Goal: Information Seeking & Learning: Learn about a topic

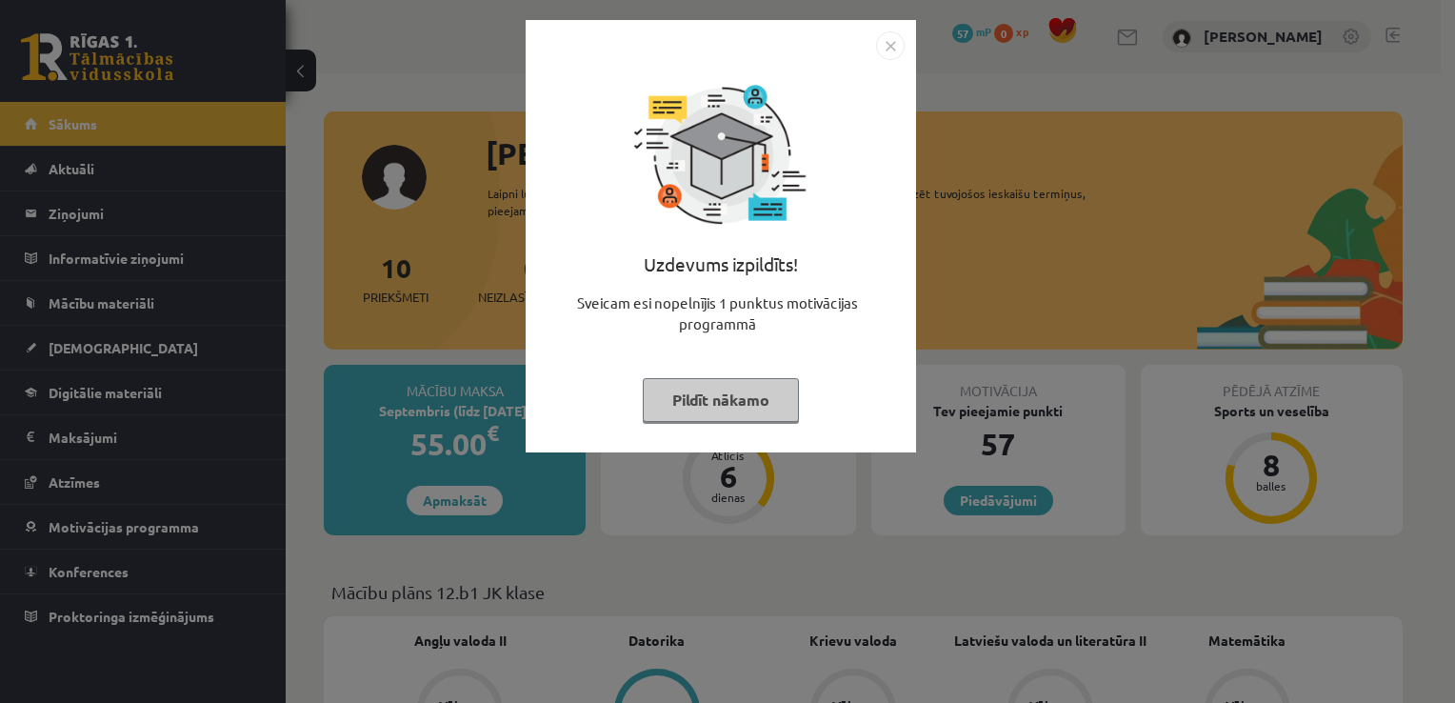
click at [740, 398] on button "Pildīt nākamo" at bounding box center [721, 400] width 156 height 44
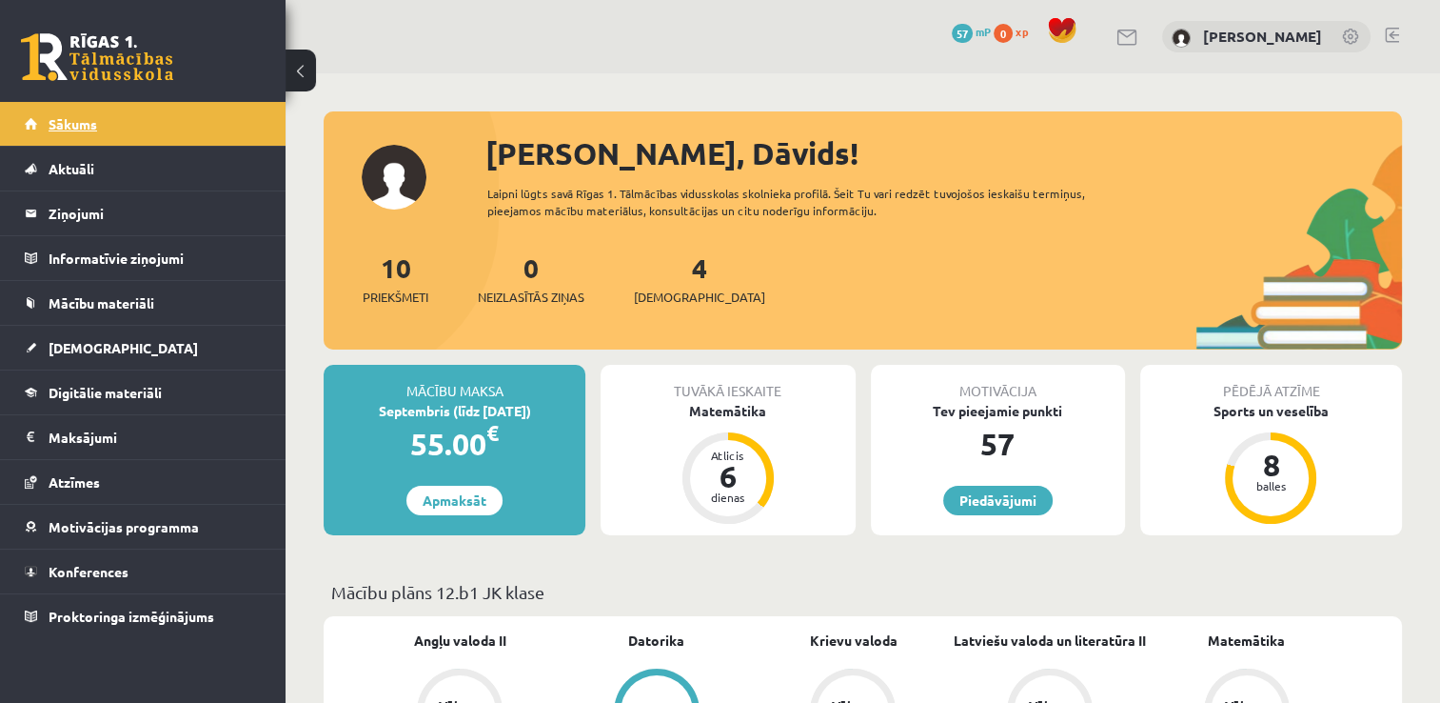
click at [236, 117] on link "Sākums" at bounding box center [143, 124] width 237 height 44
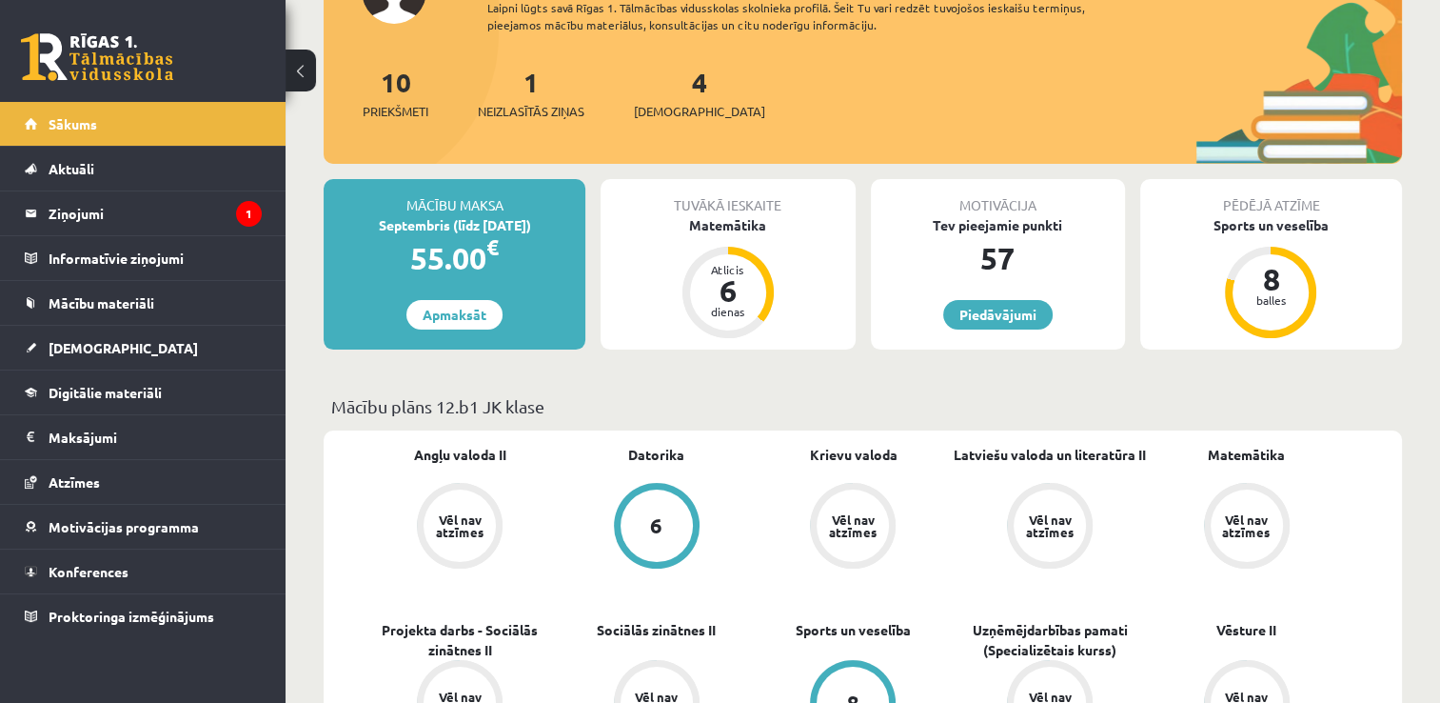
scroll to position [190, 0]
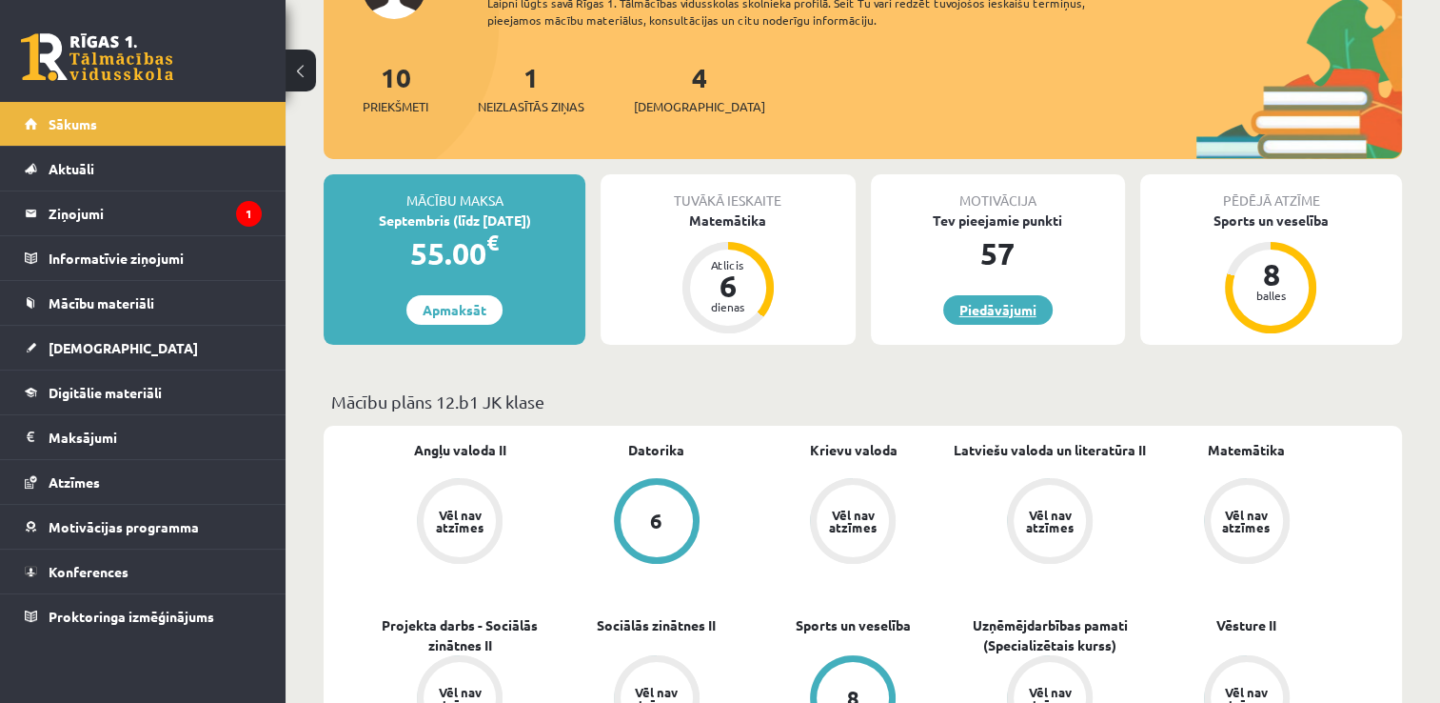
click at [1014, 314] on link "Piedāvājumi" at bounding box center [997, 310] width 109 height 30
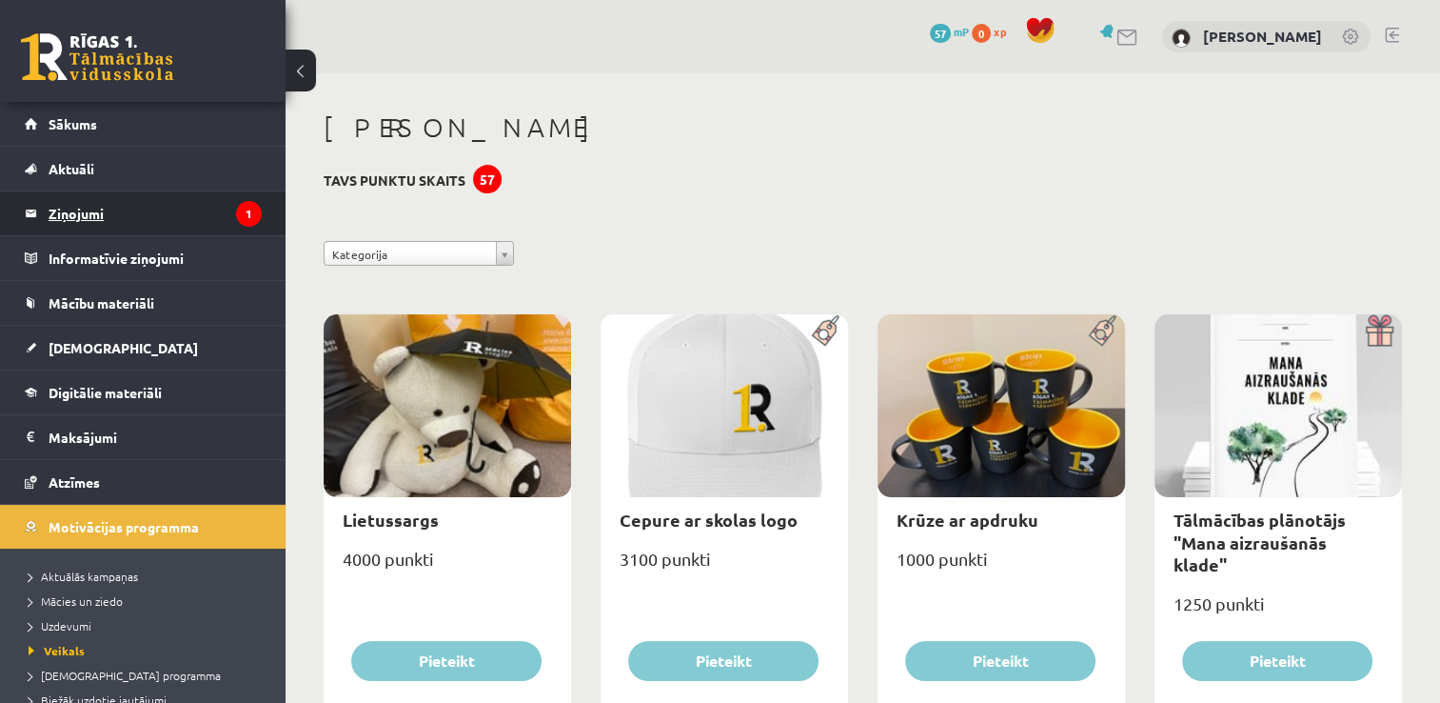
click at [238, 228] on legend "Ziņojumi 1" at bounding box center [155, 213] width 213 height 44
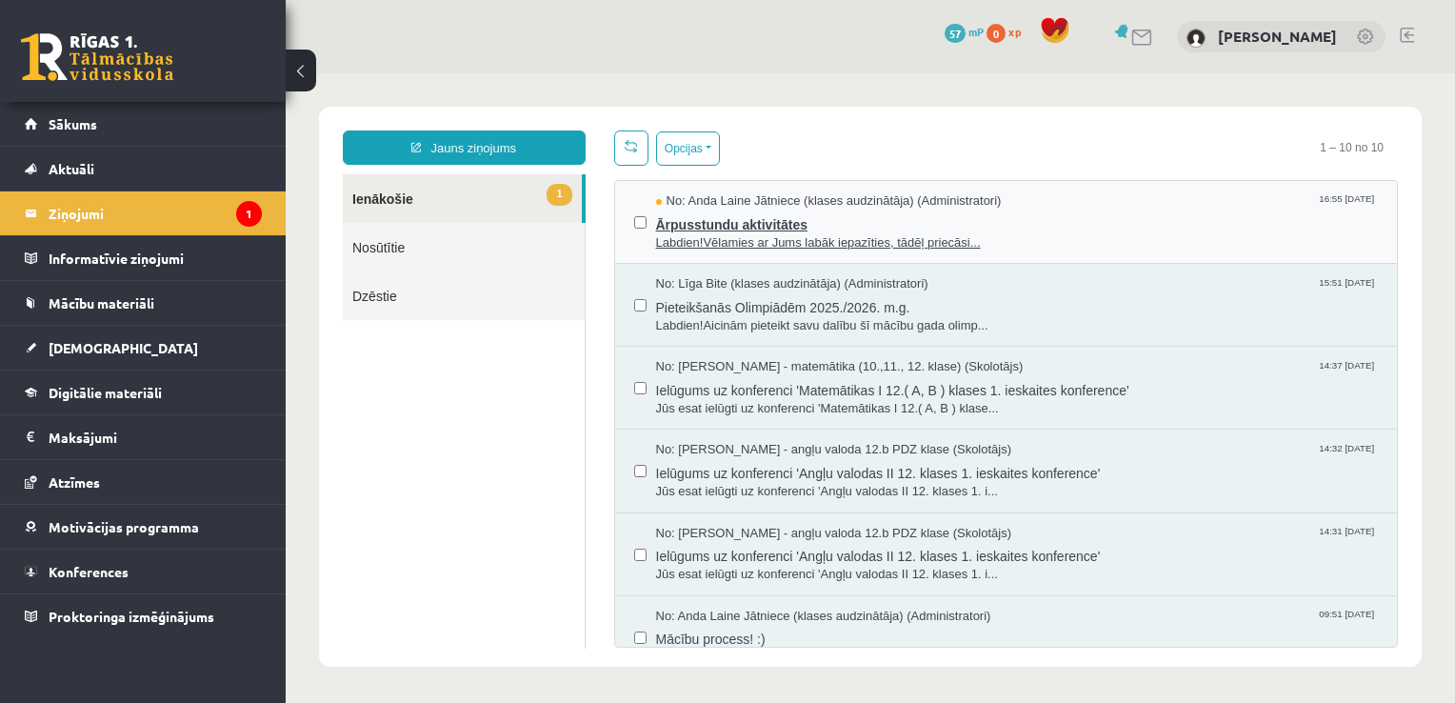
click at [807, 228] on span "Ārpusstundu aktivitātes" at bounding box center [1017, 222] width 723 height 24
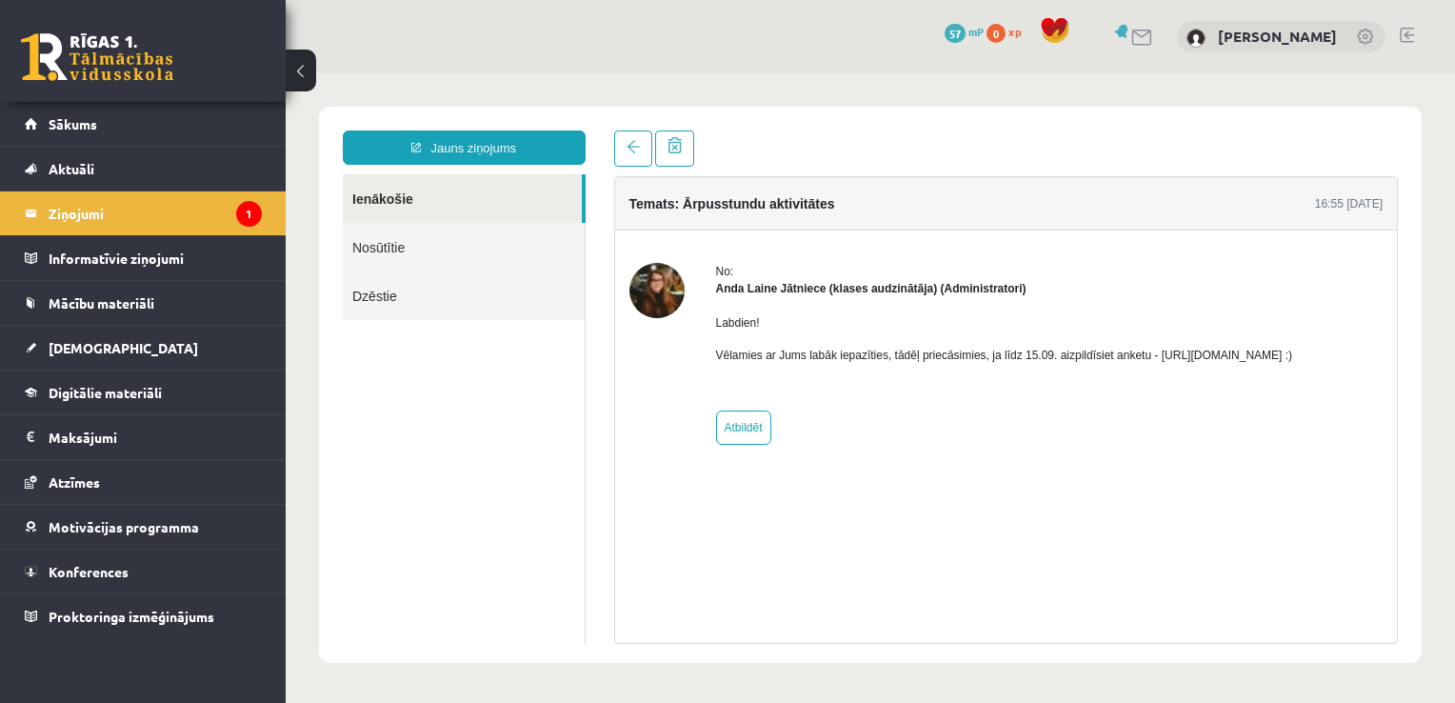
click at [1225, 356] on p "Vēlamies ar Jums labāk iepazīties, tādēļ priecāsimies, ja līdz 15.09. aizpildīs…" at bounding box center [1004, 354] width 577 height 17
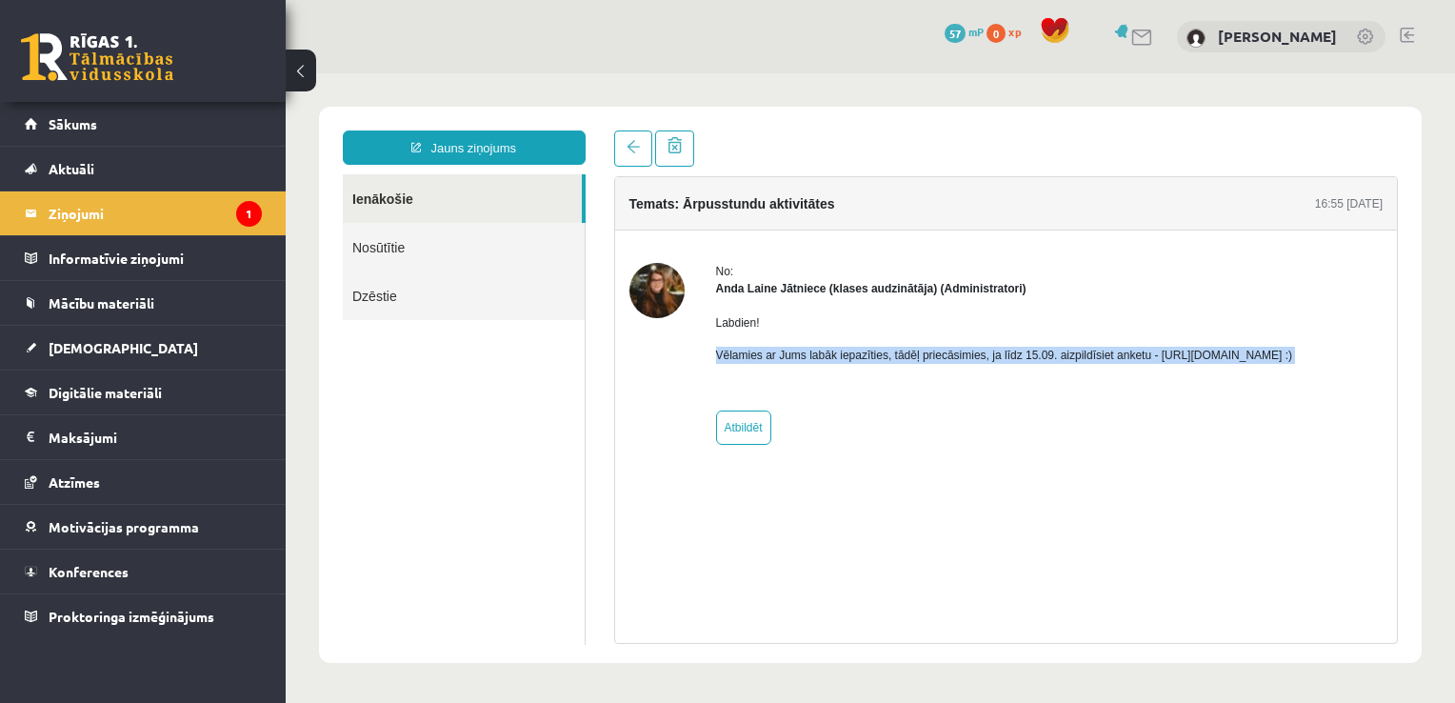
click at [1225, 356] on p "Vēlamies ar Jums labāk iepazīties, tādēļ priecāsimies, ja līdz 15.09. aizpildīs…" at bounding box center [1004, 354] width 577 height 17
drag, startPoint x: 1225, startPoint y: 356, endPoint x: 1199, endPoint y: 373, distance: 30.9
click at [1199, 373] on div "Labdien! Vēlamies ar Jums labāk iepazīties, tādēļ priecāsimies, ja līdz 15.09. …" at bounding box center [1004, 346] width 577 height 99
click at [1163, 370] on div "Labdien! Vēlamies ar Jums labāk iepazīties, tādēļ priecāsimies, ja līdz 15.09. …" at bounding box center [1004, 346] width 577 height 99
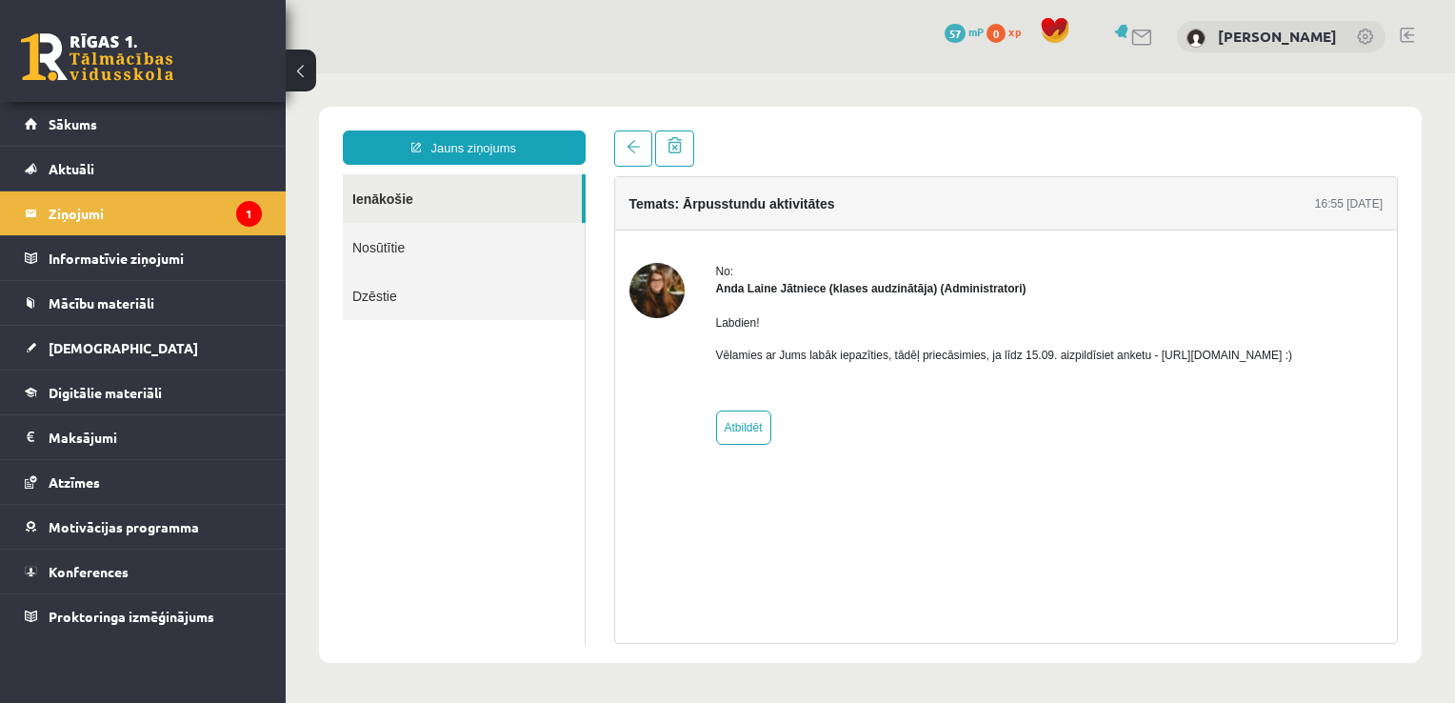
drag, startPoint x: 1146, startPoint y: 354, endPoint x: 1354, endPoint y: 348, distance: 207.6
click at [1293, 348] on p "Vēlamies ar Jums labāk iepazīties, tādēļ priecāsimies, ja līdz 15.09. aizpildīs…" at bounding box center [1004, 354] width 577 height 17
copy p "https://forms.gle/mVxkUEapGFxHM7hU7"
click at [96, 227] on legend "Ziņojumi 1" at bounding box center [155, 213] width 213 height 44
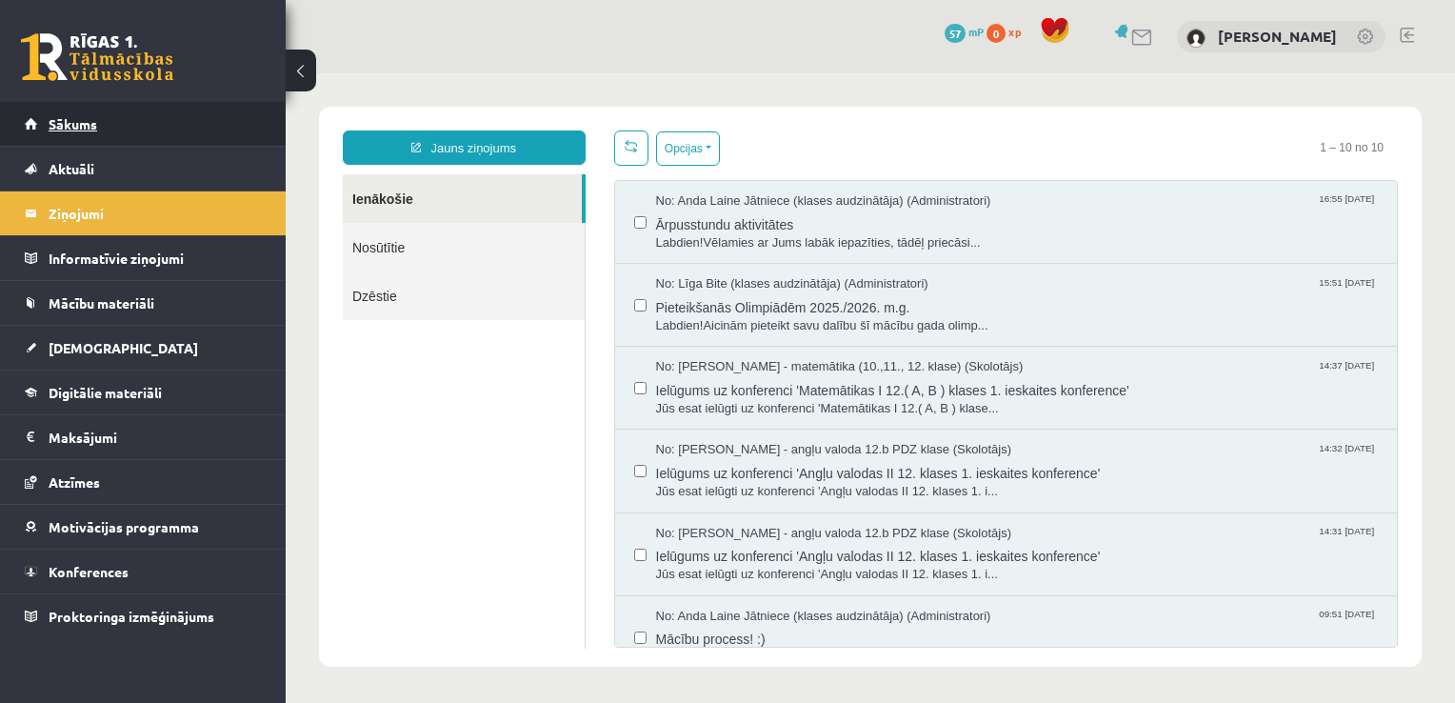
click at [177, 143] on link "Sākums" at bounding box center [143, 124] width 237 height 44
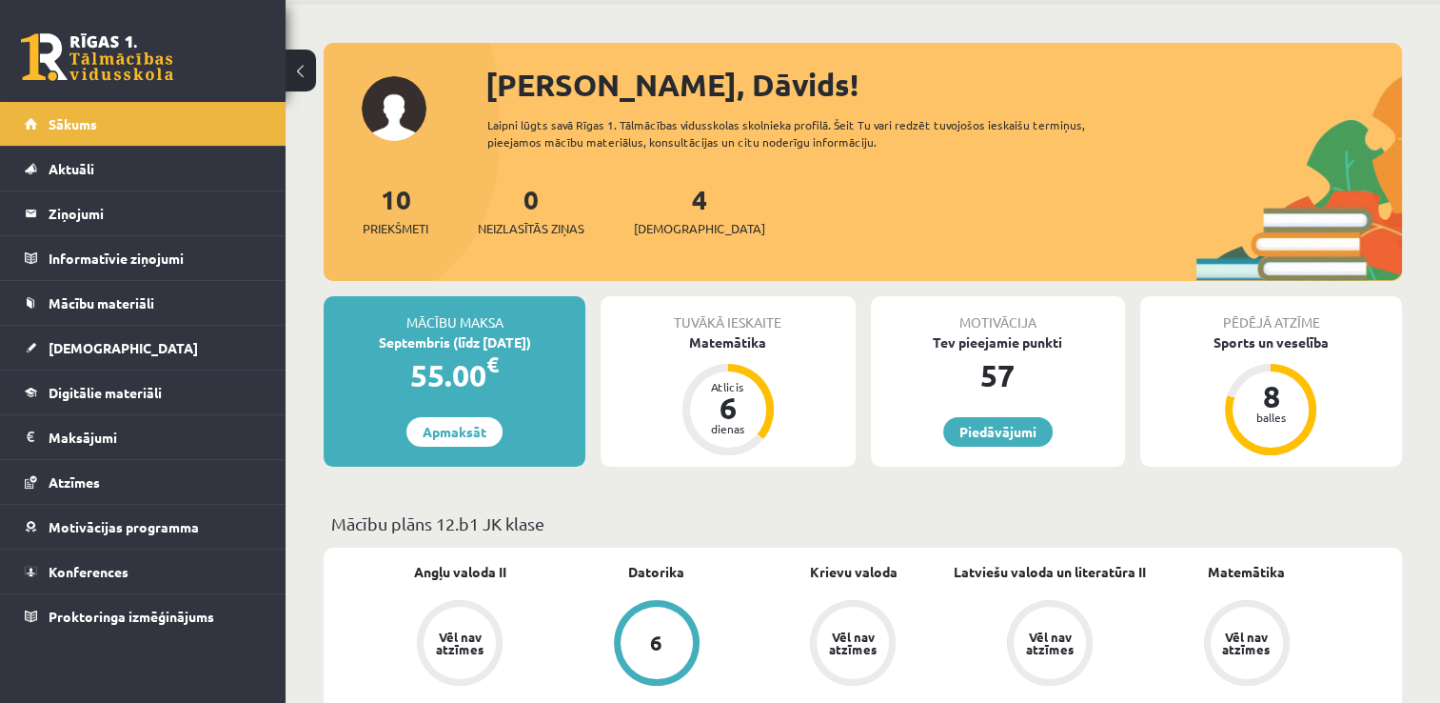
scroll to position [190, 0]
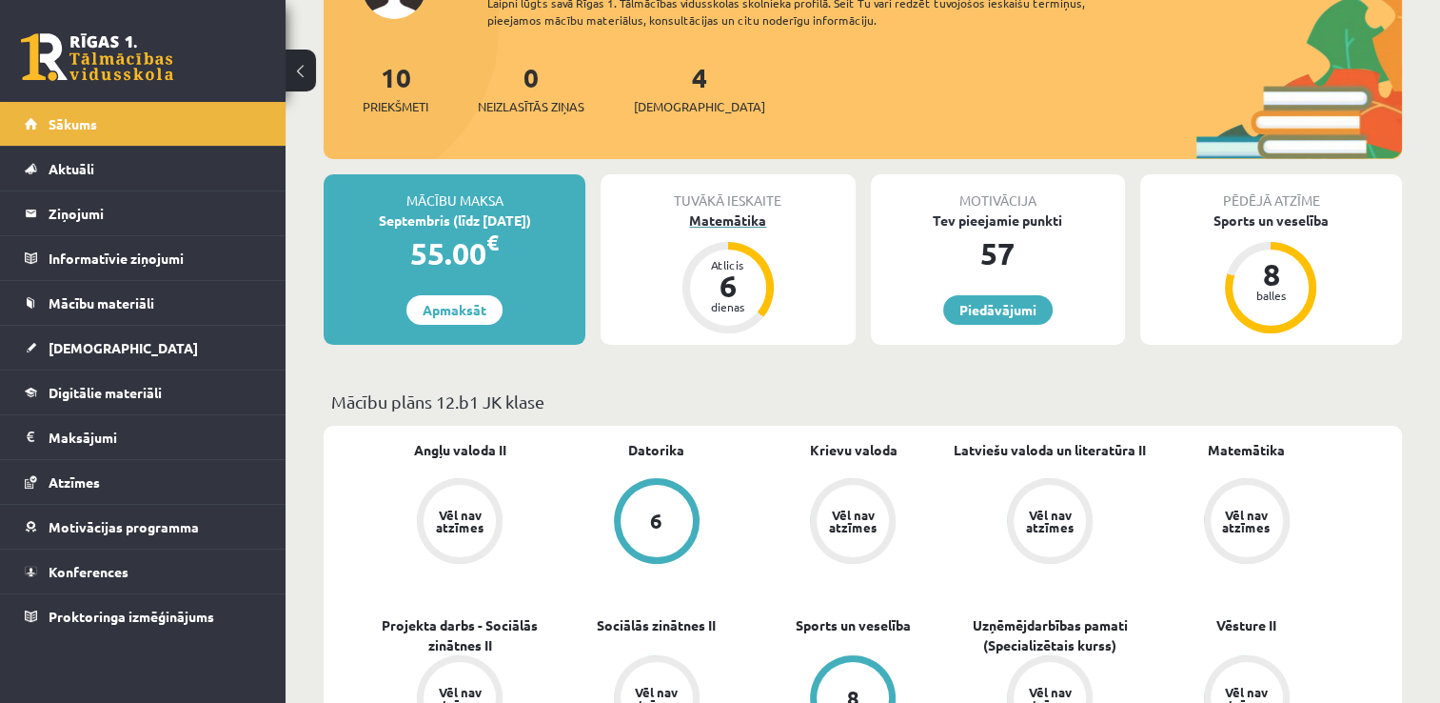
click at [730, 303] on div "dienas" at bounding box center [728, 306] width 57 height 11
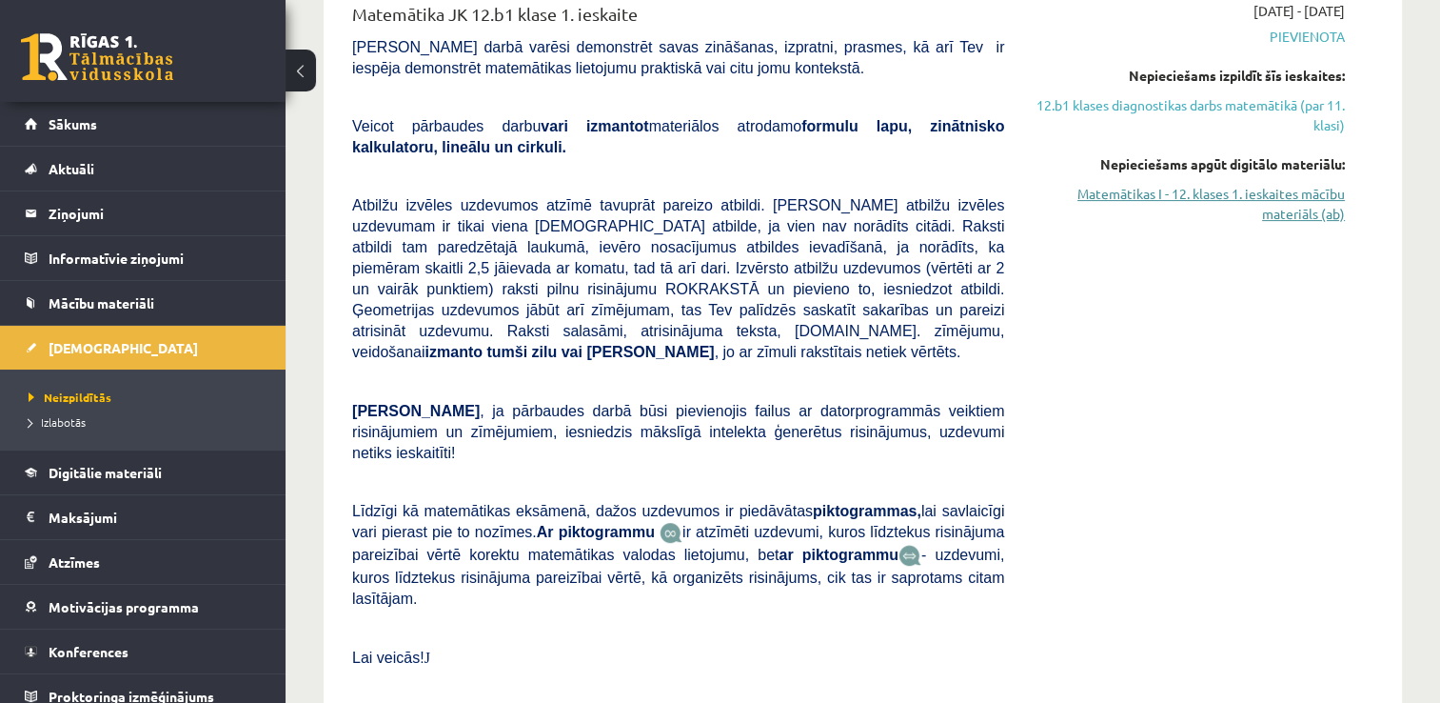
scroll to position [381, 0]
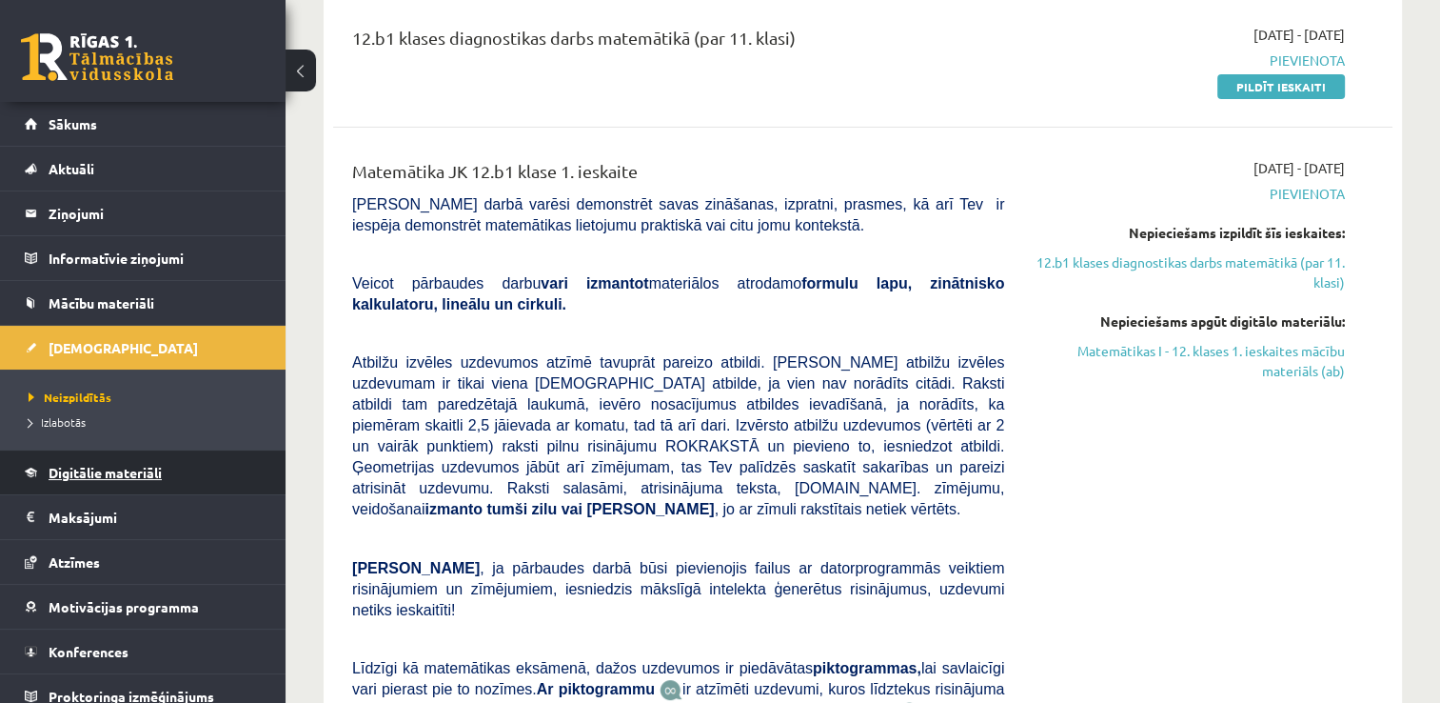
click at [89, 486] on link "Digitālie materiāli" at bounding box center [143, 472] width 237 height 44
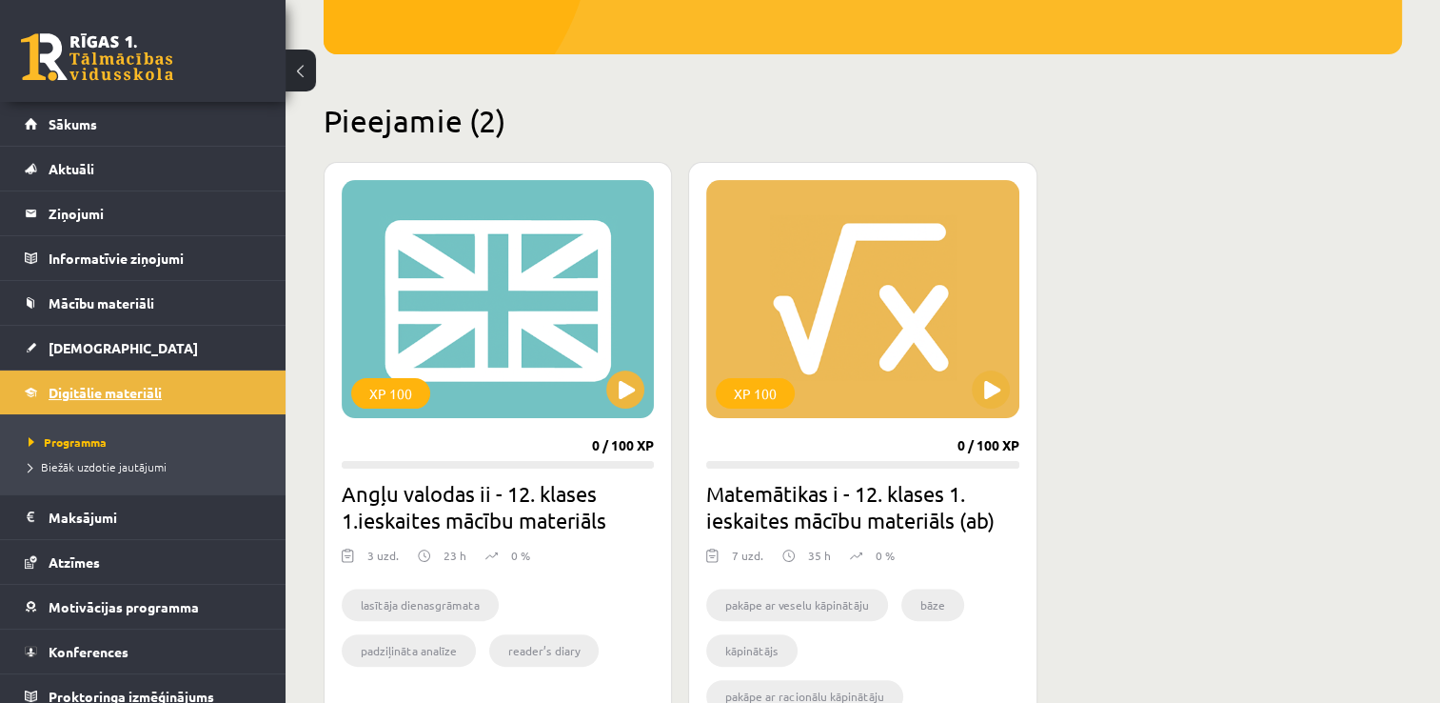
click at [89, 486] on ul "Programma Biežāk uzdotie jautājumi" at bounding box center [143, 454] width 286 height 80
click at [929, 371] on div "XP 100" at bounding box center [862, 299] width 312 height 238
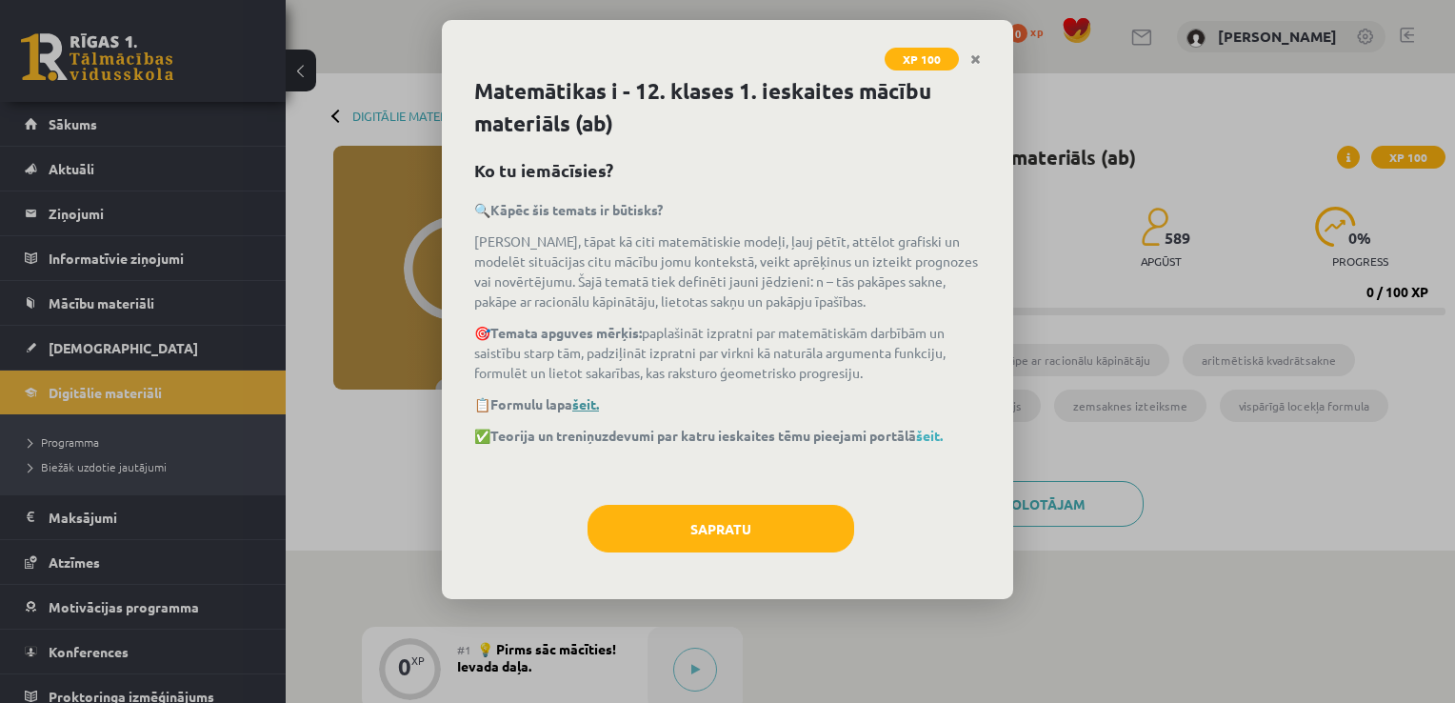
click at [593, 399] on link "šeit." at bounding box center [585, 403] width 27 height 17
click at [939, 432] on link "šeit." at bounding box center [929, 434] width 27 height 17
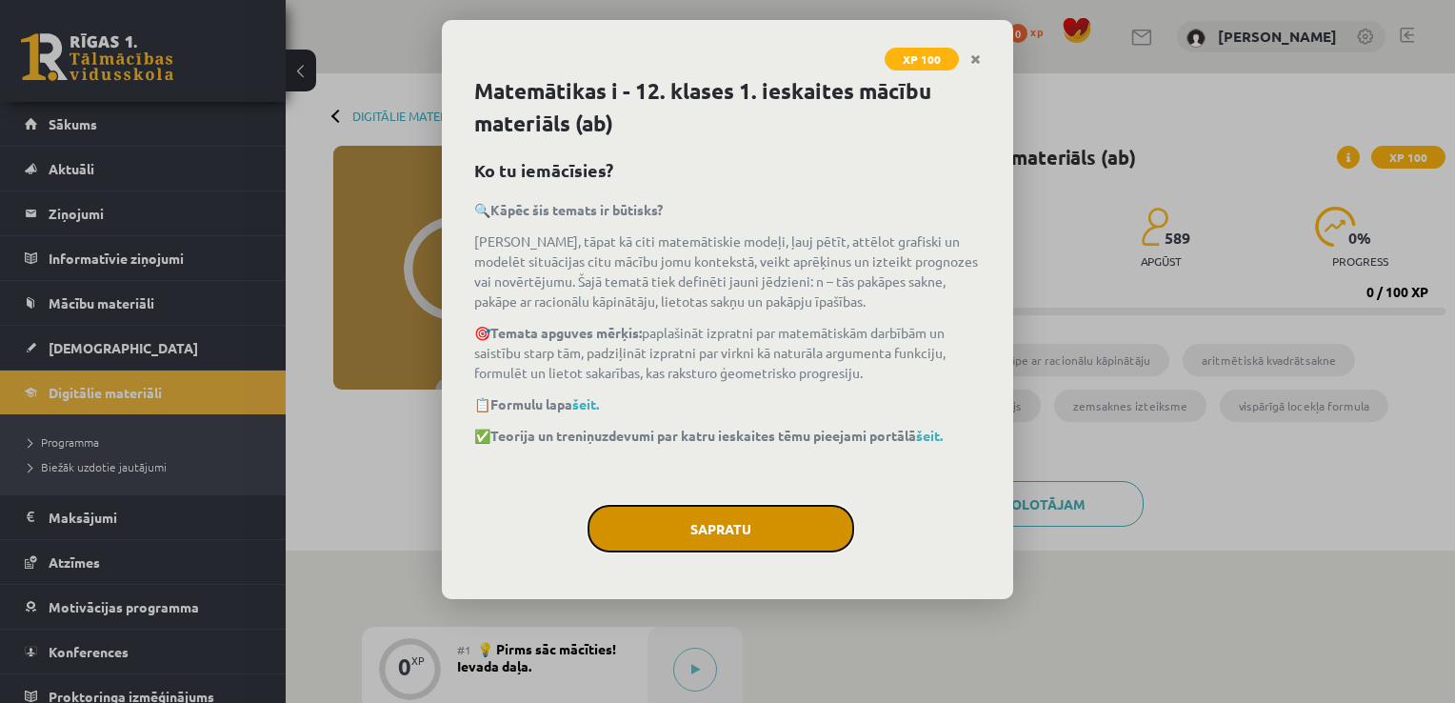
click at [737, 511] on button "Sapratu" at bounding box center [720, 529] width 267 height 48
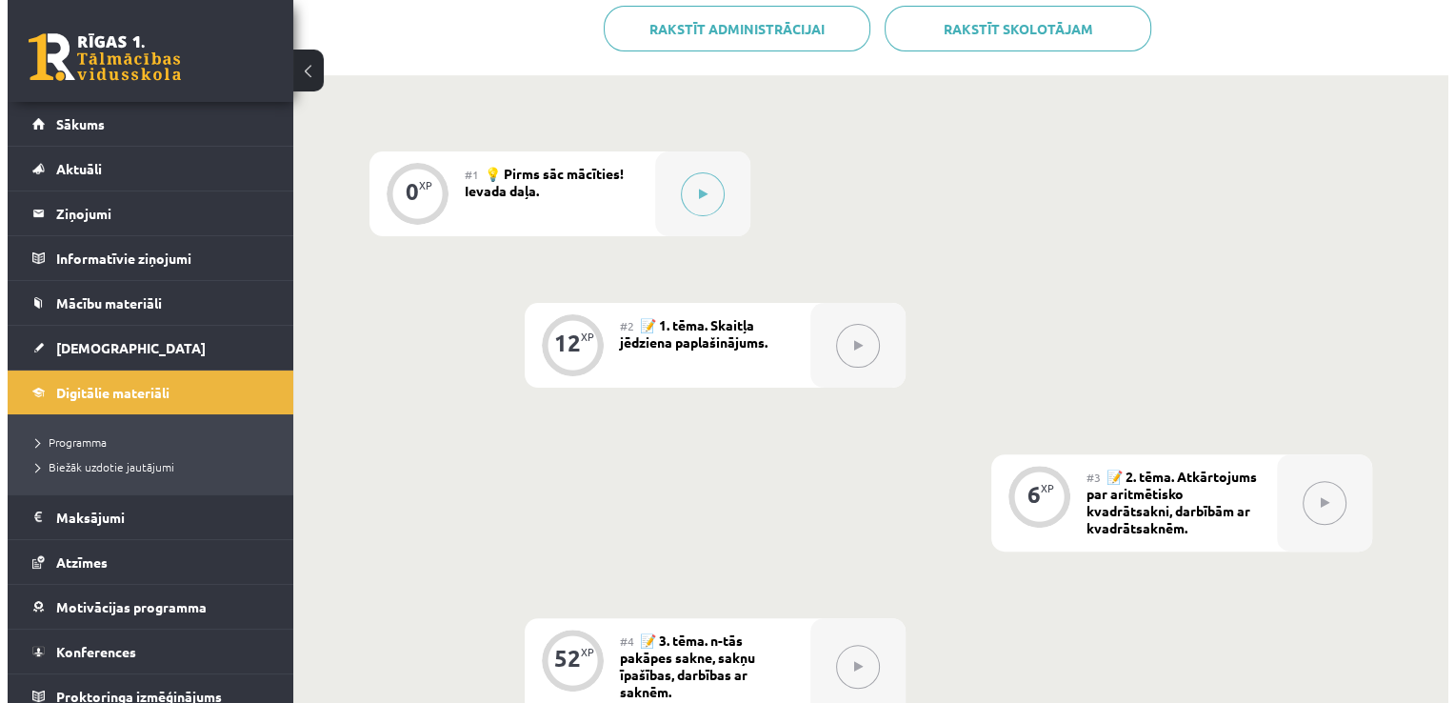
scroll to position [476, 0]
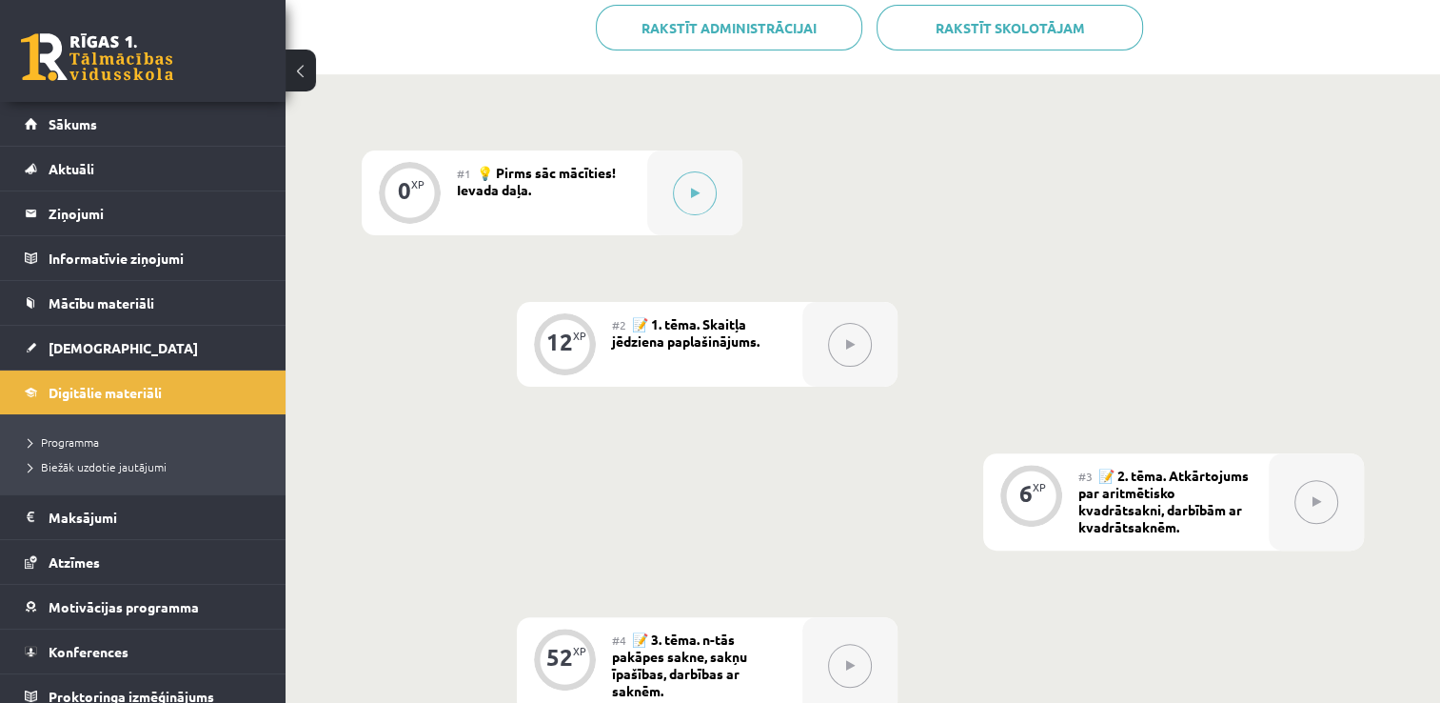
click at [533, 175] on span "💡 Pirms sāc mācīties! Ievada daļa." at bounding box center [536, 181] width 159 height 34
click at [691, 189] on icon at bounding box center [695, 193] width 9 height 11
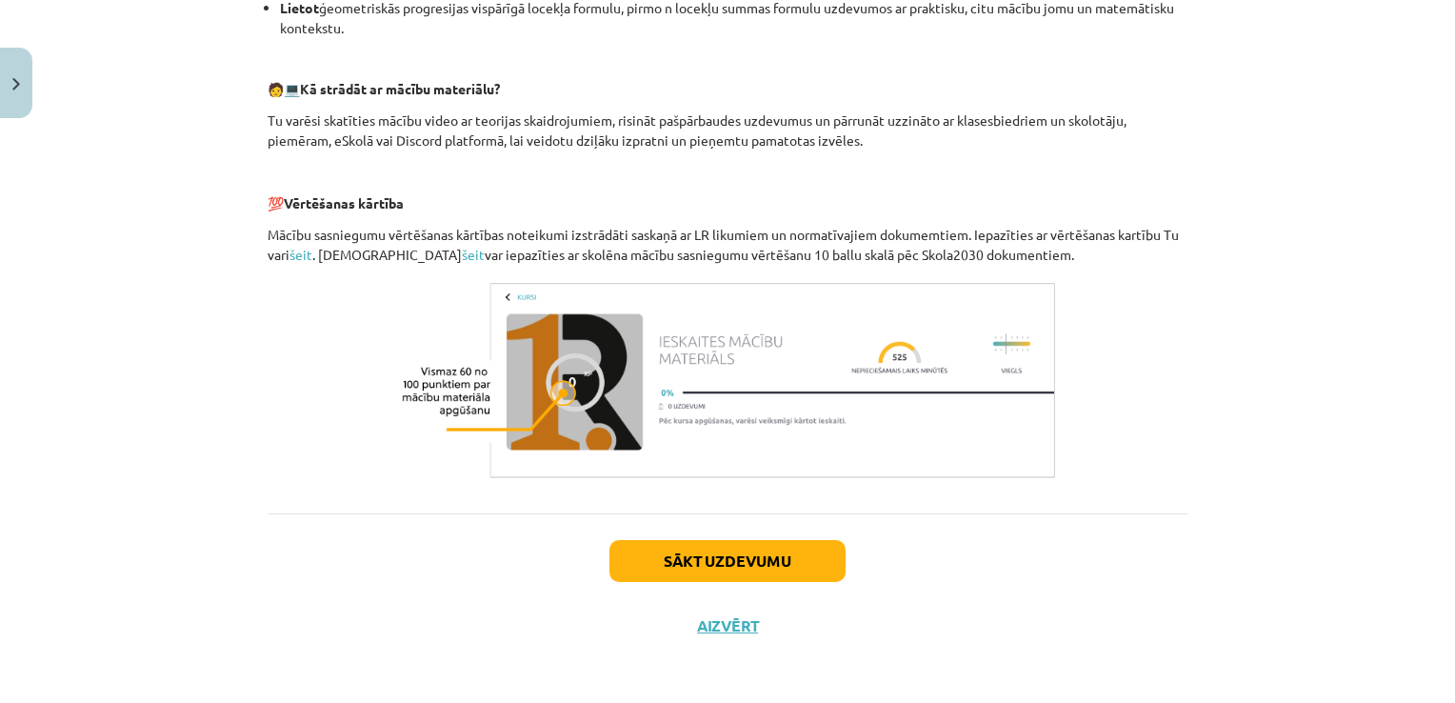
scroll to position [826, 0]
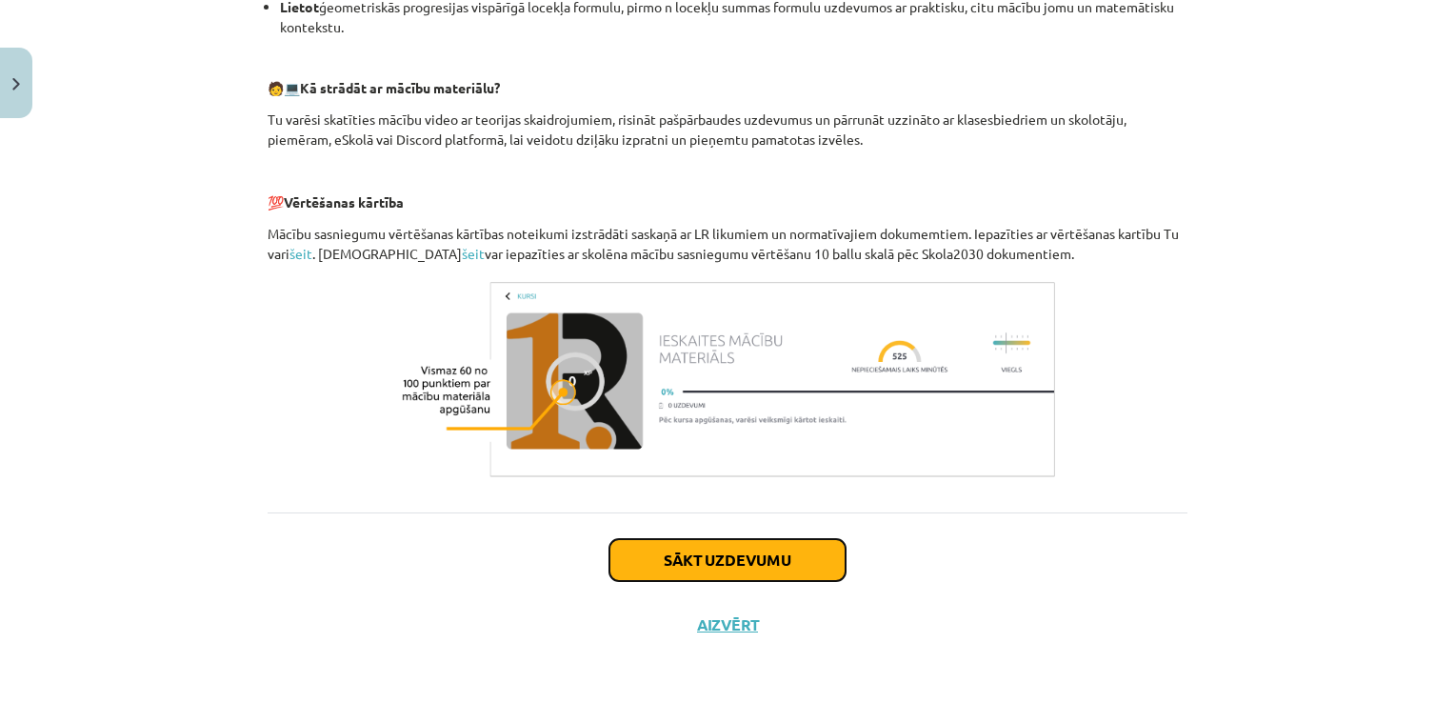
click at [777, 547] on button "Sākt uzdevumu" at bounding box center [727, 560] width 236 height 42
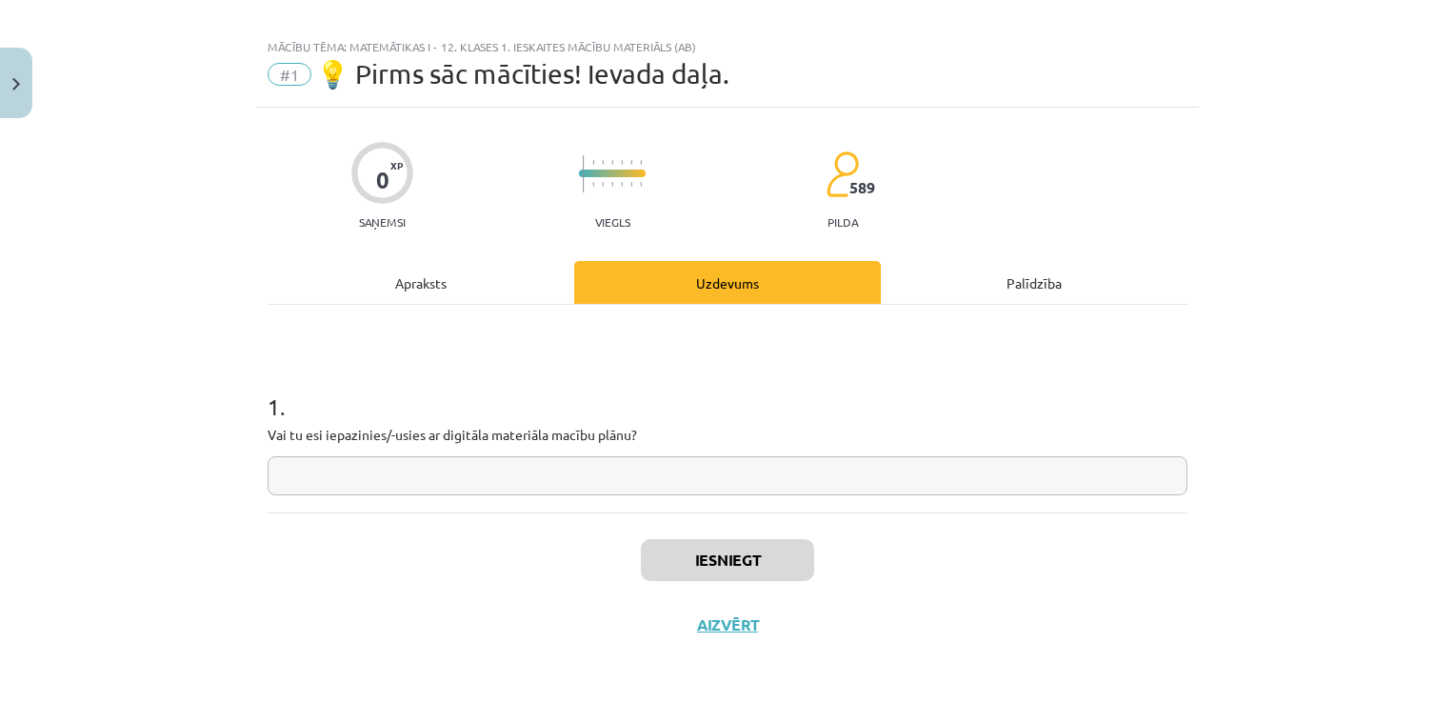
scroll to position [0, 0]
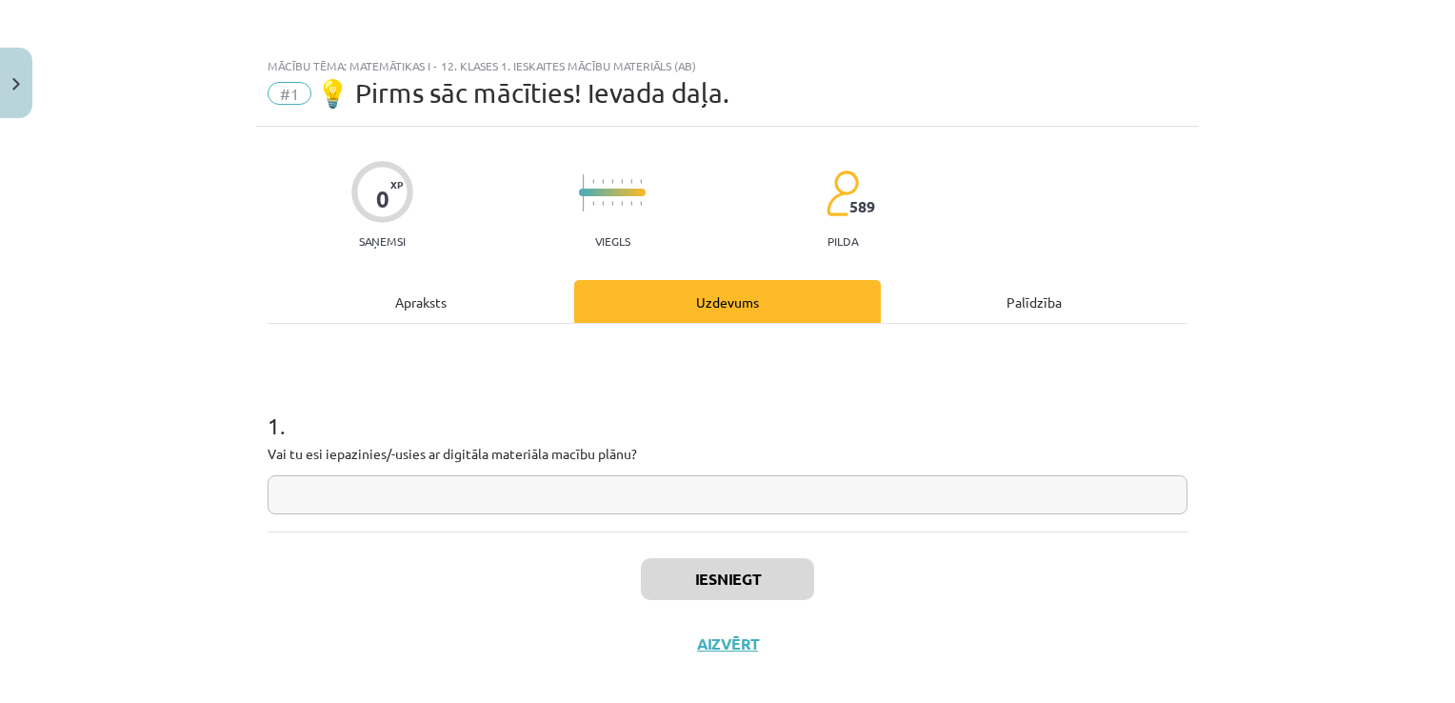
click at [461, 485] on input "text" at bounding box center [727, 494] width 920 height 39
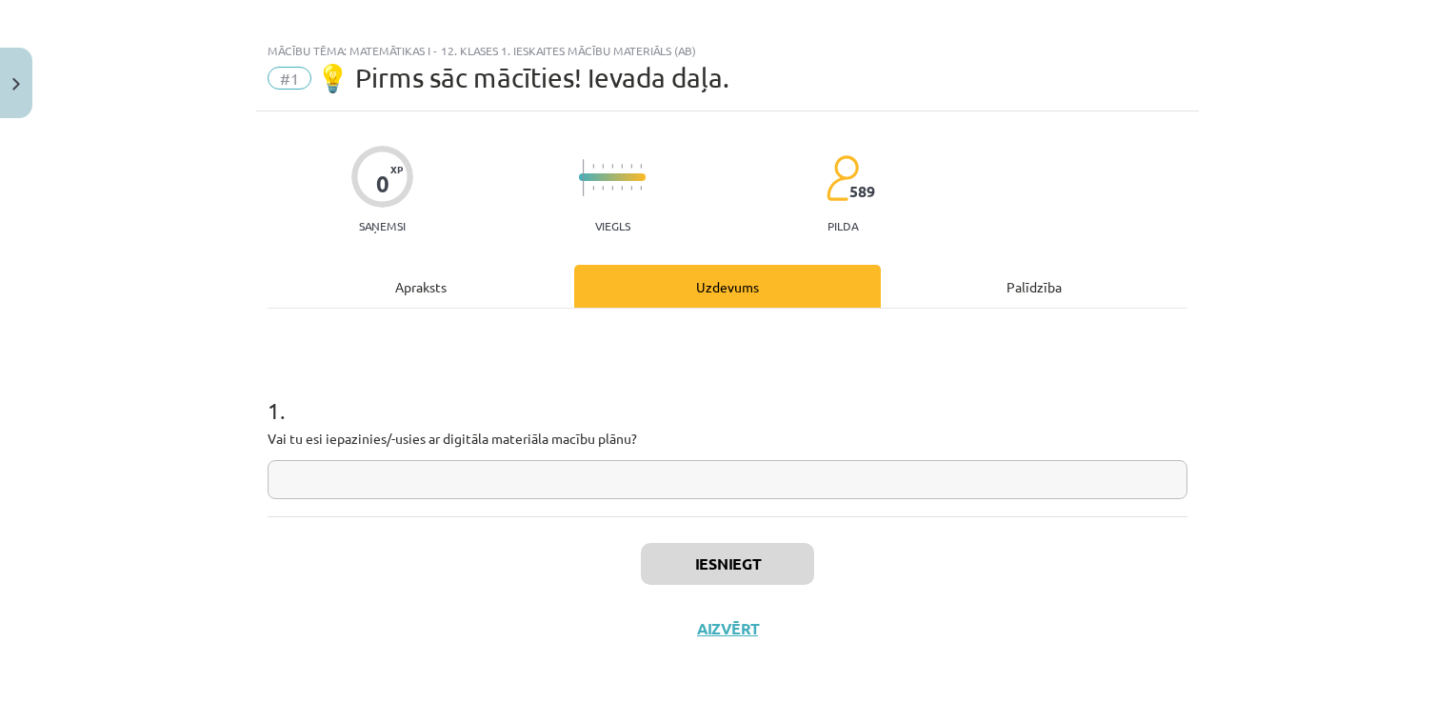
scroll to position [19, 0]
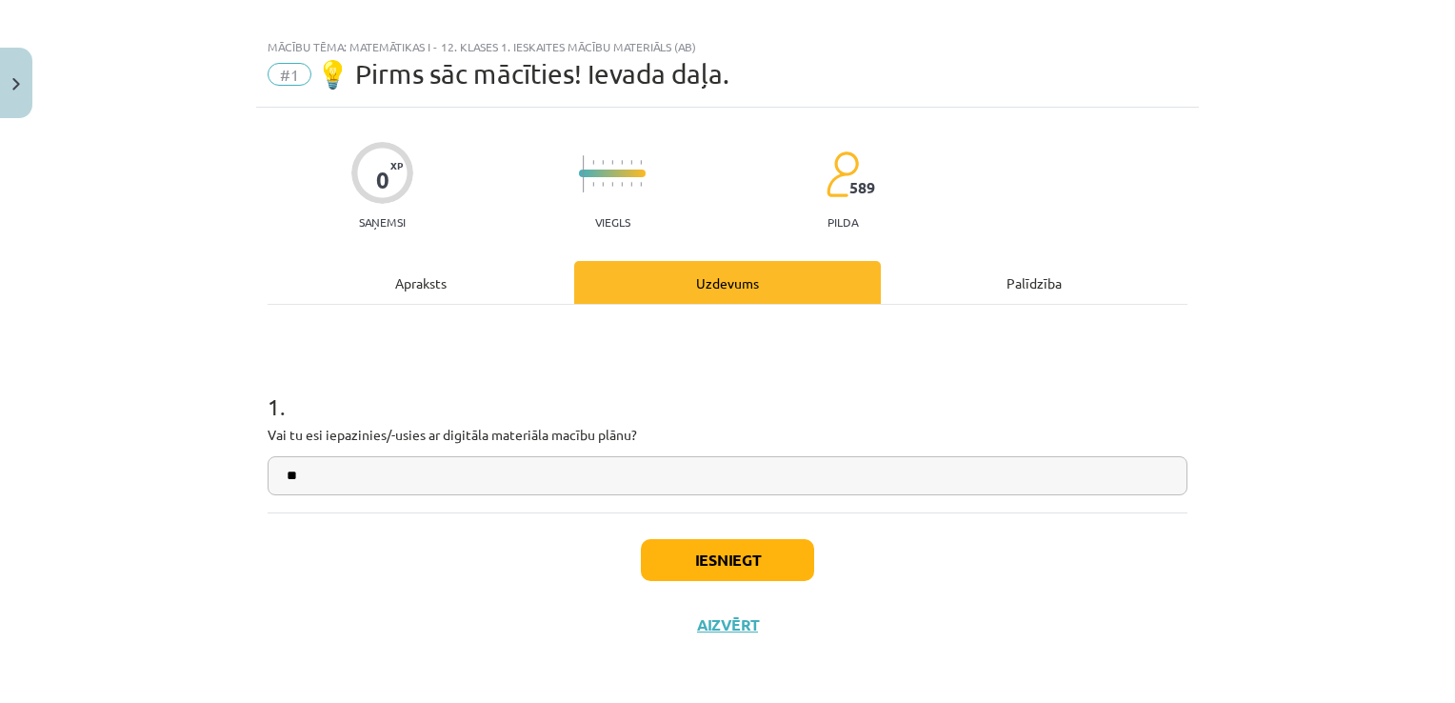
type input "**"
click at [735, 554] on button "Iesniegt" at bounding box center [727, 560] width 173 height 42
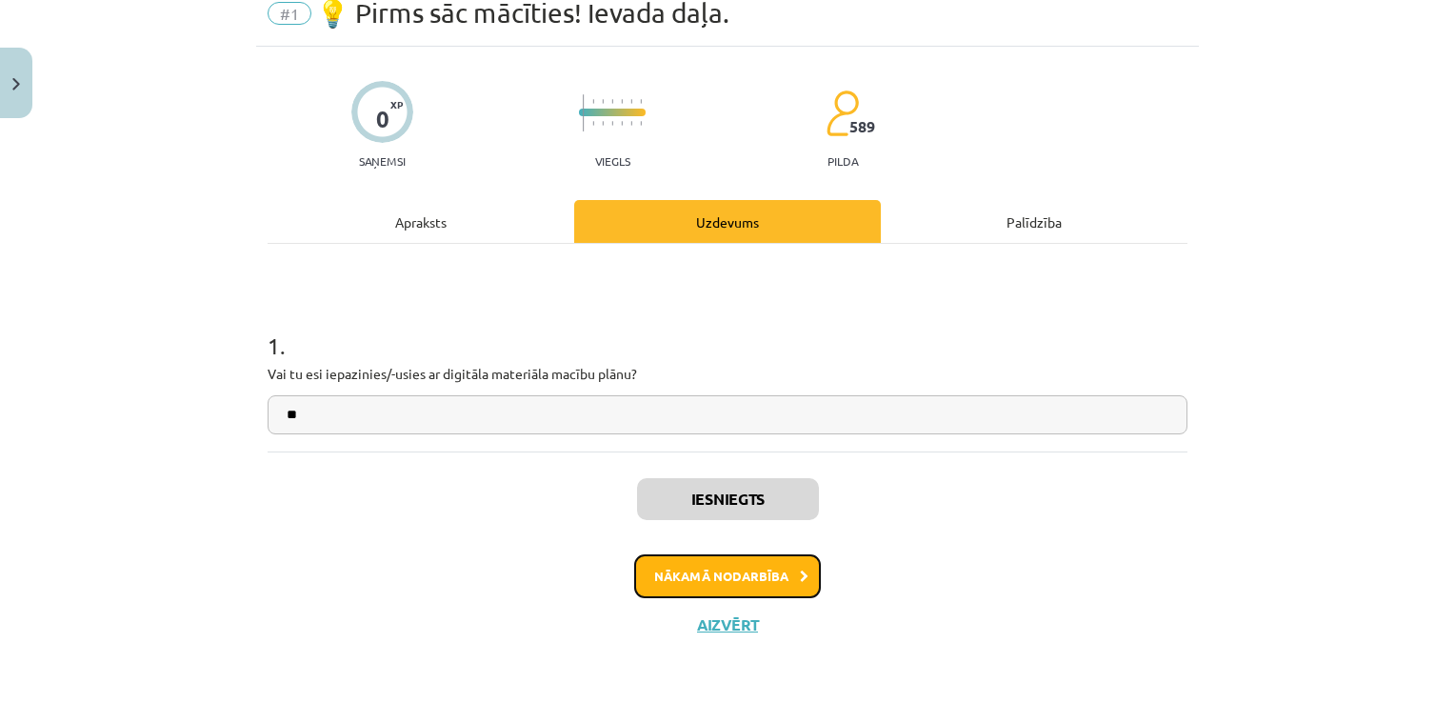
click at [777, 560] on button "Nākamā nodarbība" at bounding box center [727, 576] width 187 height 44
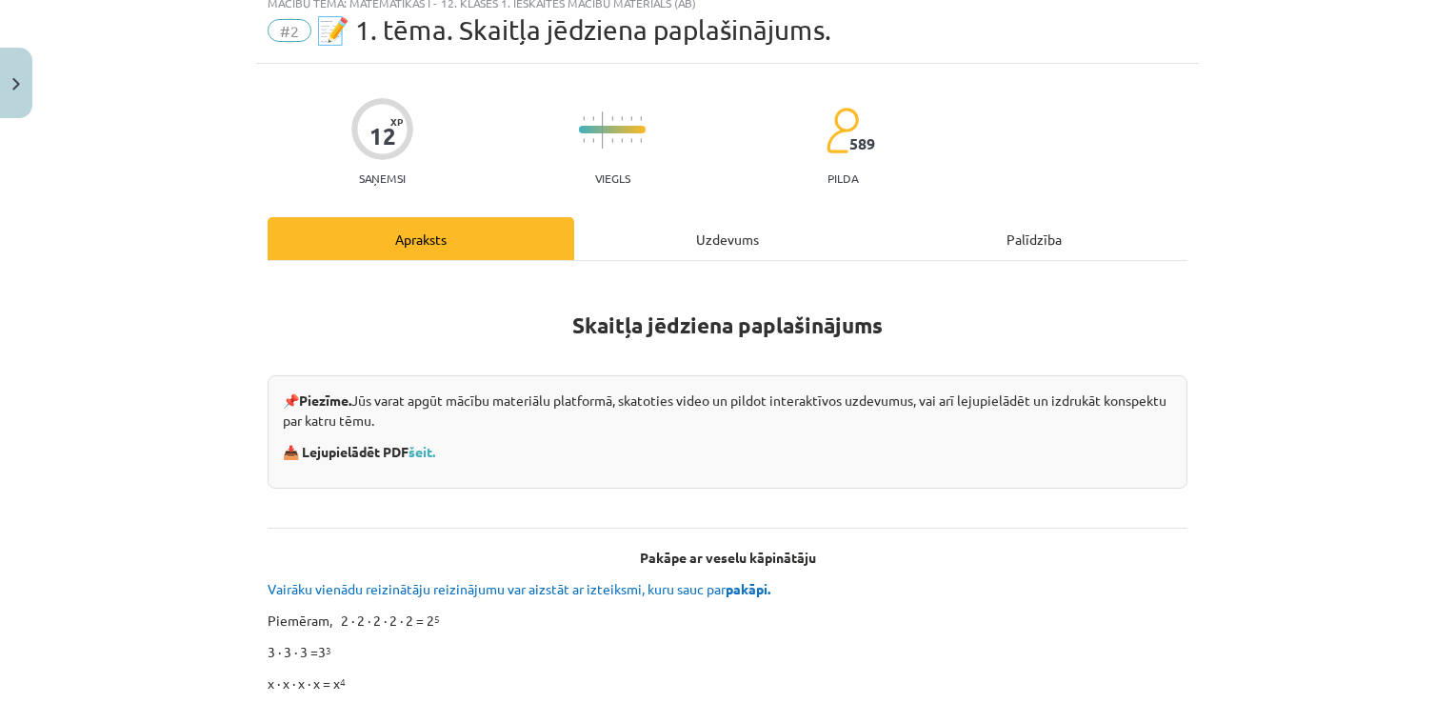
scroll to position [95, 0]
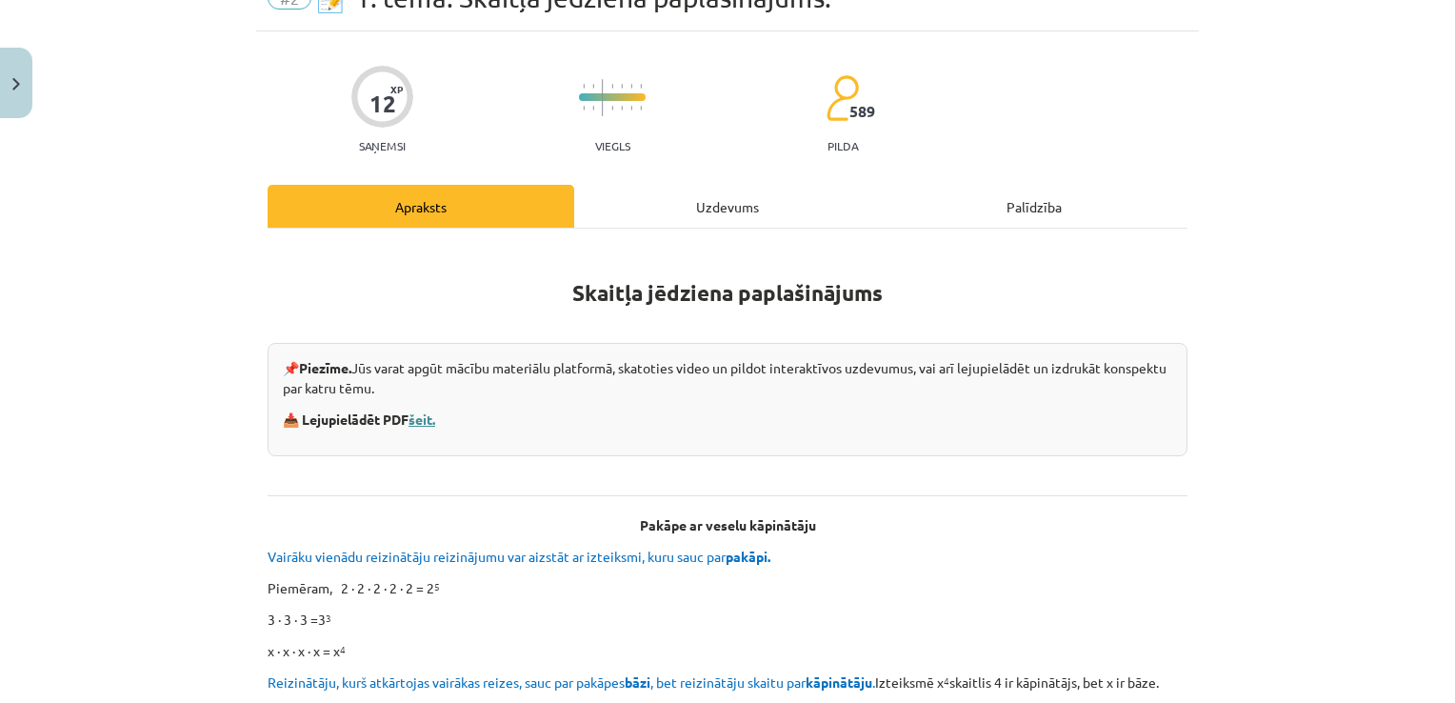
click at [424, 417] on link "šeit." at bounding box center [421, 418] width 27 height 17
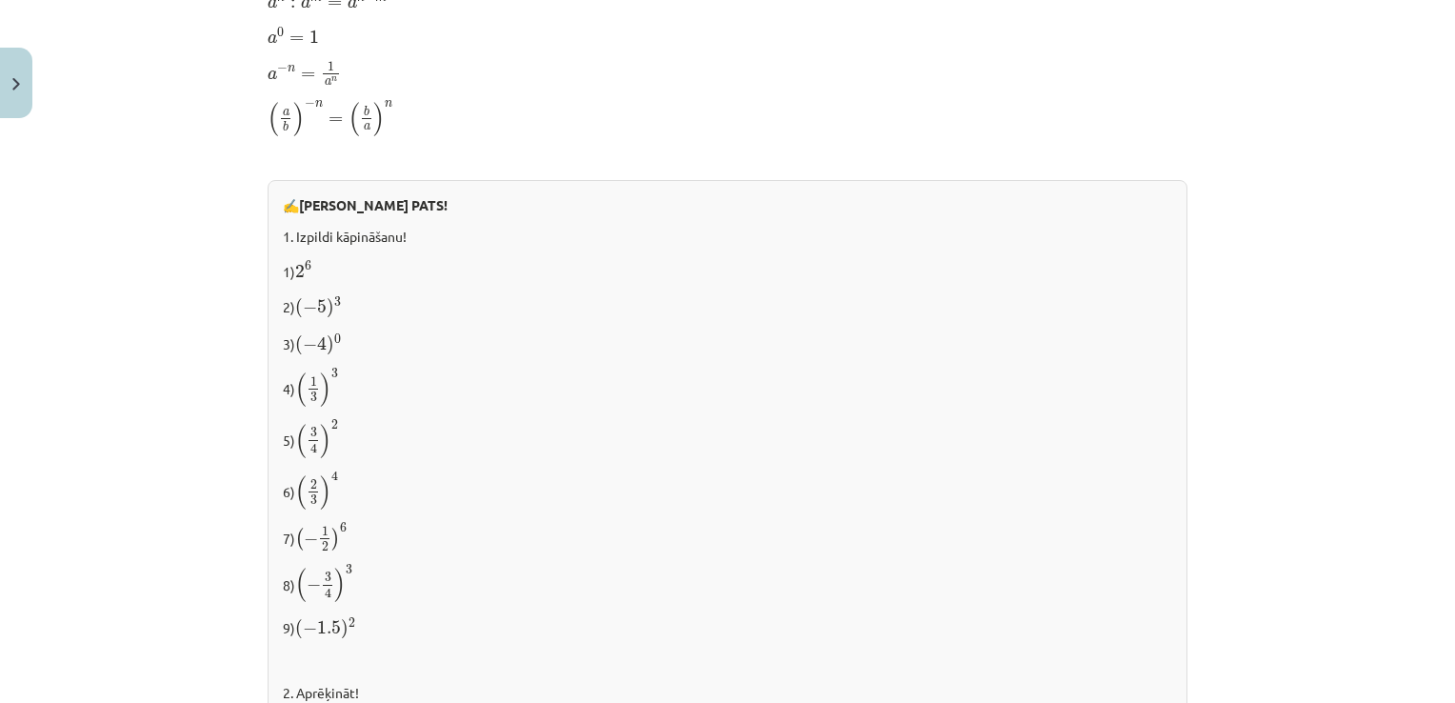
scroll to position [1428, 0]
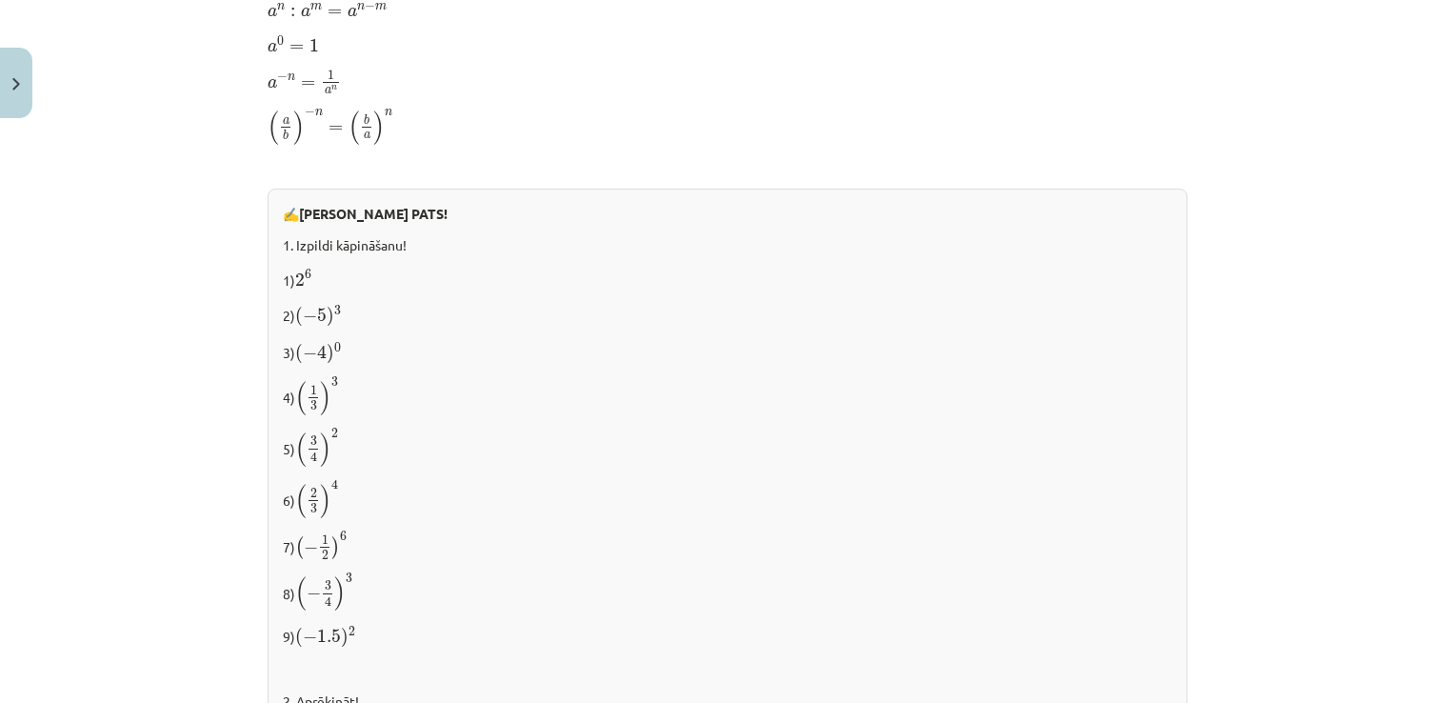
click at [354, 211] on b "RISINI PATS!" at bounding box center [373, 213] width 148 height 17
drag, startPoint x: 368, startPoint y: 277, endPoint x: 358, endPoint y: 285, distance: 12.9
click at [360, 285] on p "1) 2 6 2 6" at bounding box center [727, 279] width 889 height 24
click at [297, 255] on div "✍️ RISINI PATS! 1. Izpildi kāpināšanu! 1) 2 6 2 6 2) ( − 5 ) 3 ( − 5 ) 3 3) ( −…" at bounding box center [727, 585] width 920 height 794
click at [324, 271] on p "1) 2 6 2 6" at bounding box center [727, 279] width 889 height 24
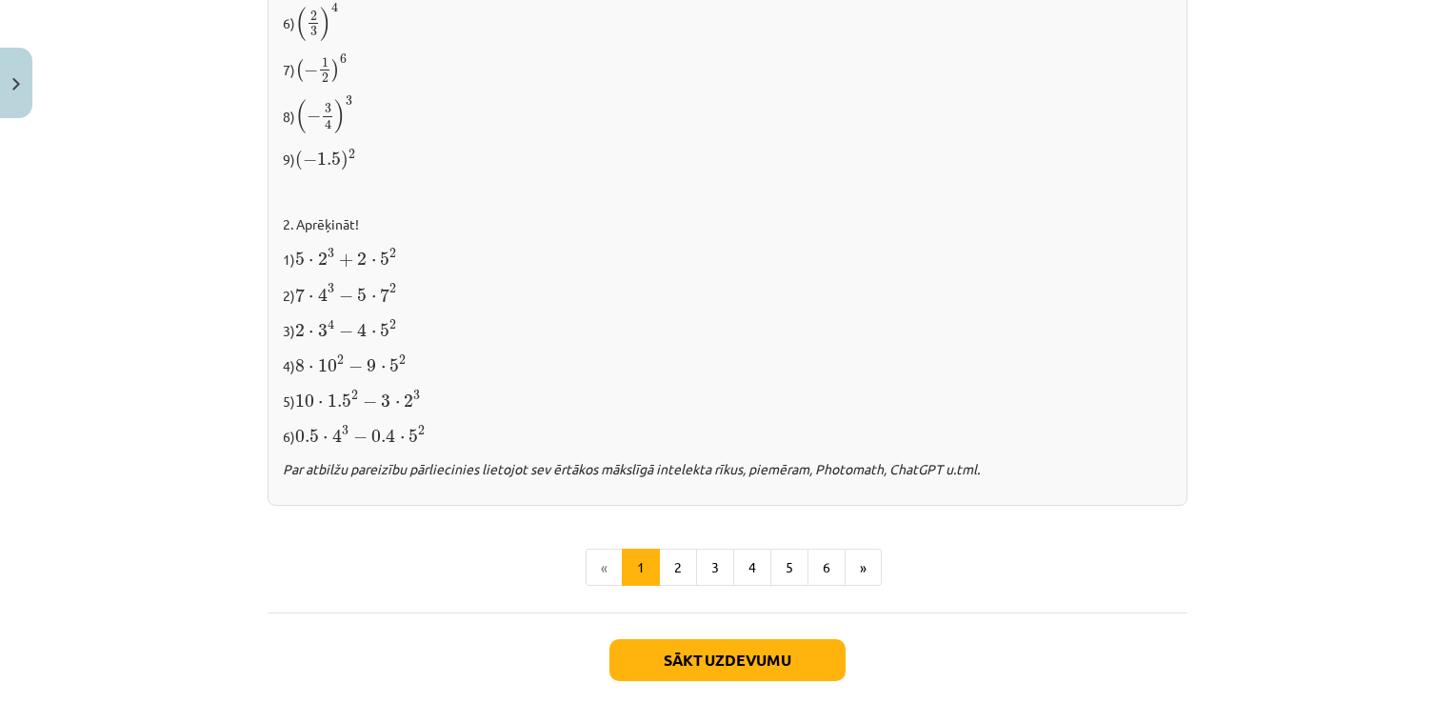
scroll to position [2000, 0]
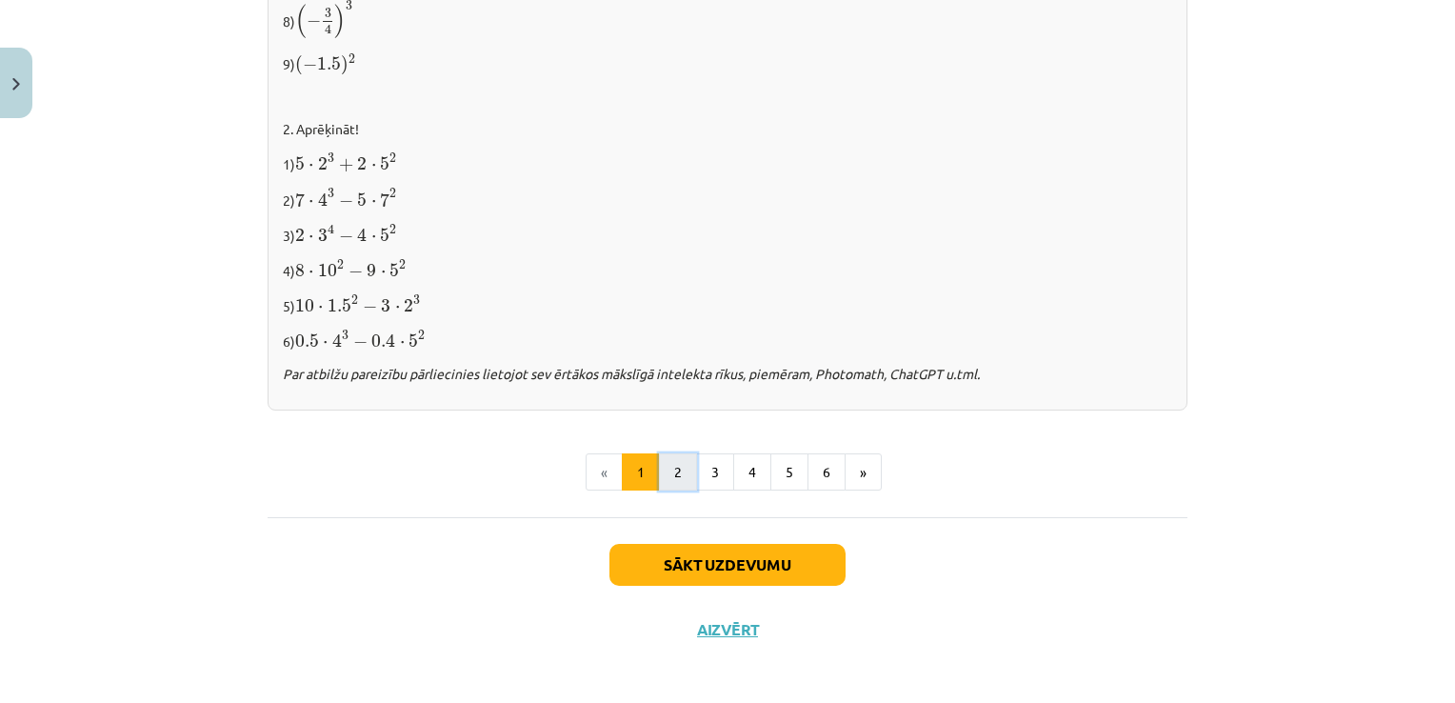
click at [668, 459] on button "2" at bounding box center [678, 472] width 38 height 38
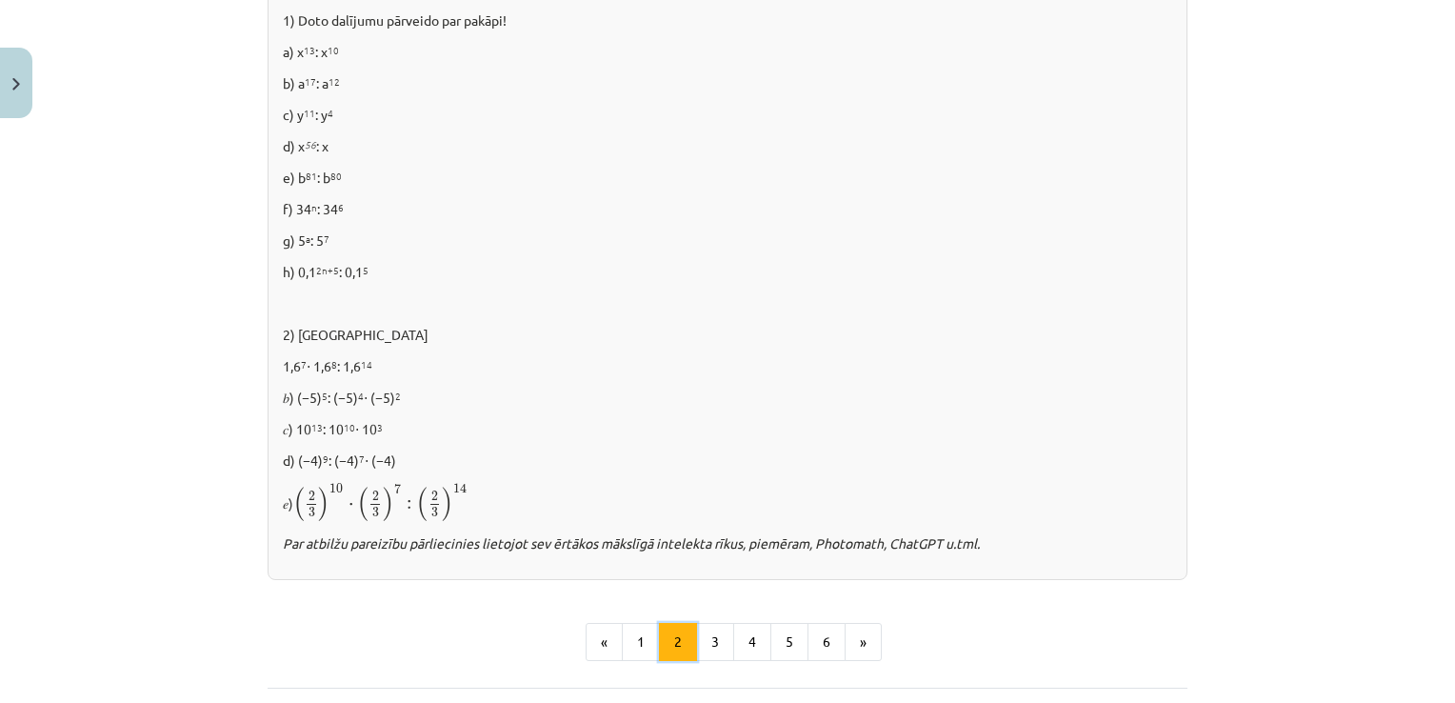
scroll to position [1316, 0]
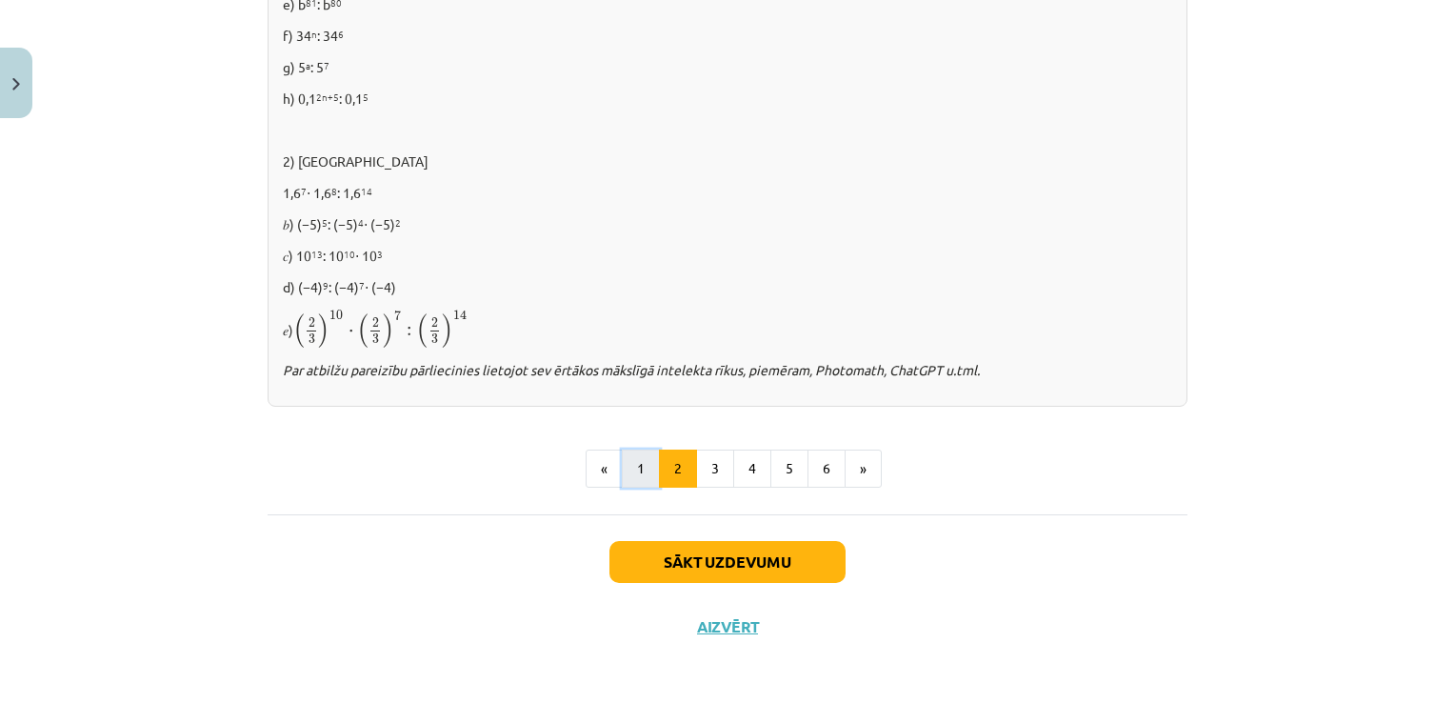
click at [630, 474] on button "1" at bounding box center [641, 468] width 38 height 38
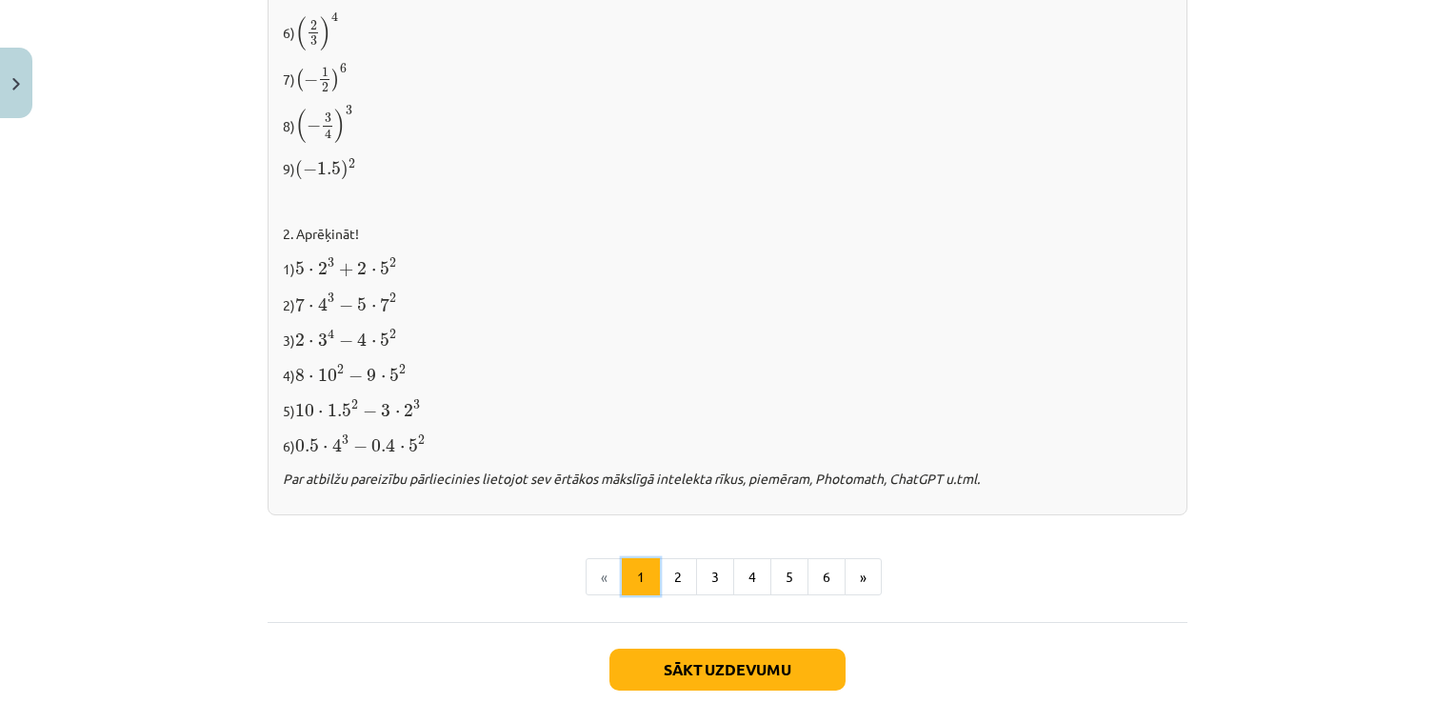
scroll to position [2000, 0]
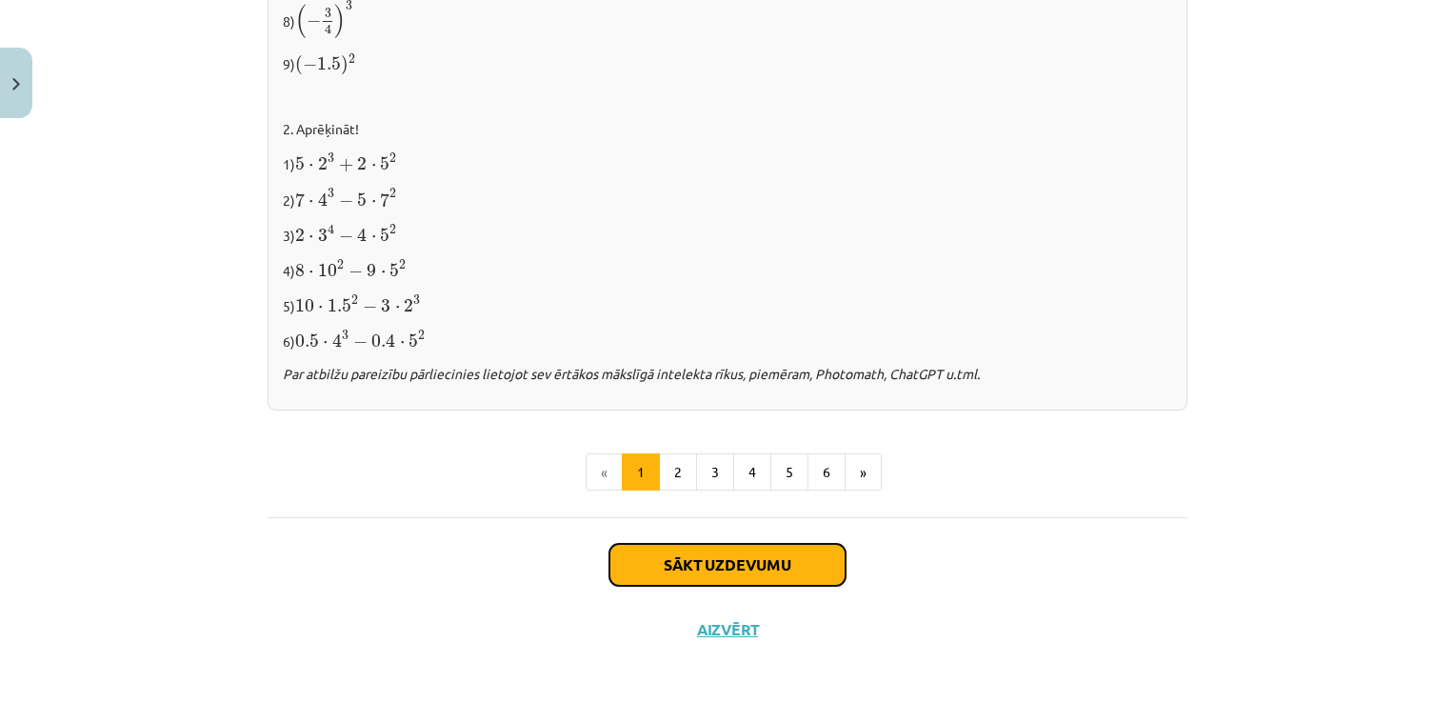
click at [685, 569] on button "Sākt uzdevumu" at bounding box center [727, 565] width 236 height 42
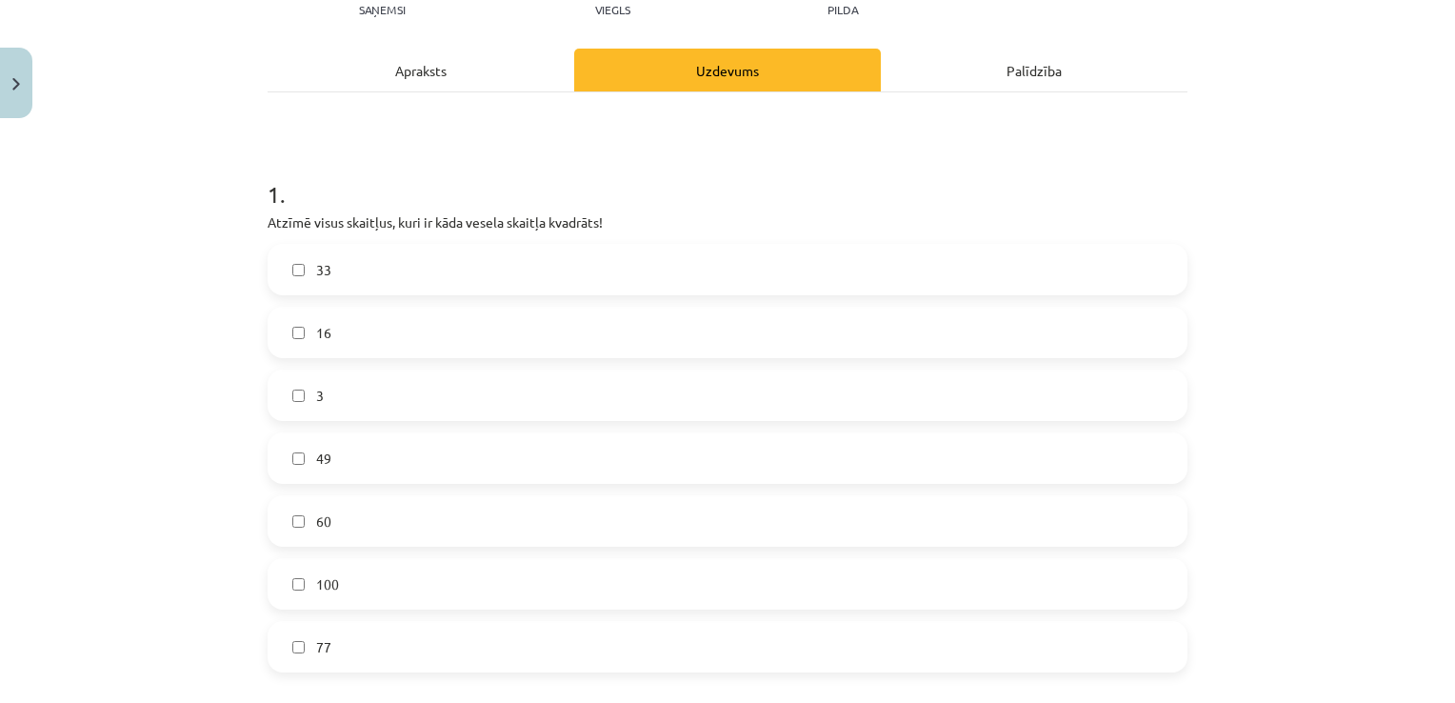
scroll to position [238, 0]
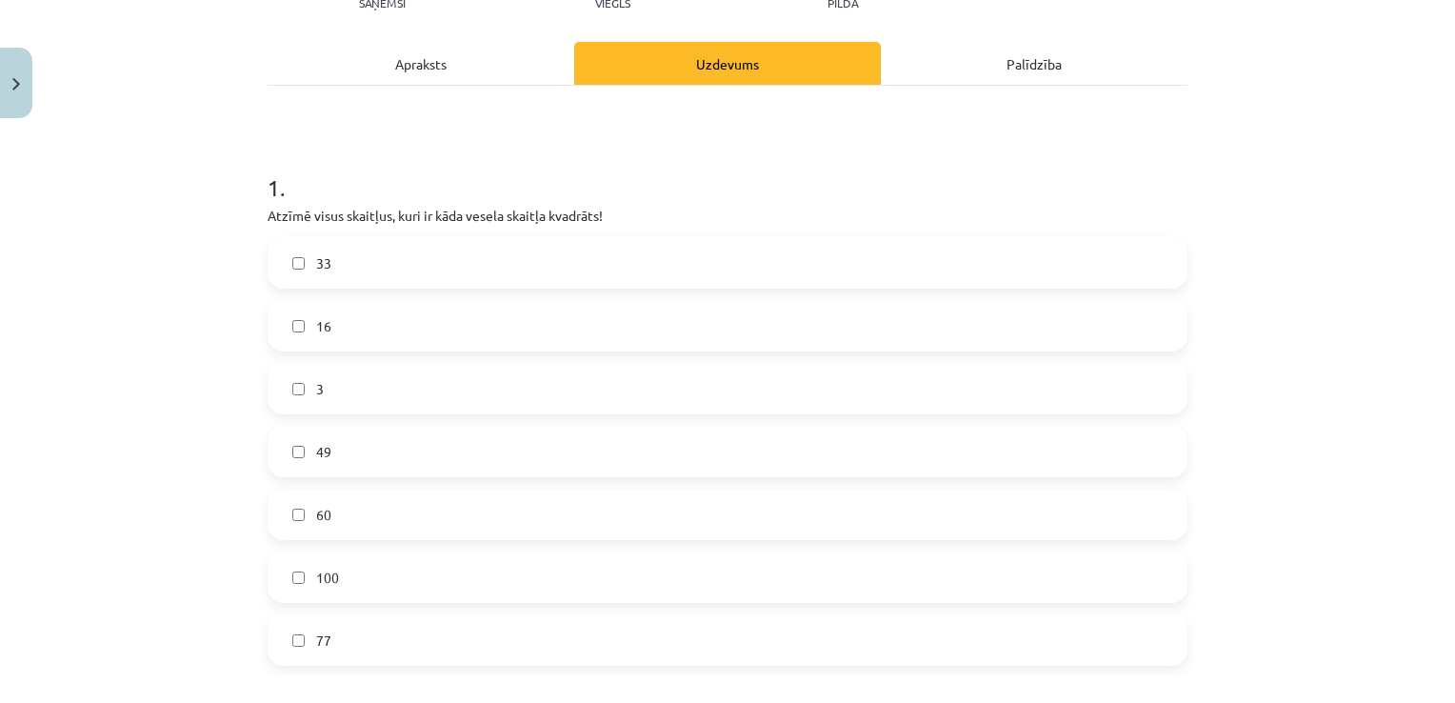
click at [466, 55] on div "Apraksts" at bounding box center [420, 63] width 307 height 43
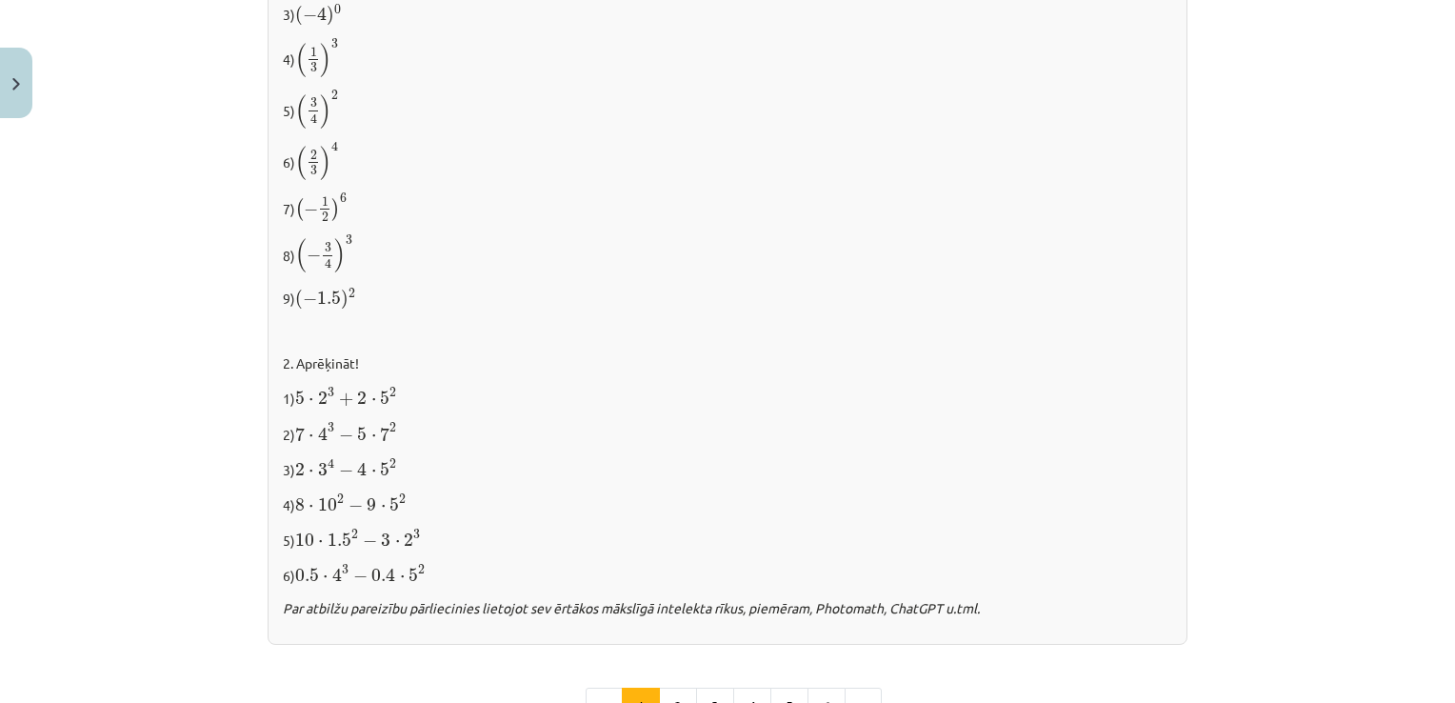
scroll to position [2000, 0]
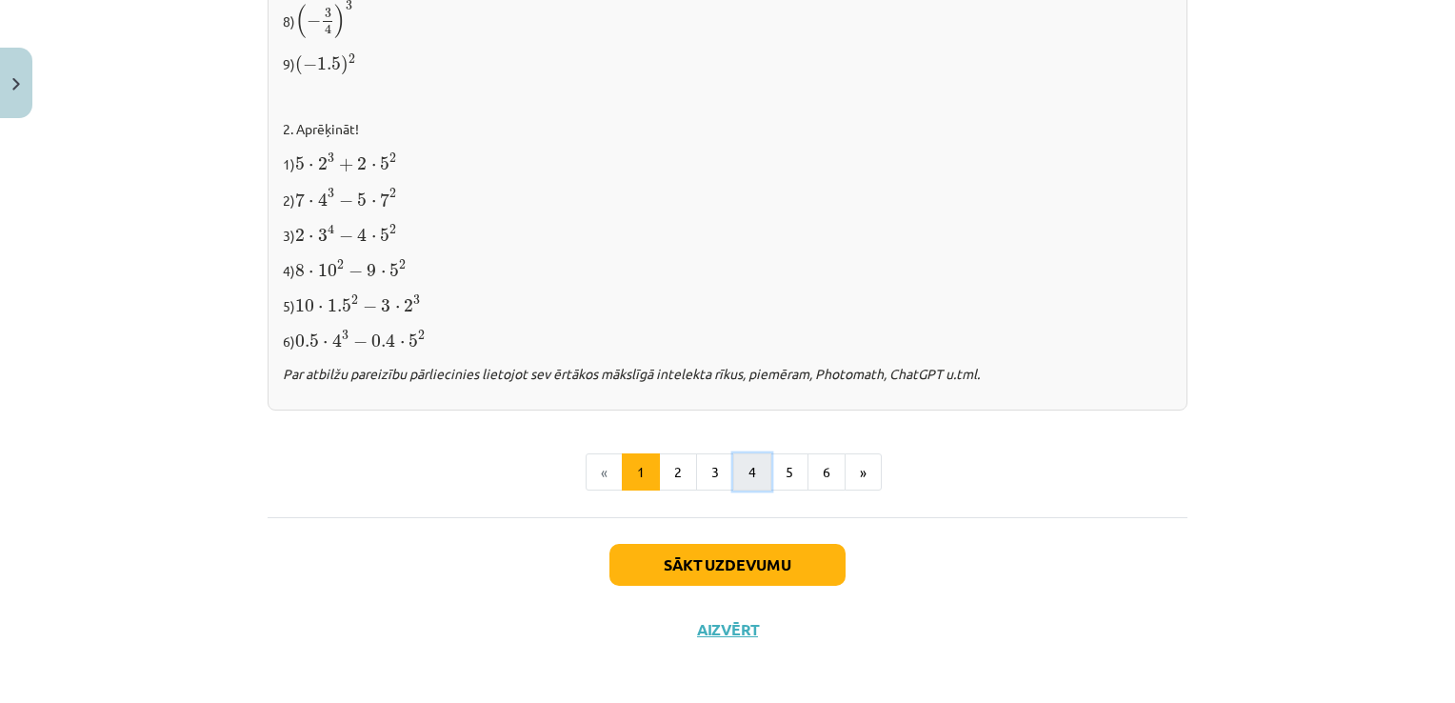
click at [750, 466] on button "4" at bounding box center [752, 472] width 38 height 38
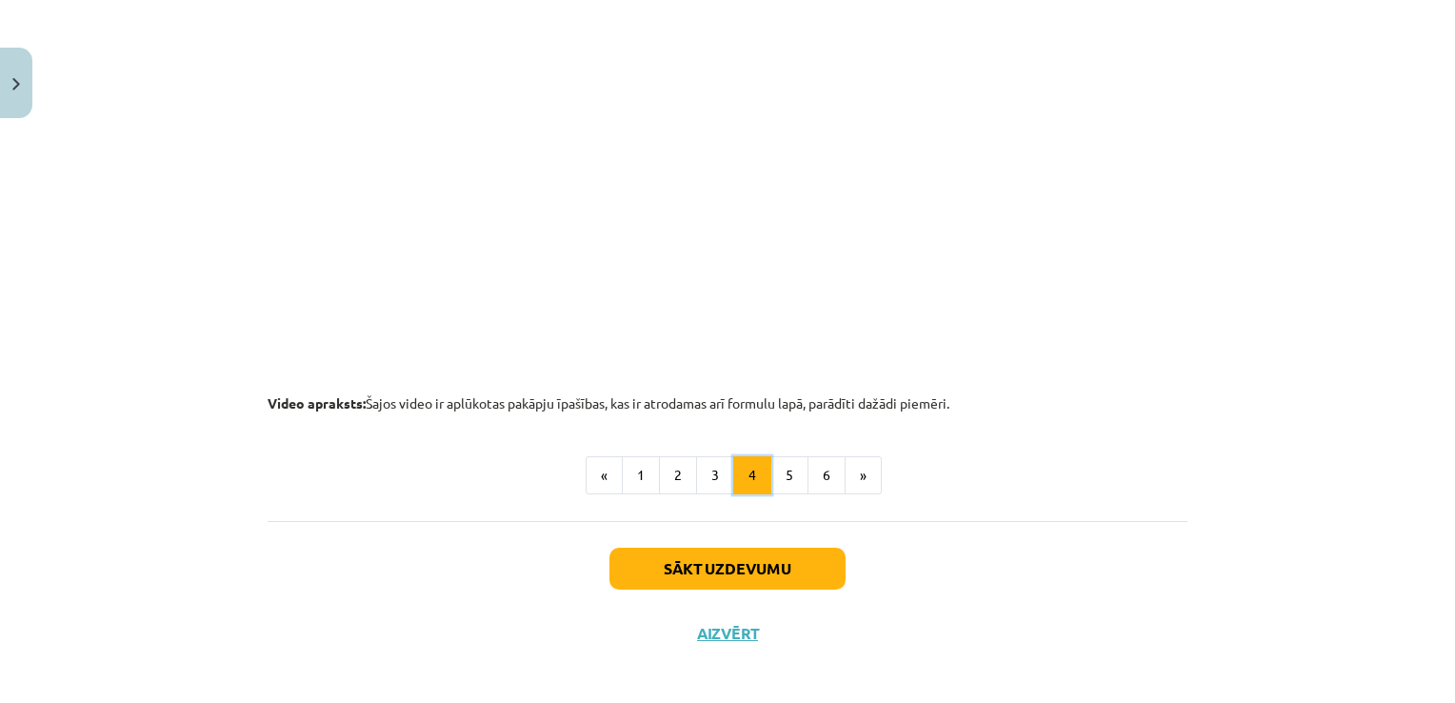
scroll to position [1993, 0]
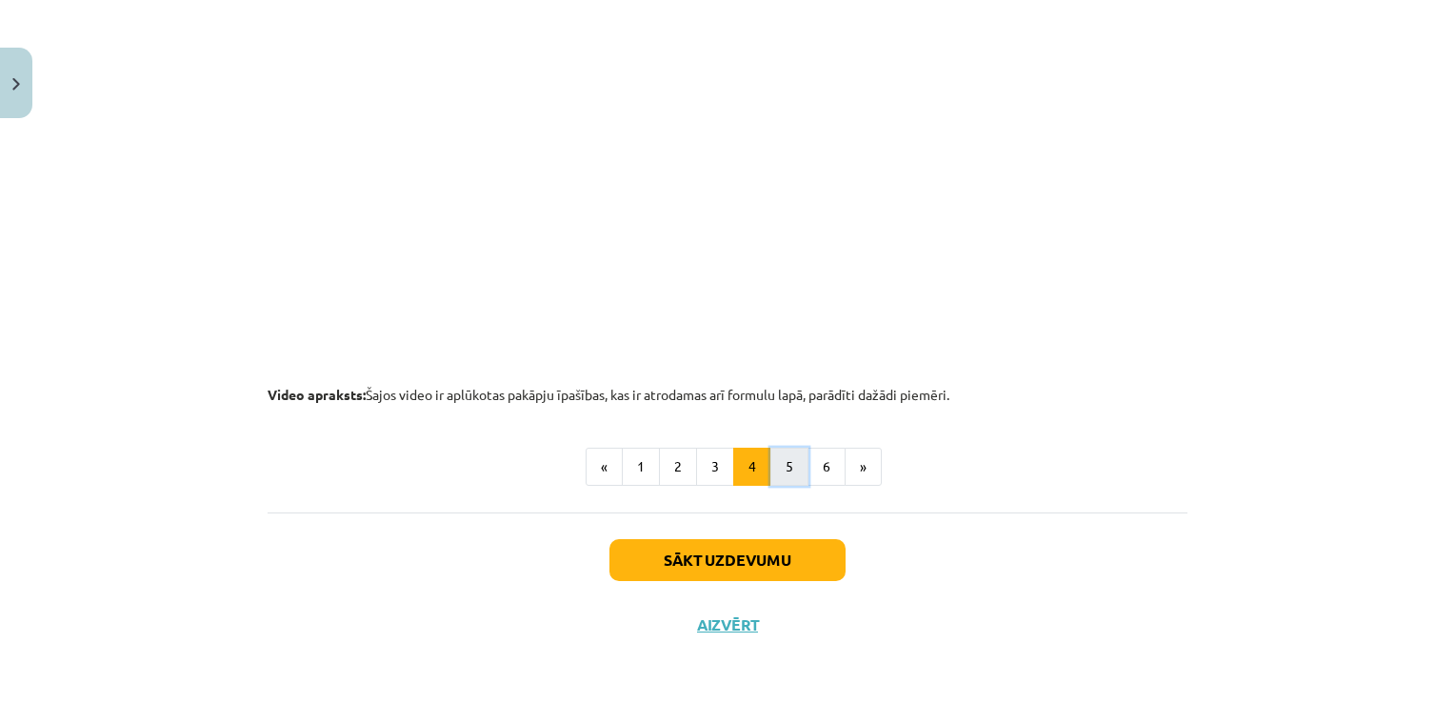
click at [781, 466] on button "5" at bounding box center [789, 466] width 38 height 38
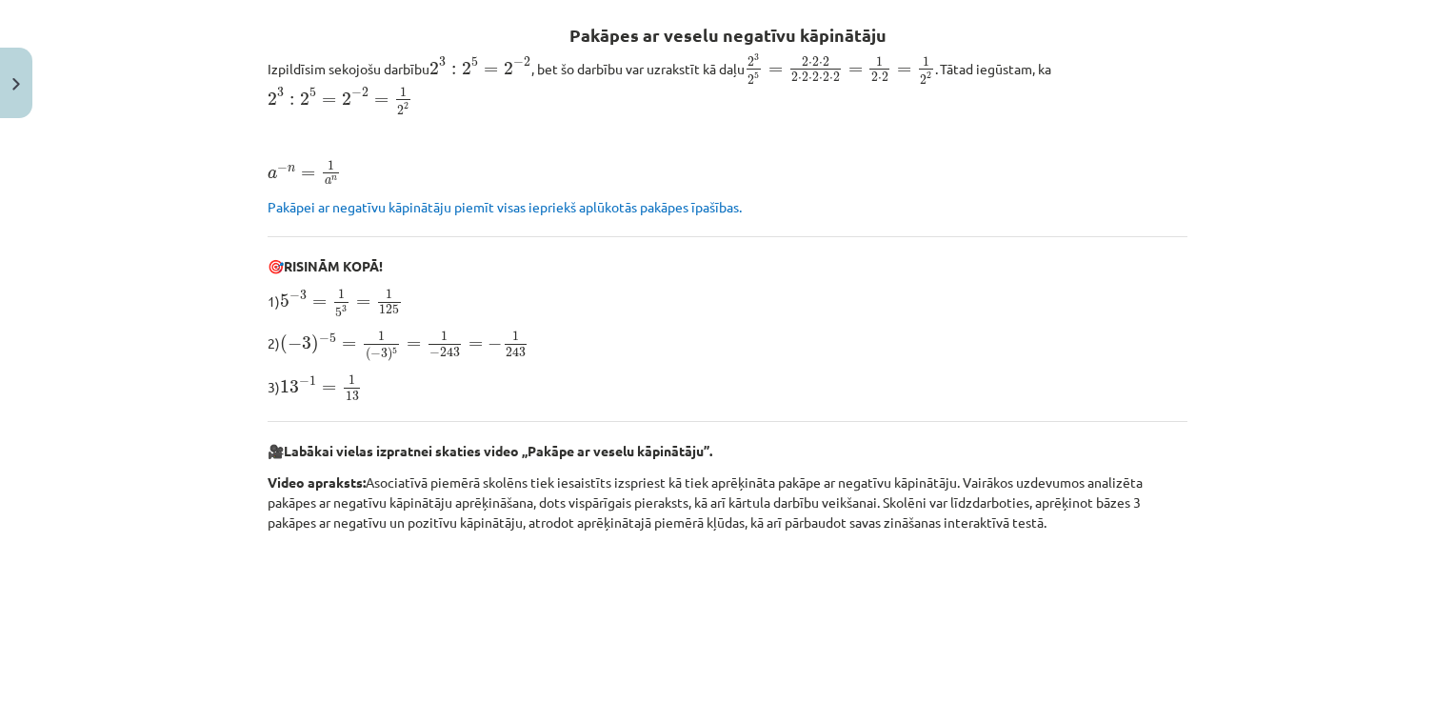
scroll to position [54, 0]
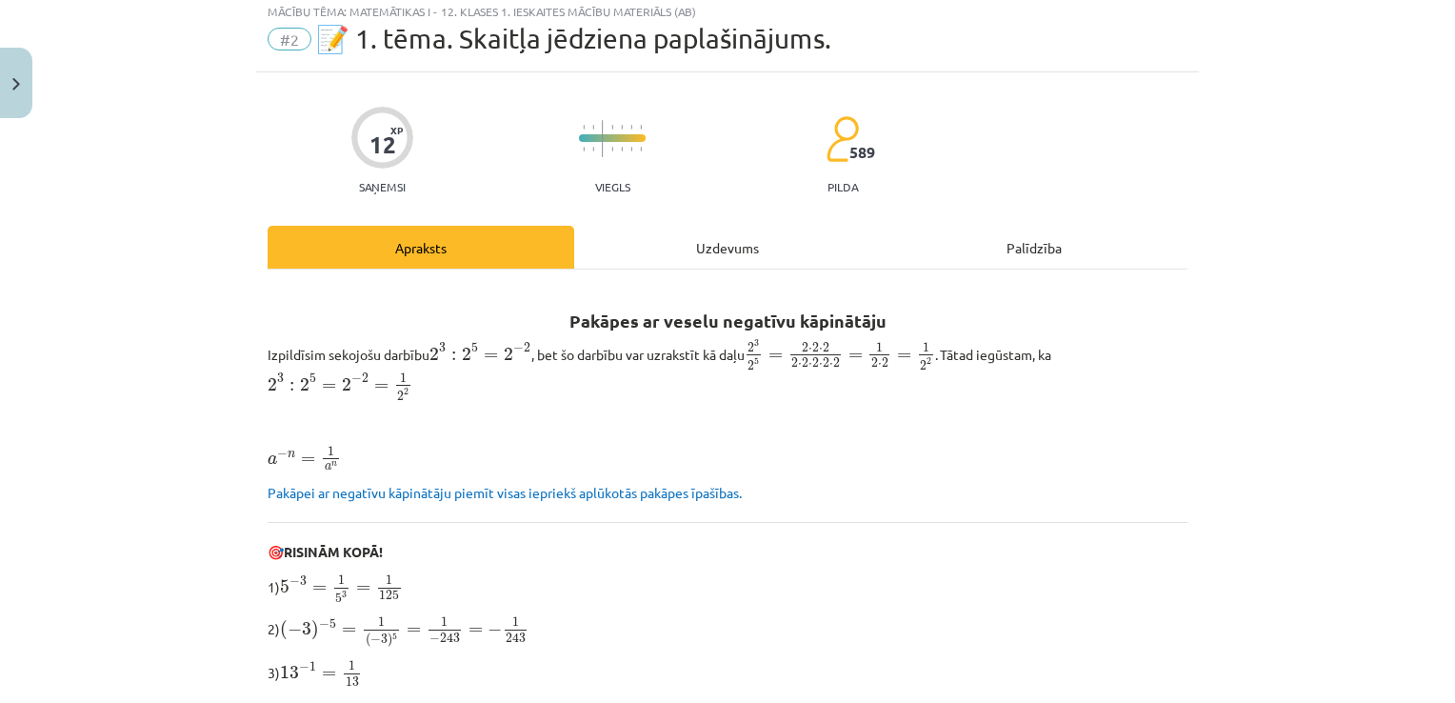
click at [716, 248] on div "Uzdevums" at bounding box center [727, 247] width 307 height 43
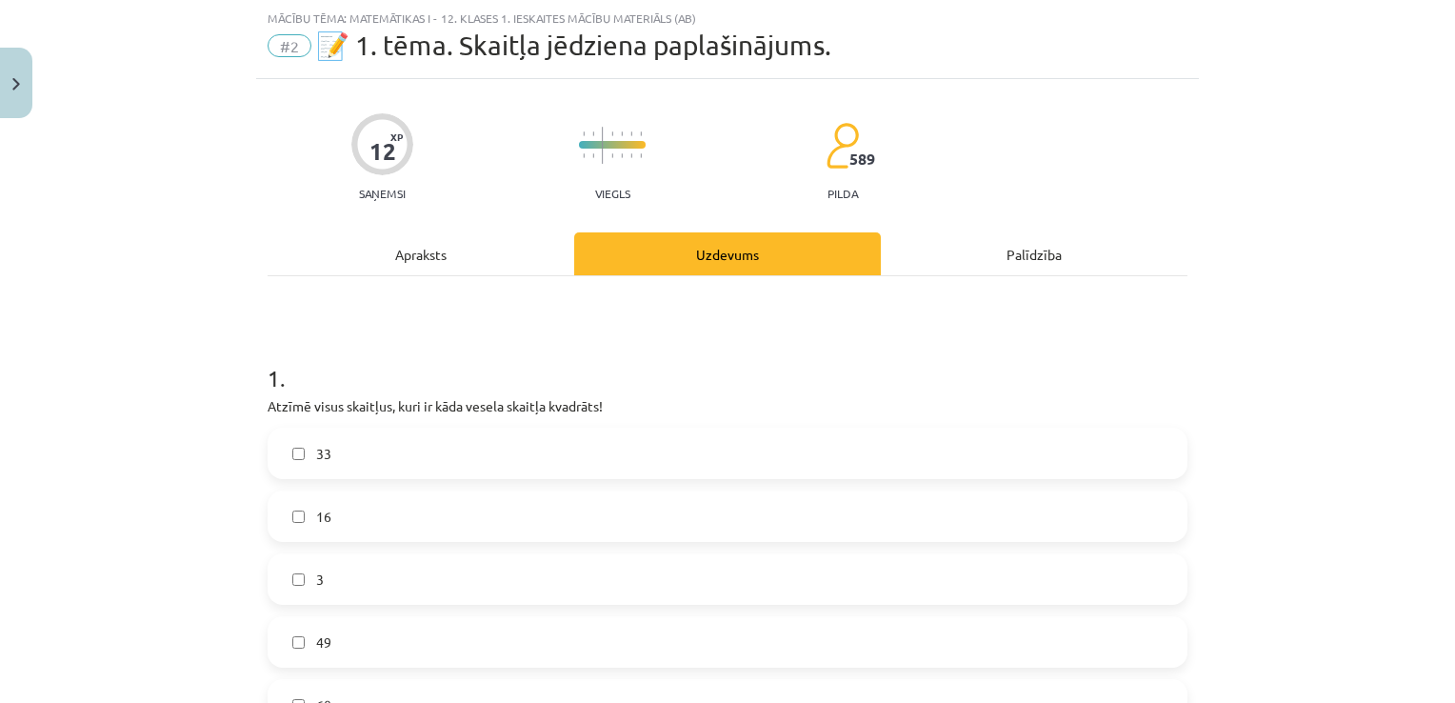
click at [950, 261] on div "Palīdzība" at bounding box center [1034, 253] width 307 height 43
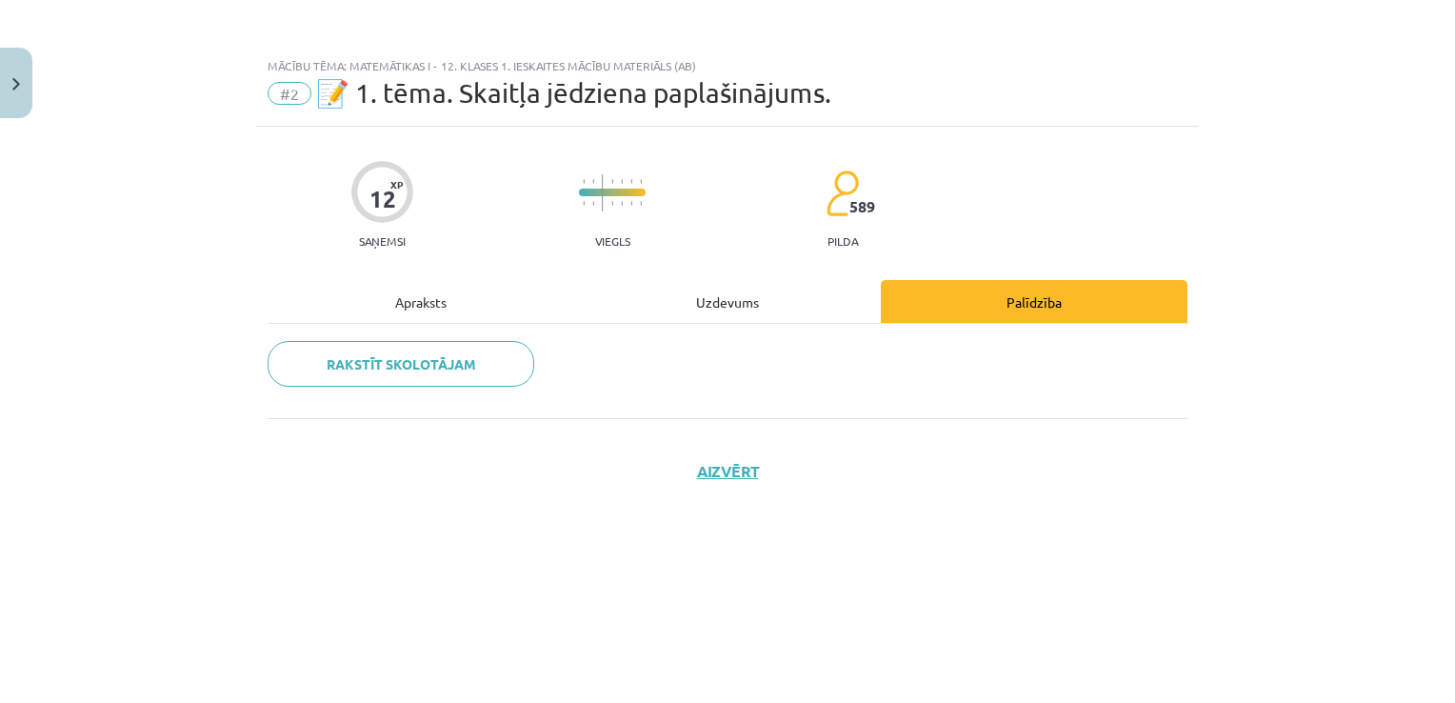
click at [751, 308] on div "Uzdevums" at bounding box center [727, 301] width 307 height 43
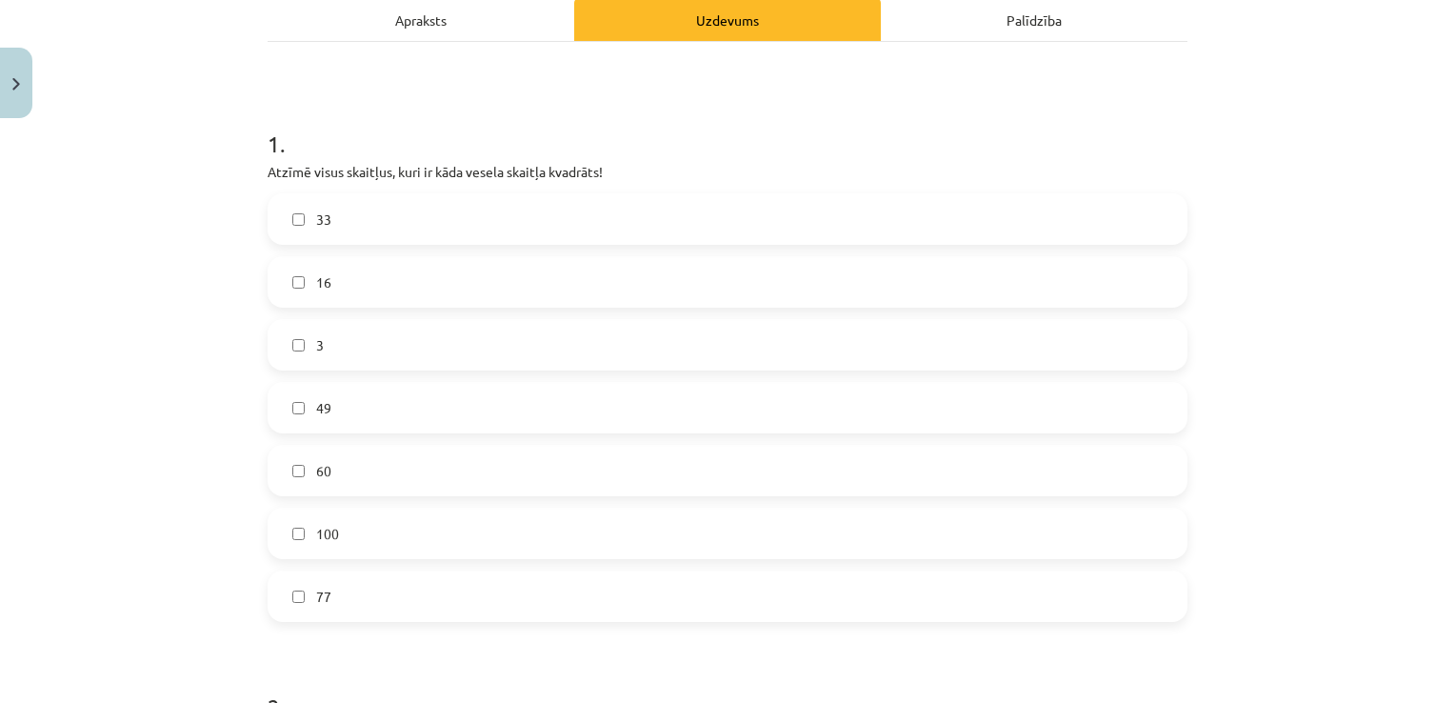
scroll to position [252, 0]
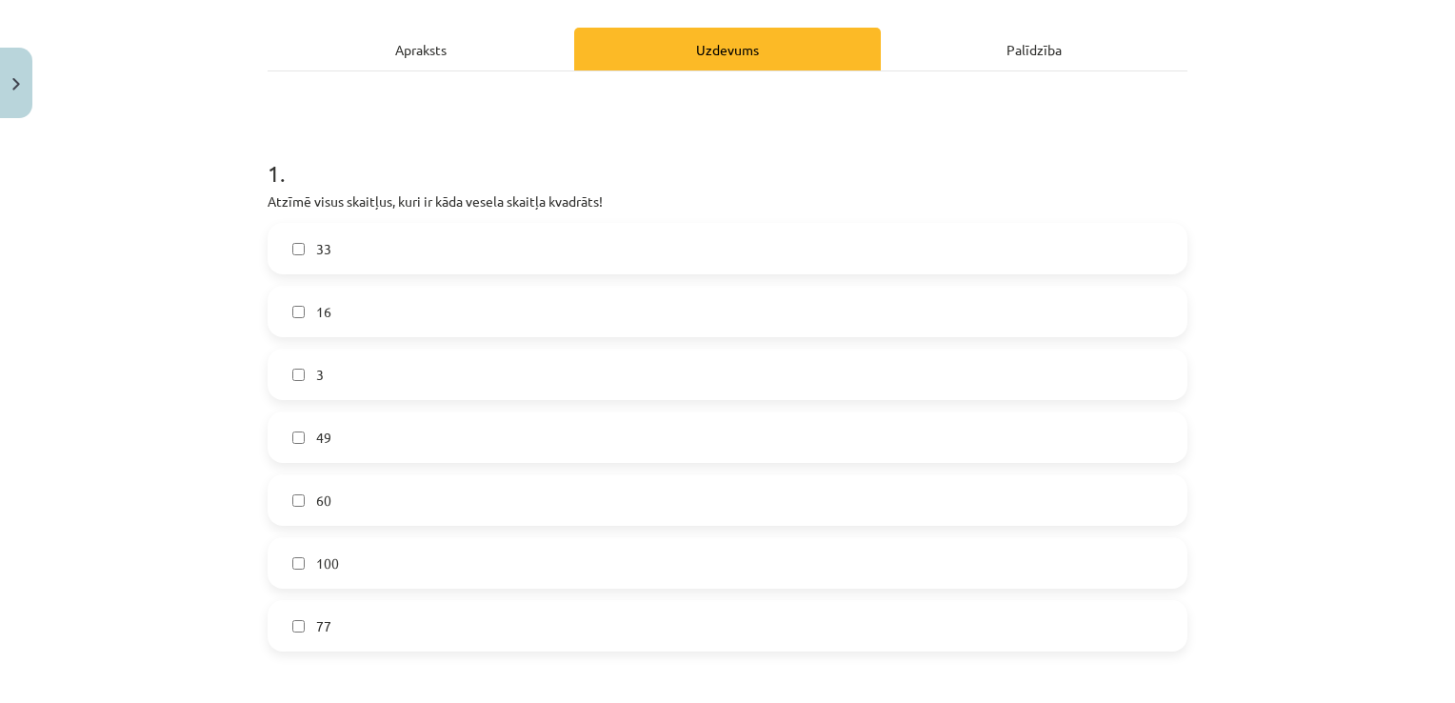
click at [523, 387] on label "3" at bounding box center [727, 374] width 916 height 48
click at [528, 426] on label "49" at bounding box center [727, 437] width 916 height 48
click at [525, 429] on label "49" at bounding box center [727, 437] width 916 height 48
click at [521, 367] on label "3" at bounding box center [727, 374] width 916 height 48
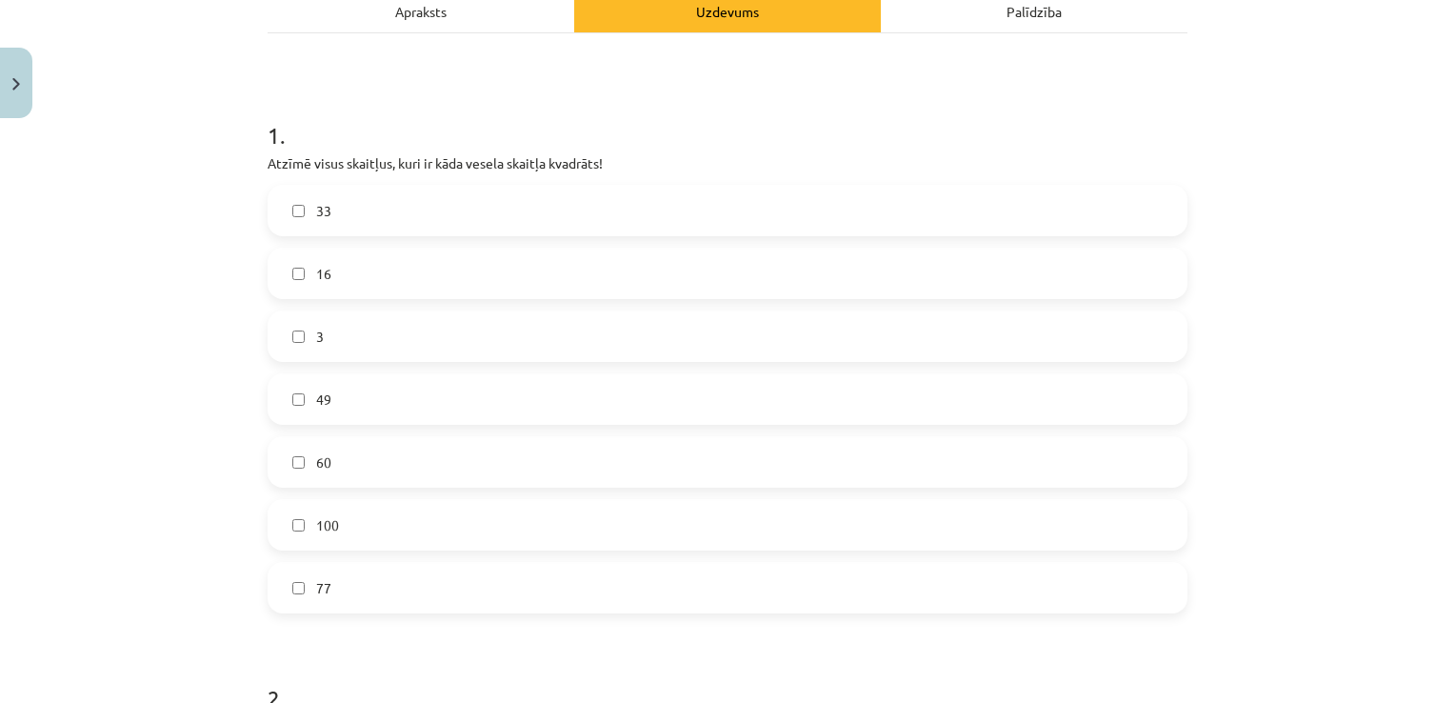
scroll to position [168, 0]
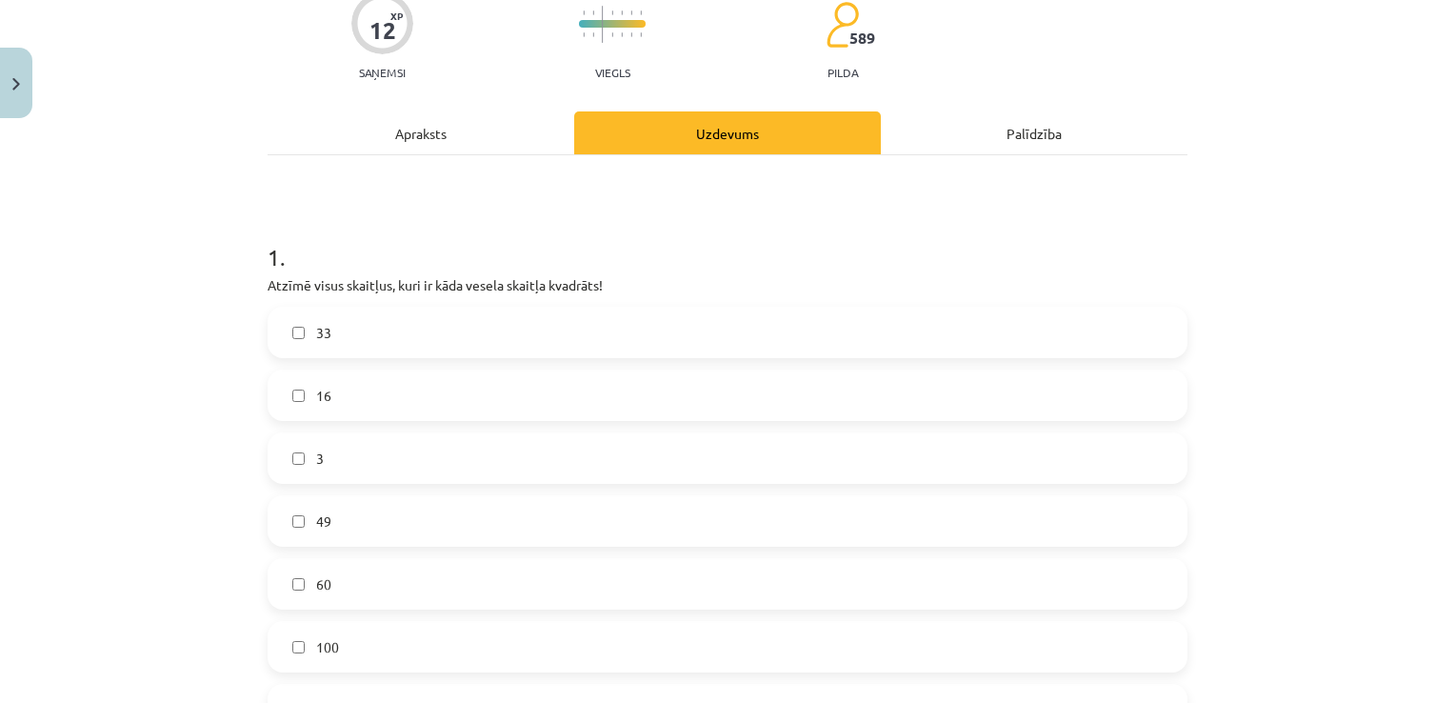
click at [434, 127] on div "Apraksts" at bounding box center [420, 132] width 307 height 43
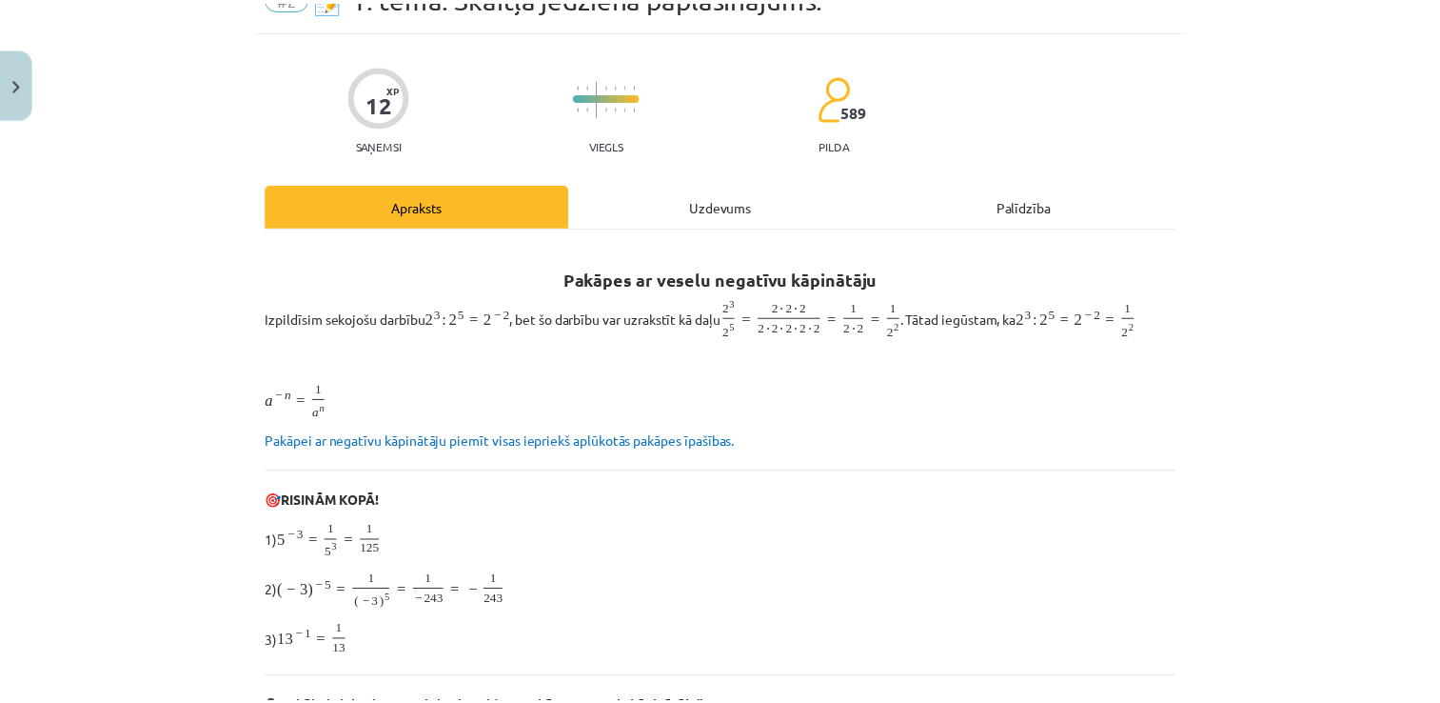
scroll to position [48, 0]
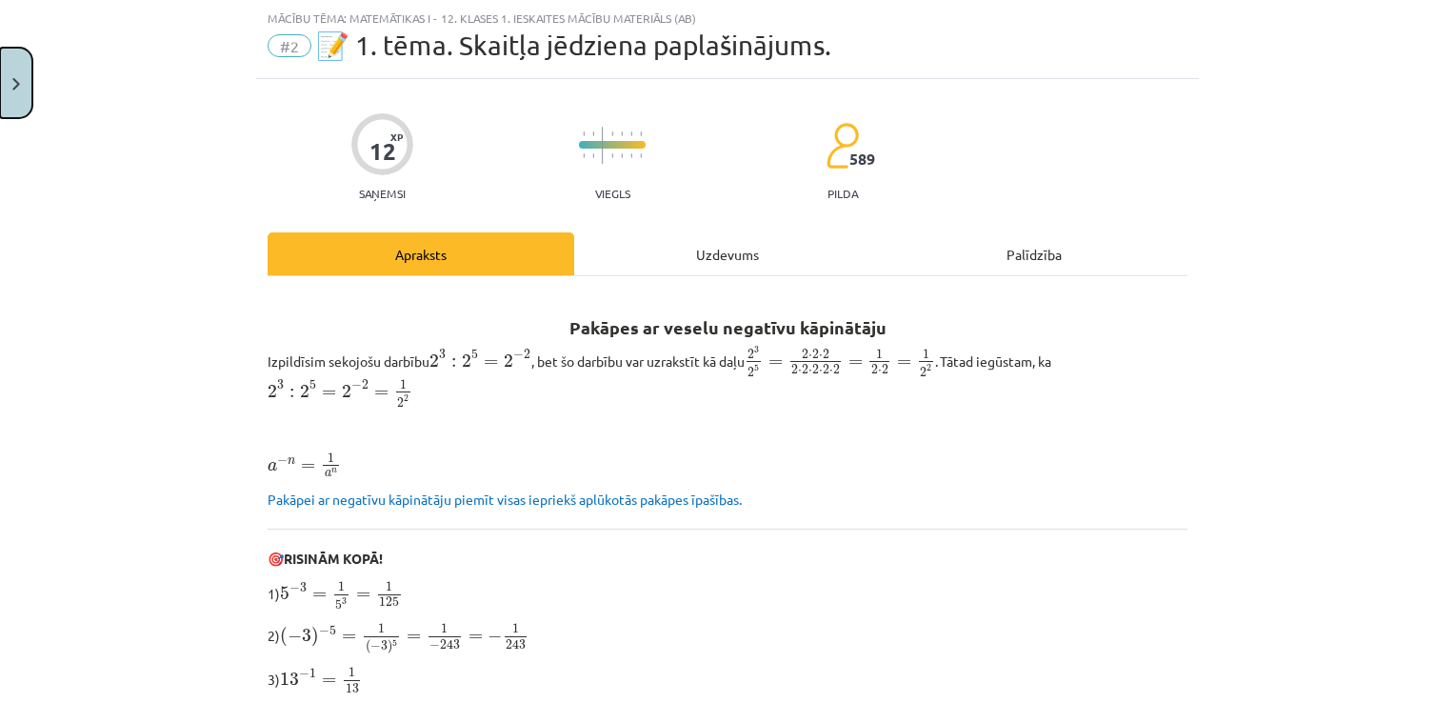
click at [18, 92] on button "Close" at bounding box center [16, 83] width 32 height 70
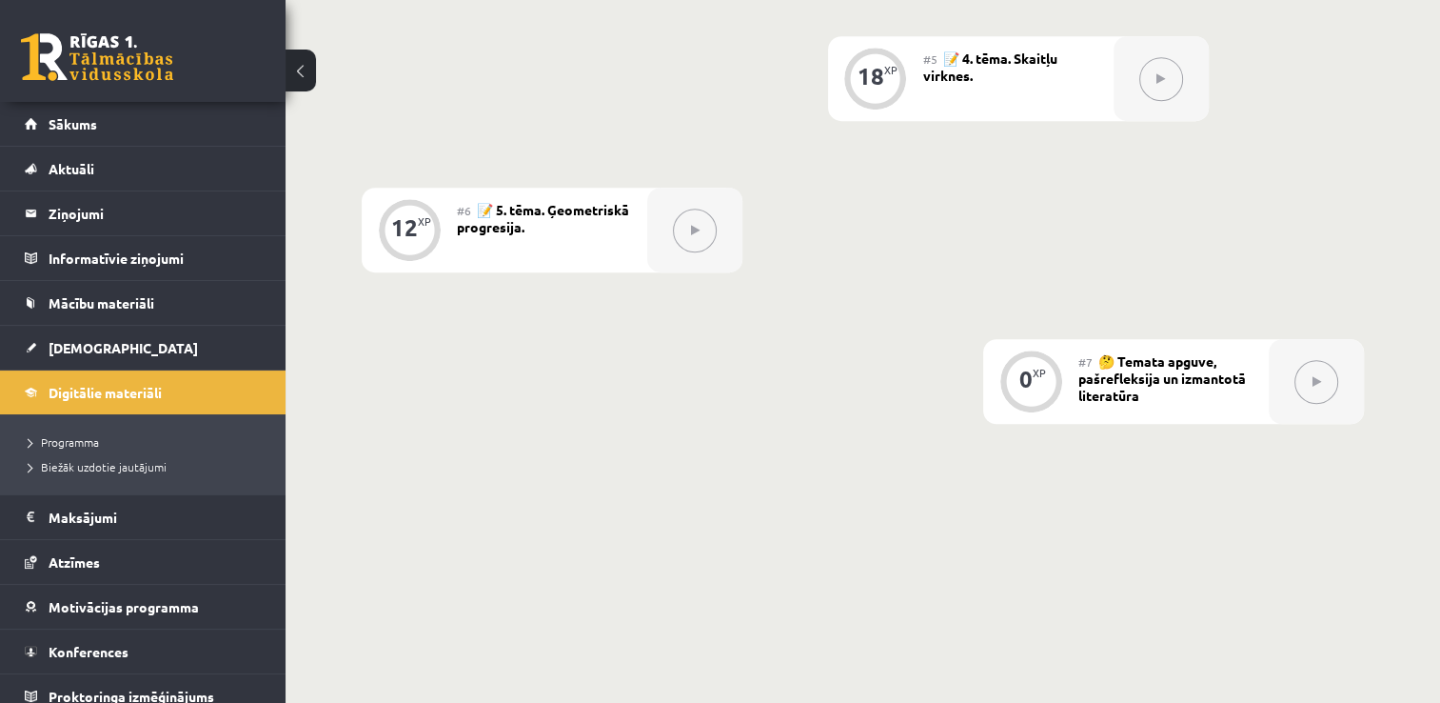
scroll to position [1276, 0]
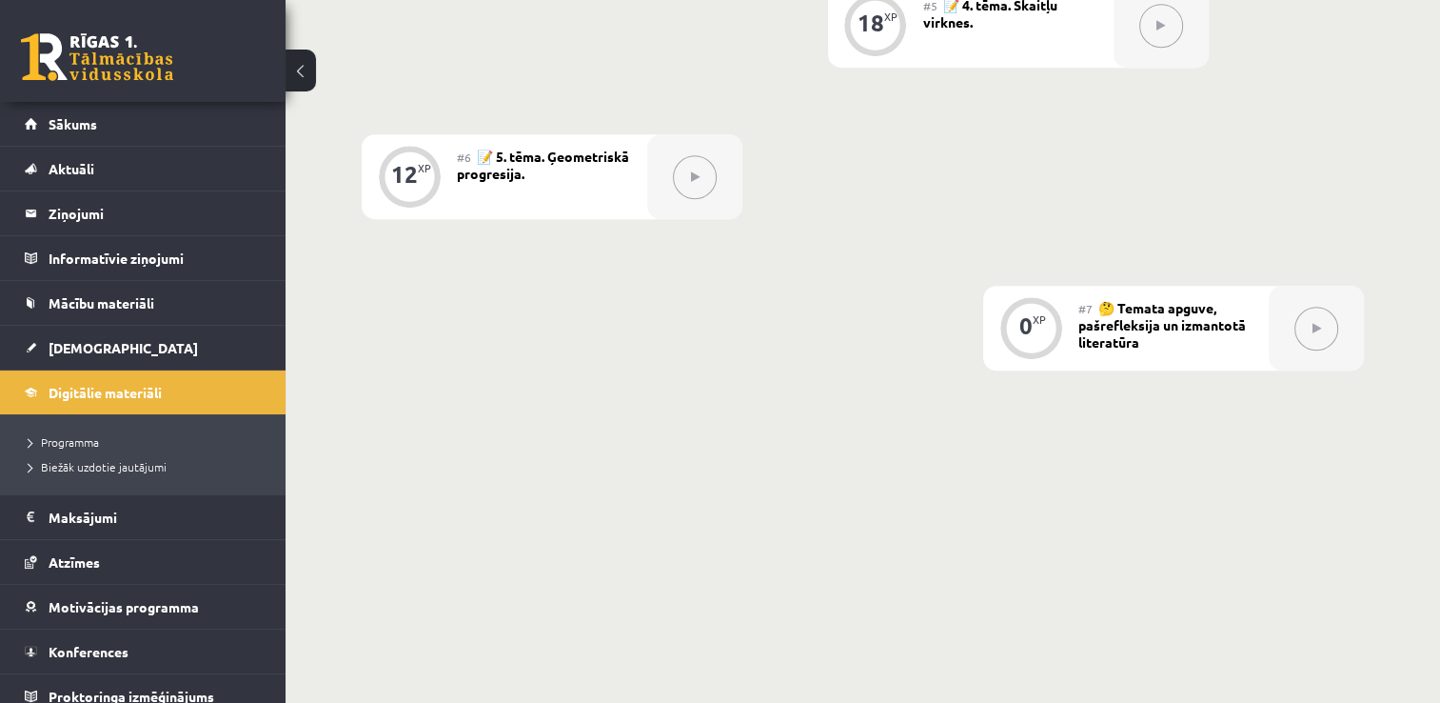
click at [135, 48] on link at bounding box center [97, 57] width 152 height 48
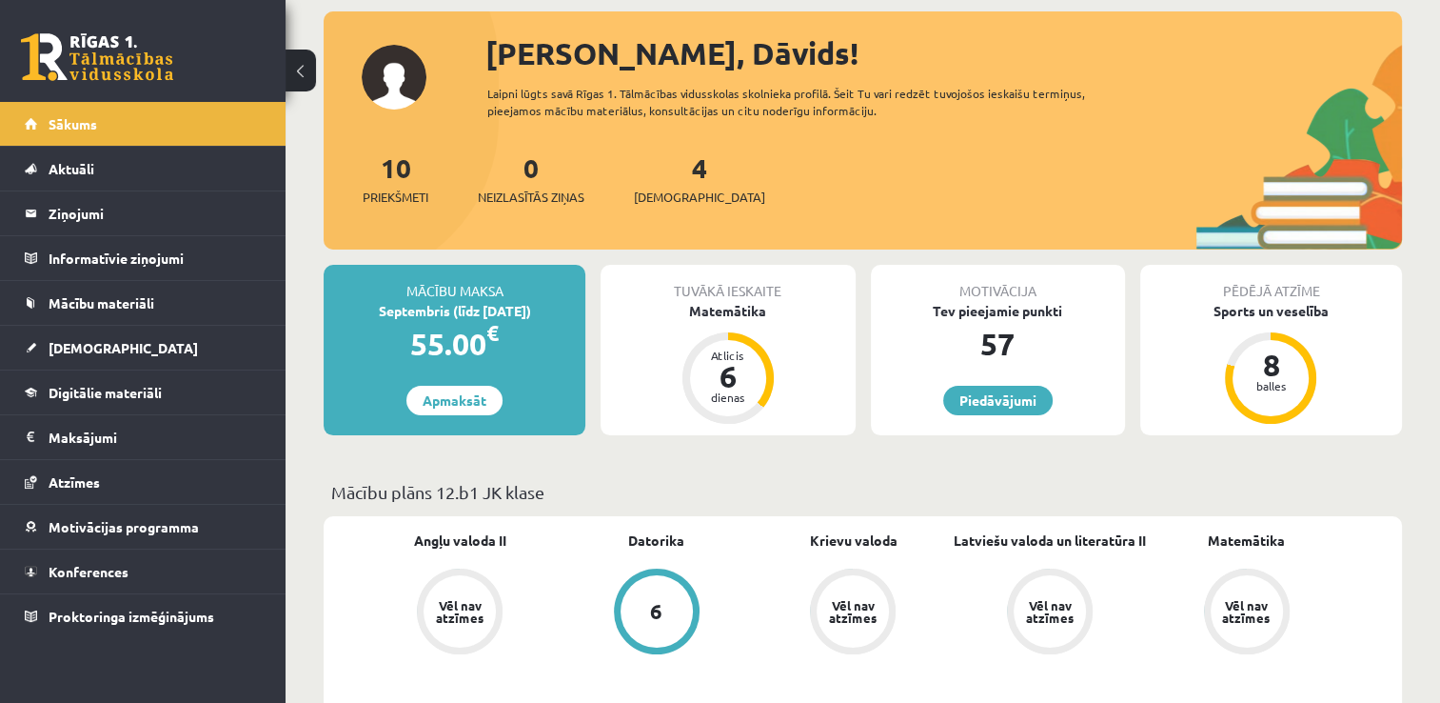
scroll to position [95, 0]
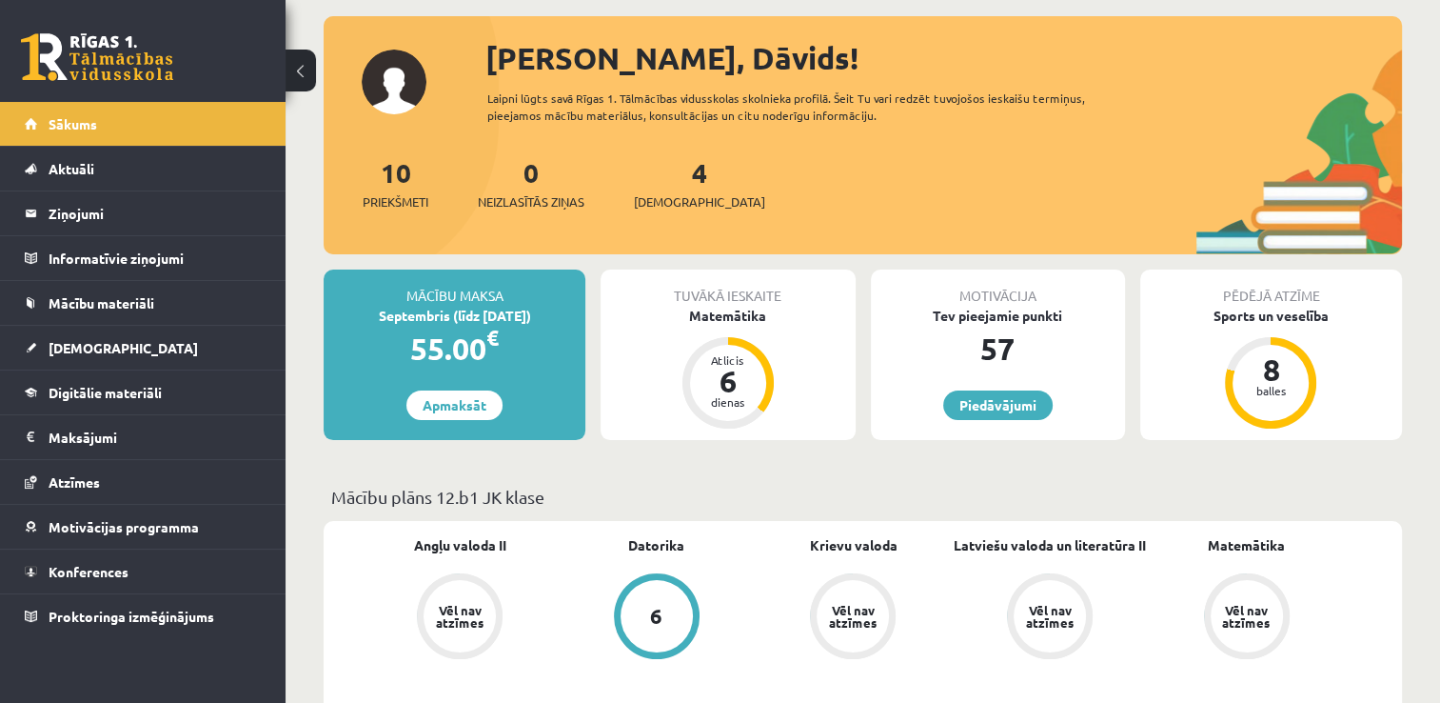
click at [88, 72] on link at bounding box center [97, 57] width 152 height 48
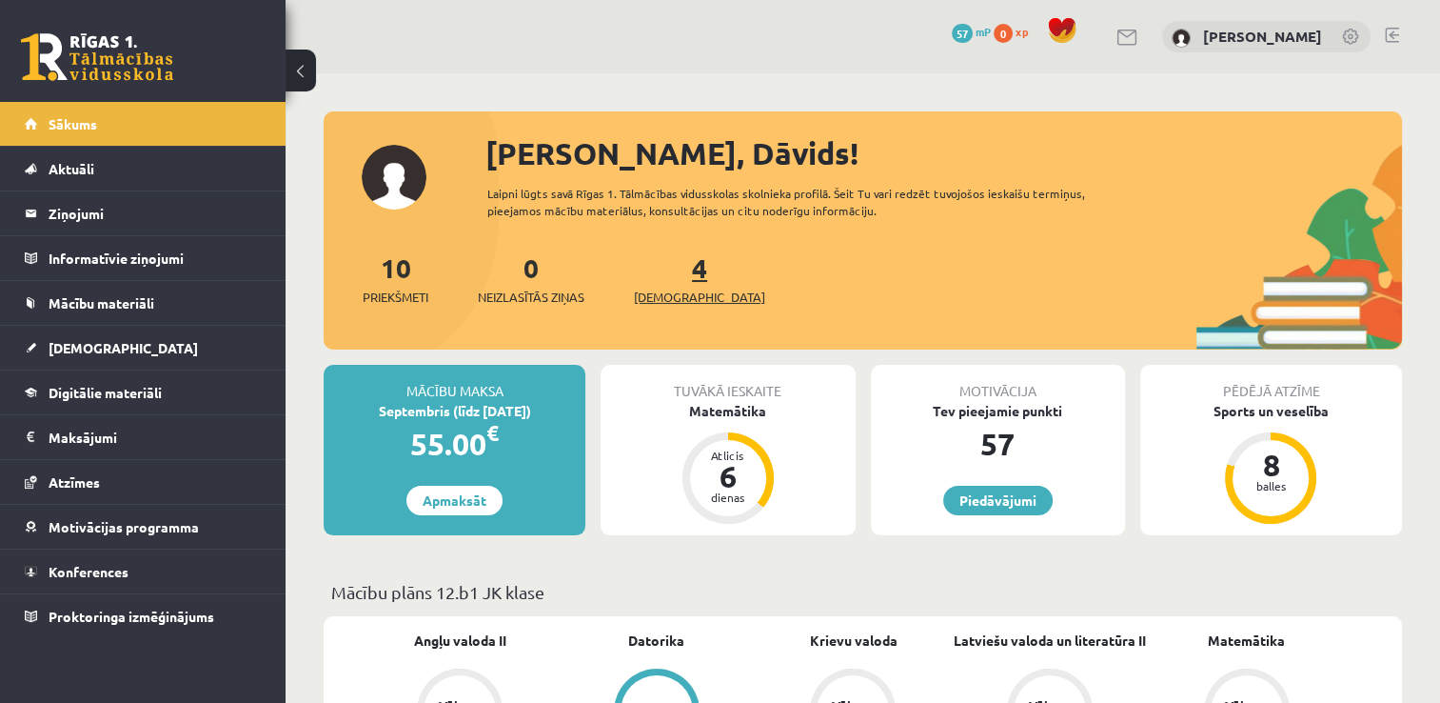
click at [670, 259] on link "4 Ieskaites" at bounding box center [699, 278] width 131 height 56
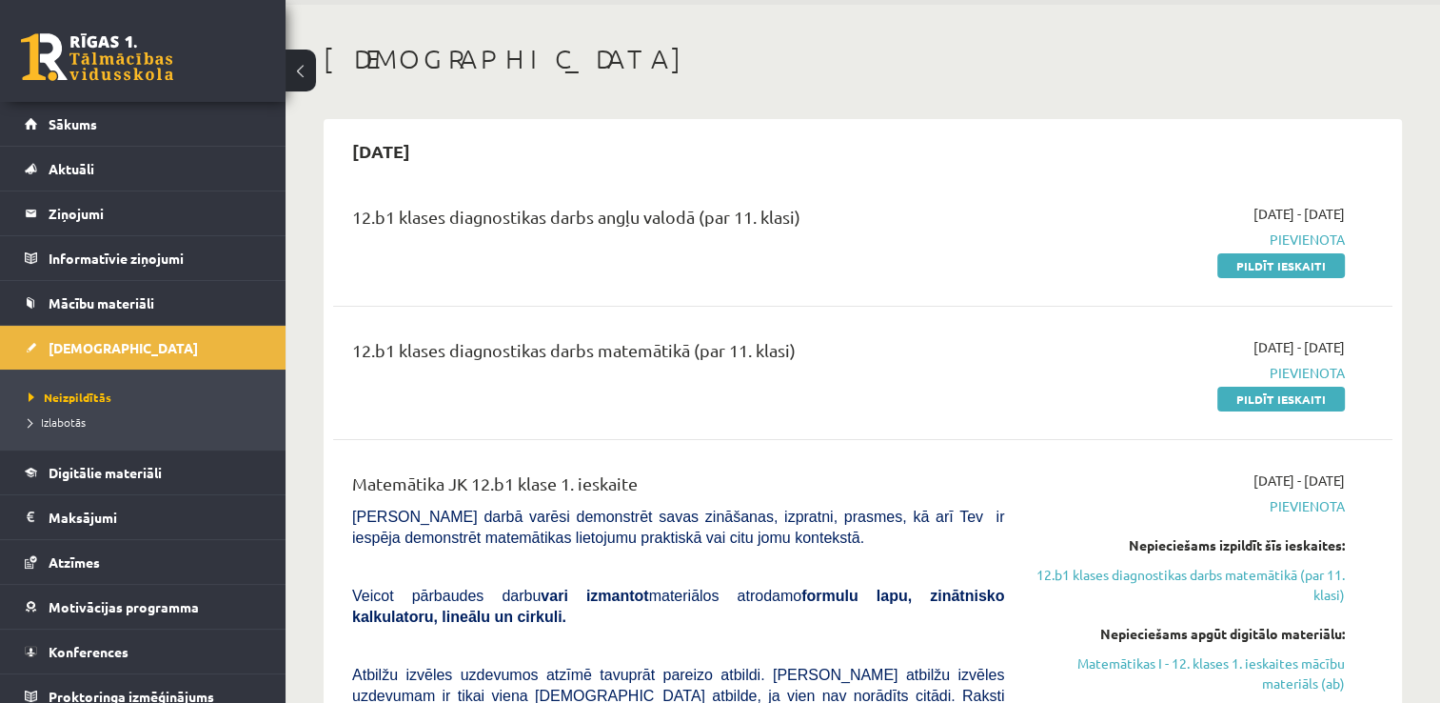
scroll to position [190, 0]
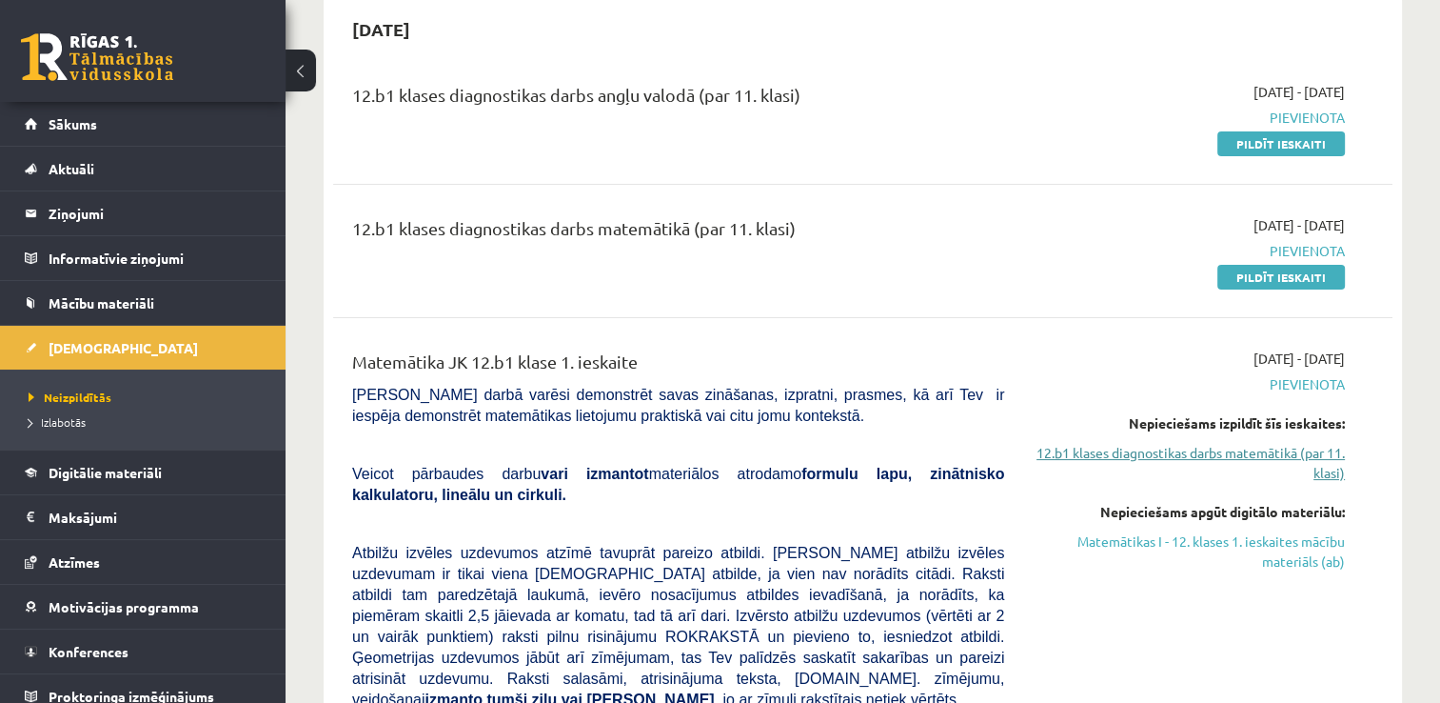
click at [1298, 457] on link "12.b1 klases diagnostikas darbs matemātikā (par 11. klasi)" at bounding box center [1189, 463] width 312 height 40
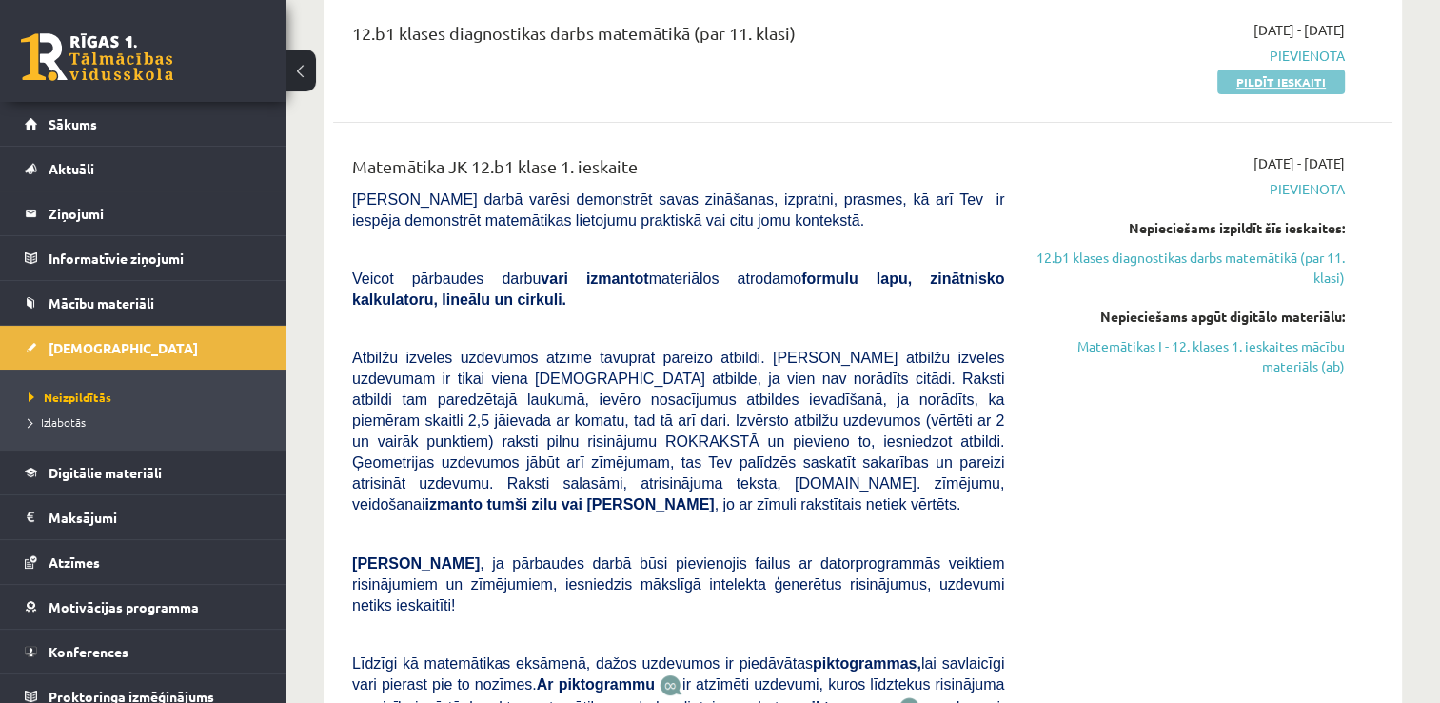
click at [1306, 86] on link "Pildīt ieskaiti" at bounding box center [1282, 81] width 128 height 25
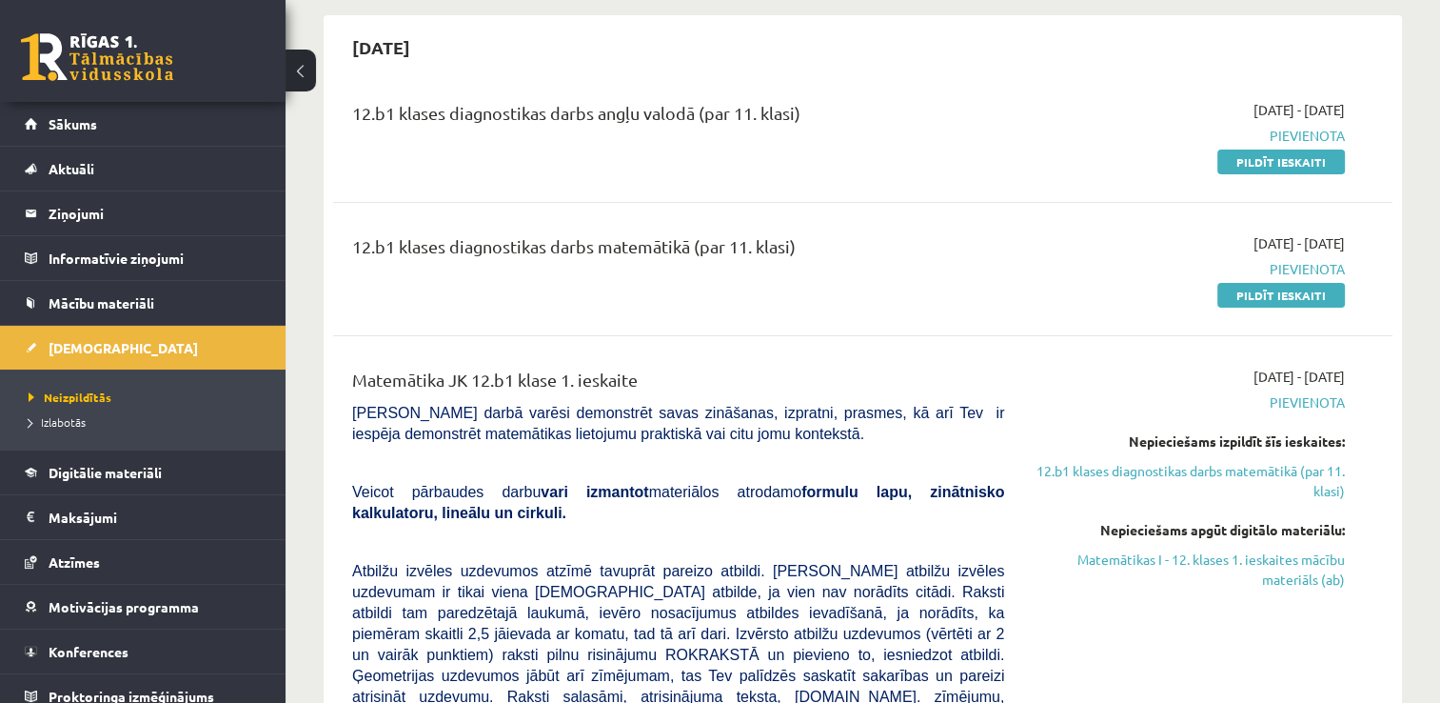
scroll to position [0, 0]
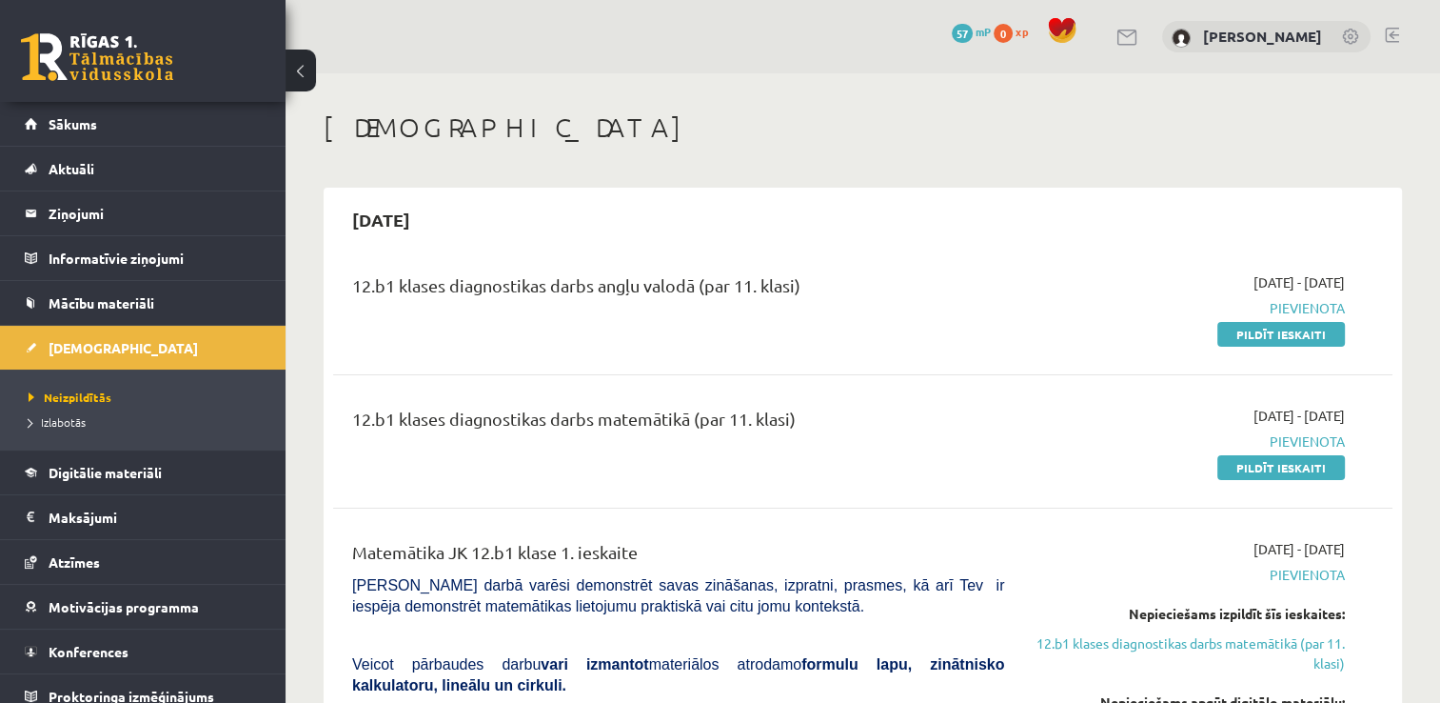
drag, startPoint x: 358, startPoint y: 415, endPoint x: 898, endPoint y: 421, distance: 539.8
click at [898, 421] on div "12.b1 klases diagnostikas darbs matemātikā (par 11. klasi)" at bounding box center [678, 423] width 652 height 35
copy div "2.b1 klases diagnostikas darbs matemātikā (par 11. klasi)"
click at [849, 426] on div "12.b1 klases diagnostikas darbs matemātikā (par 11. klasi)" at bounding box center [678, 423] width 652 height 35
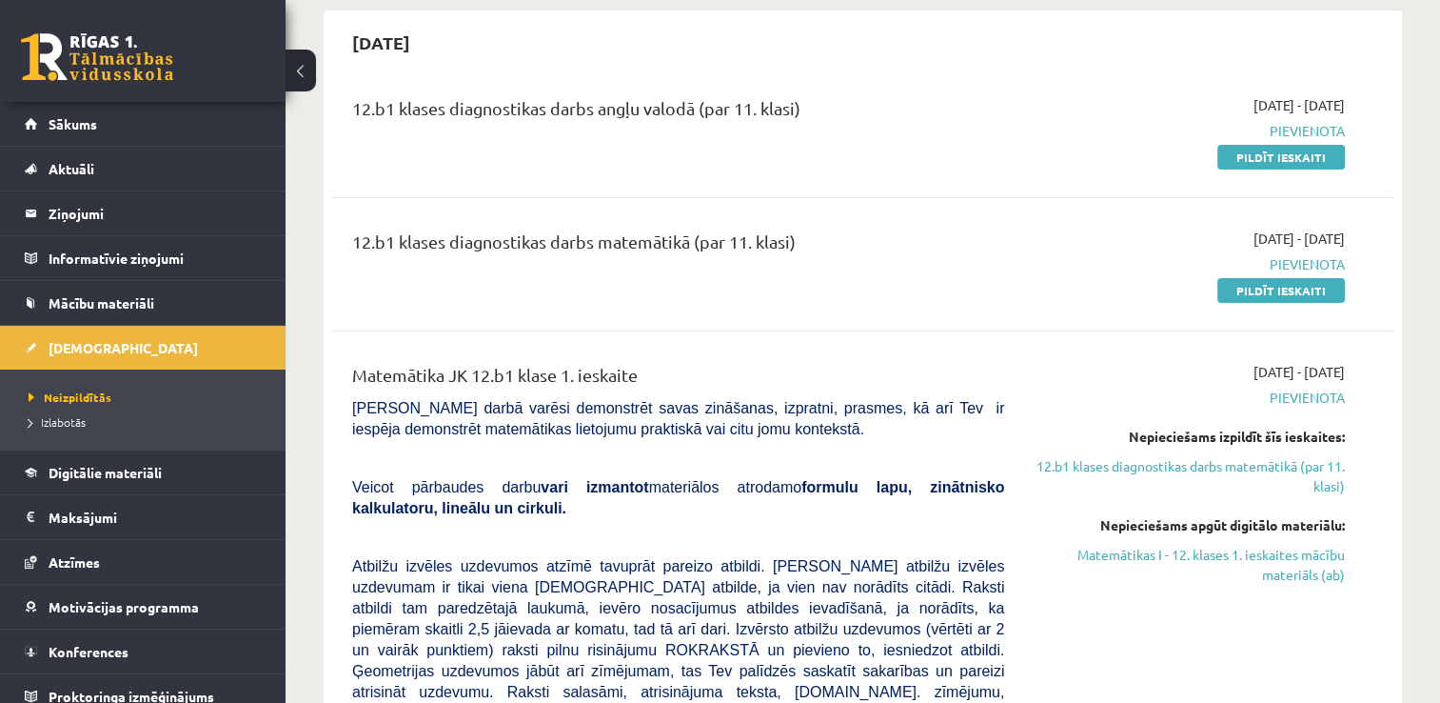
scroll to position [190, 0]
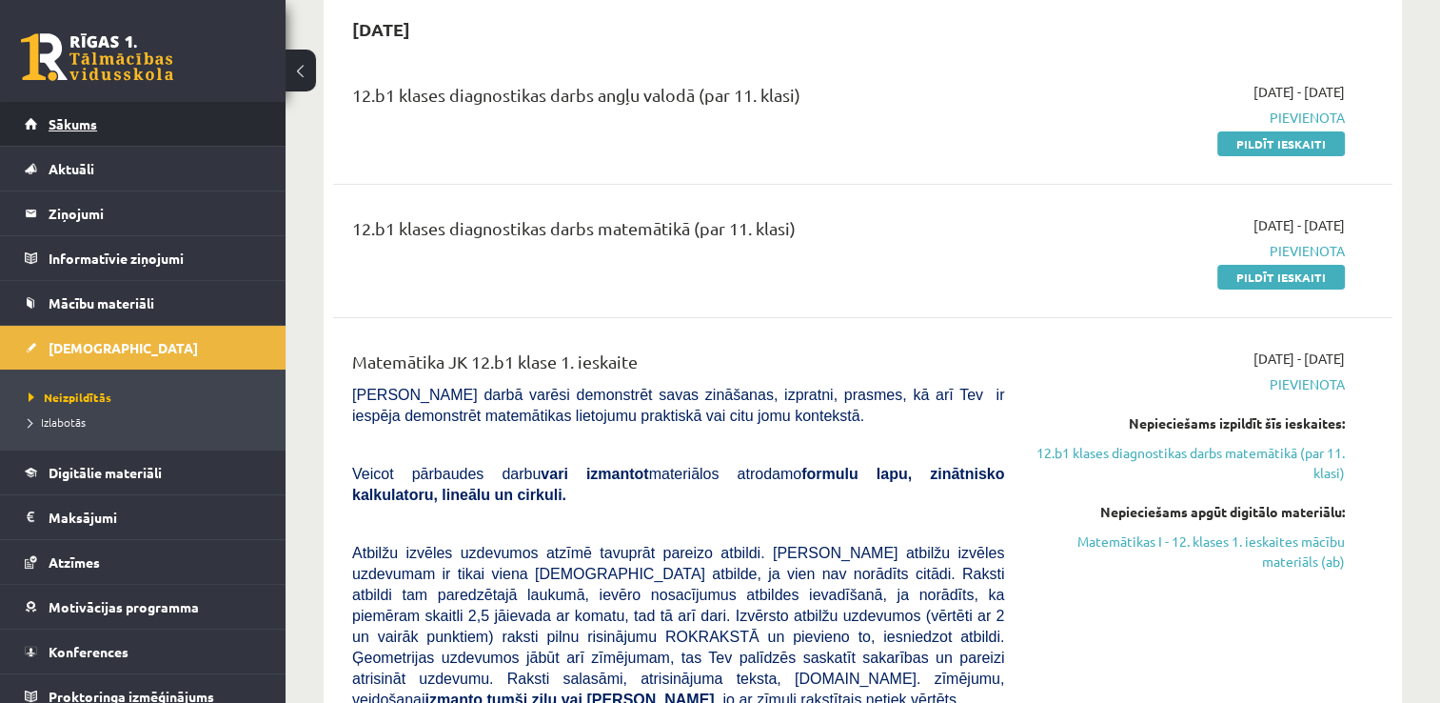
click at [118, 129] on link "Sākums" at bounding box center [143, 124] width 237 height 44
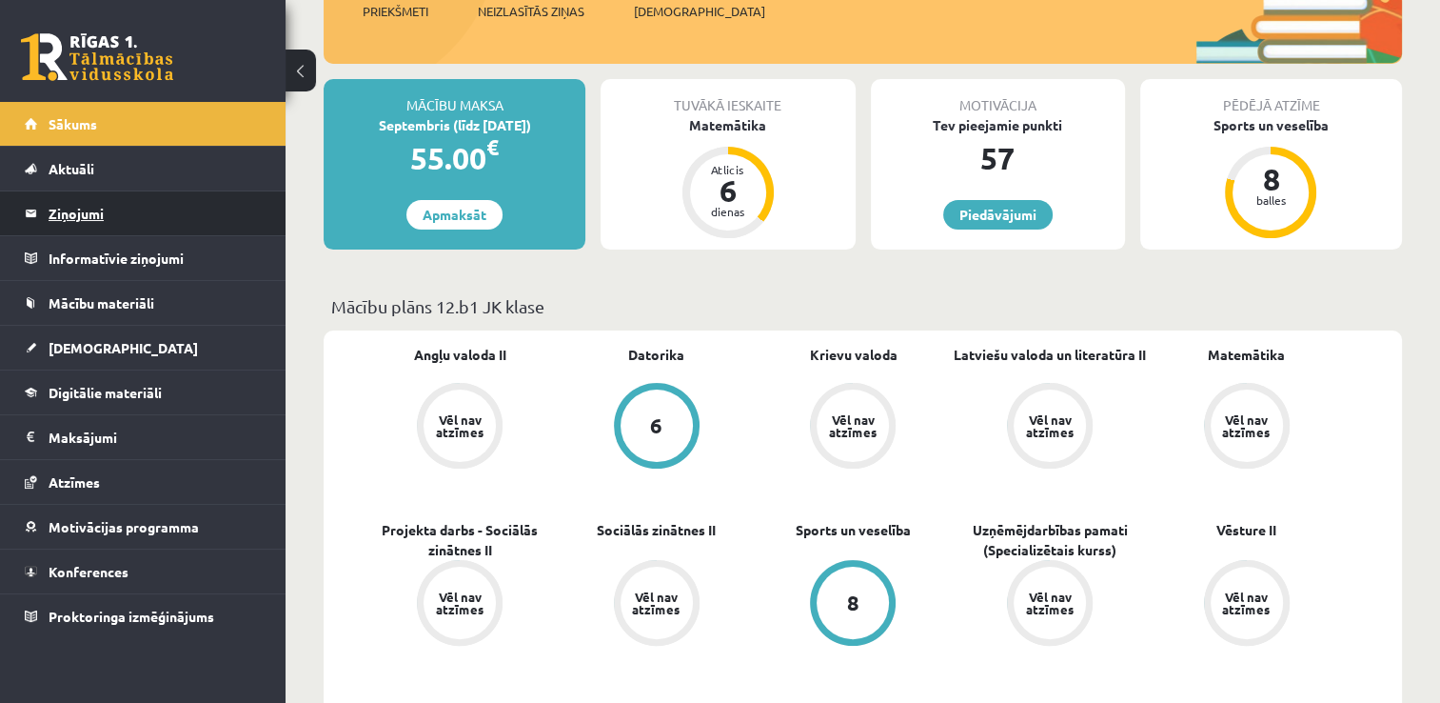
scroll to position [190, 0]
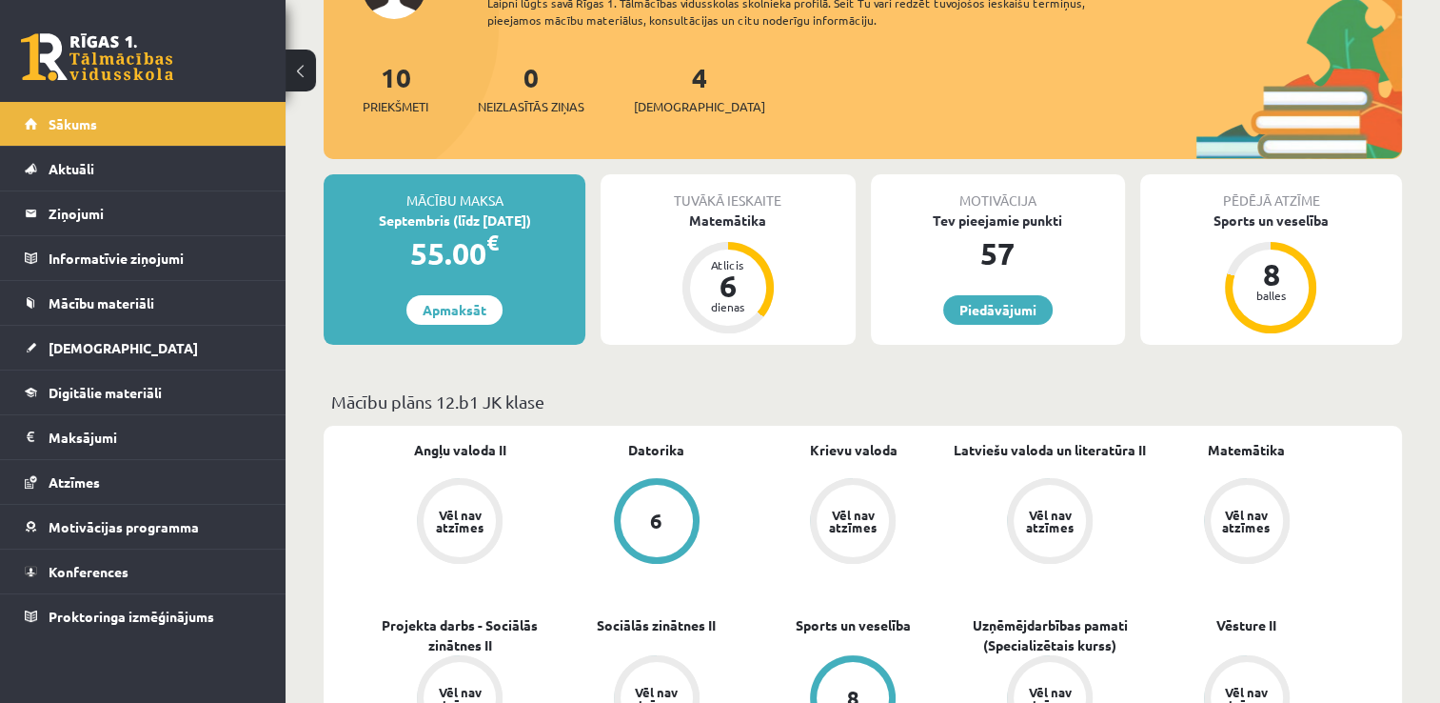
click at [148, 36] on link at bounding box center [97, 57] width 152 height 48
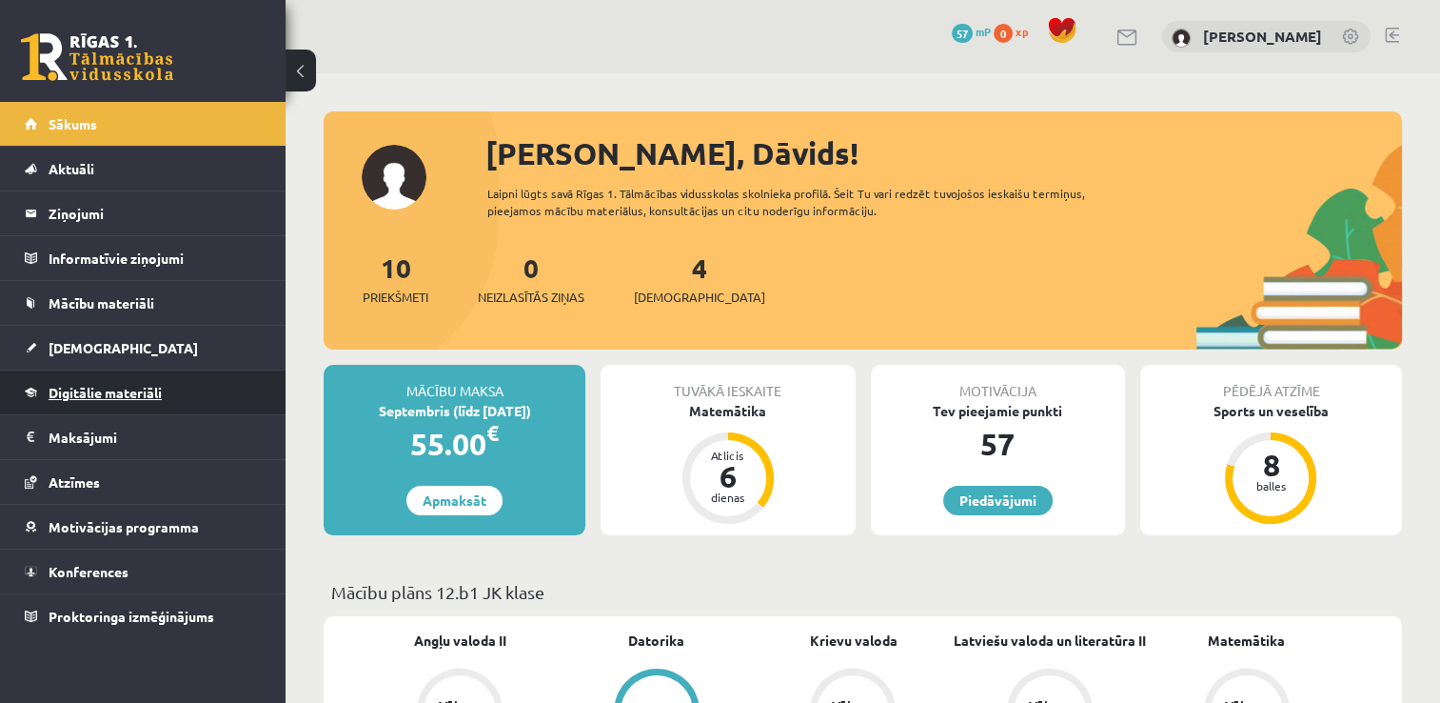
click at [131, 393] on span "Digitālie materiāli" at bounding box center [105, 392] width 113 height 17
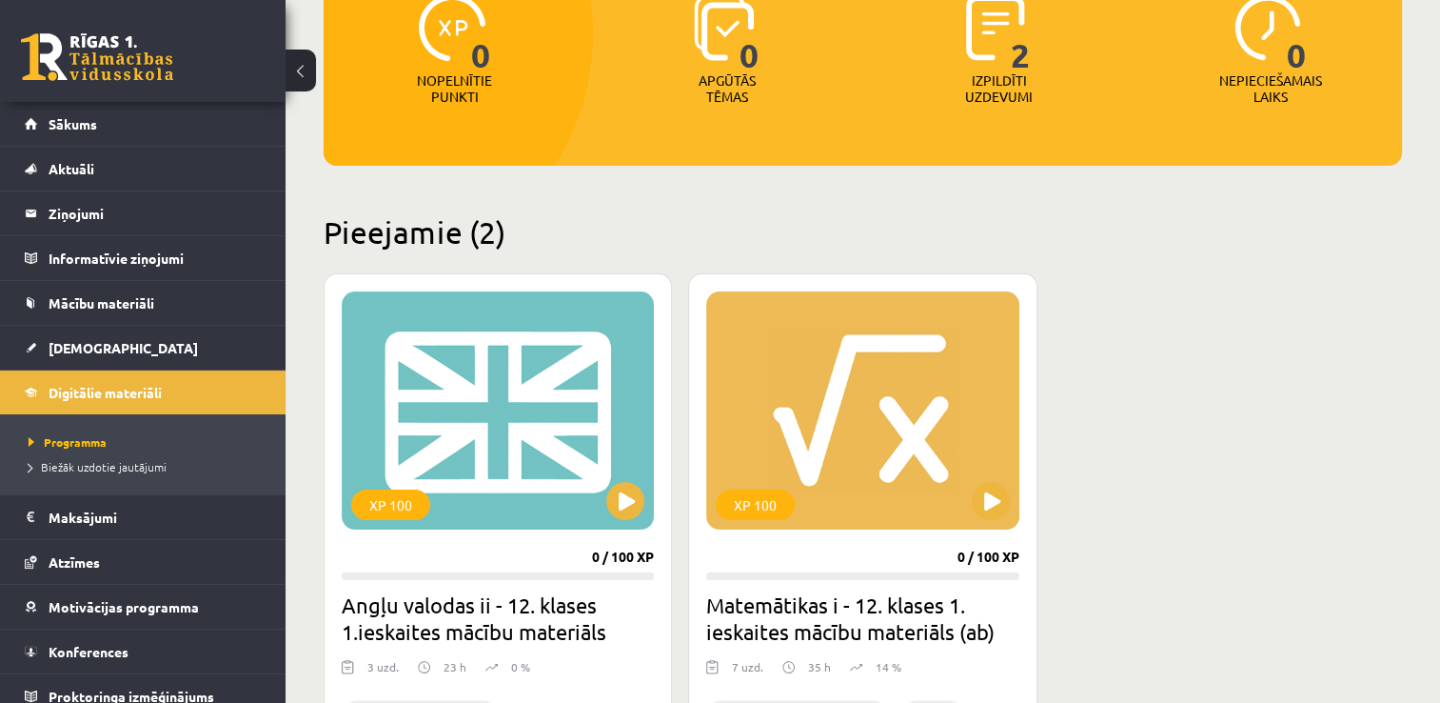
scroll to position [476, 0]
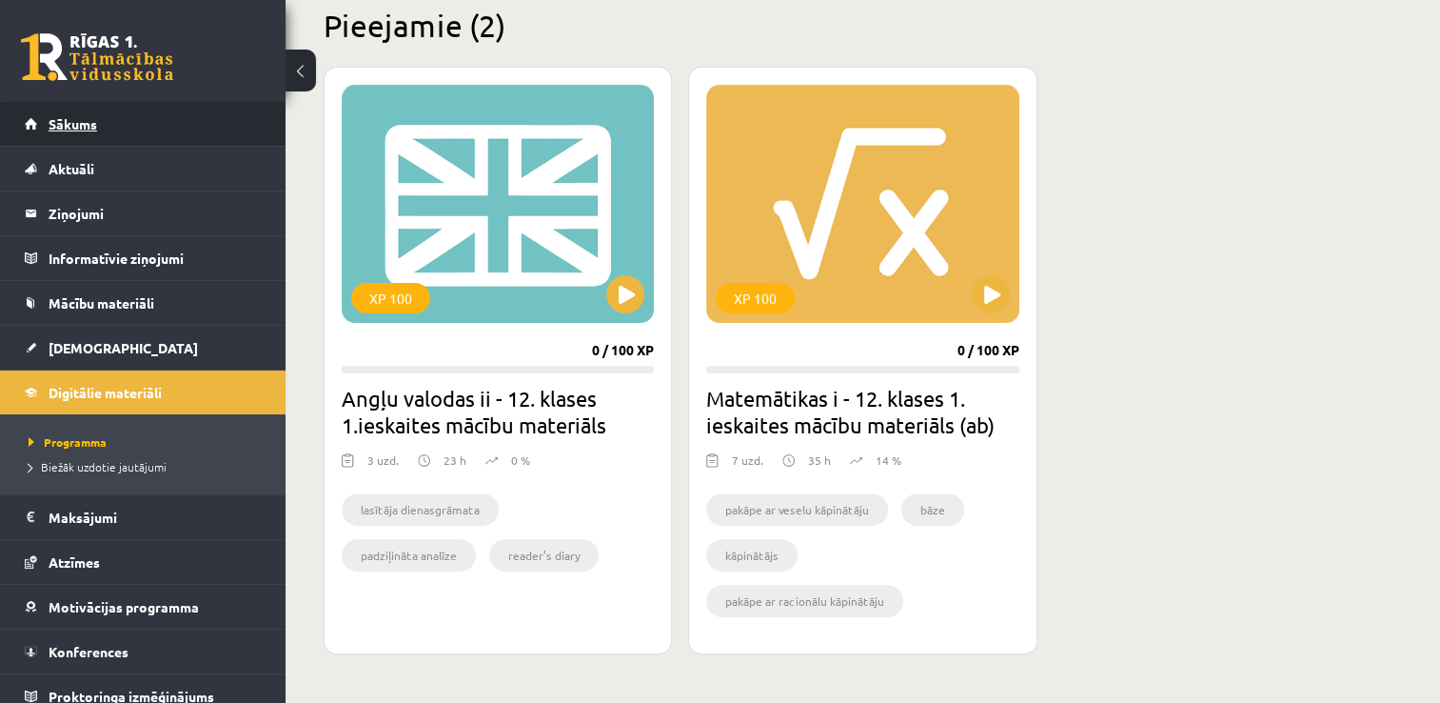
click at [114, 132] on link "Sākums" at bounding box center [143, 124] width 237 height 44
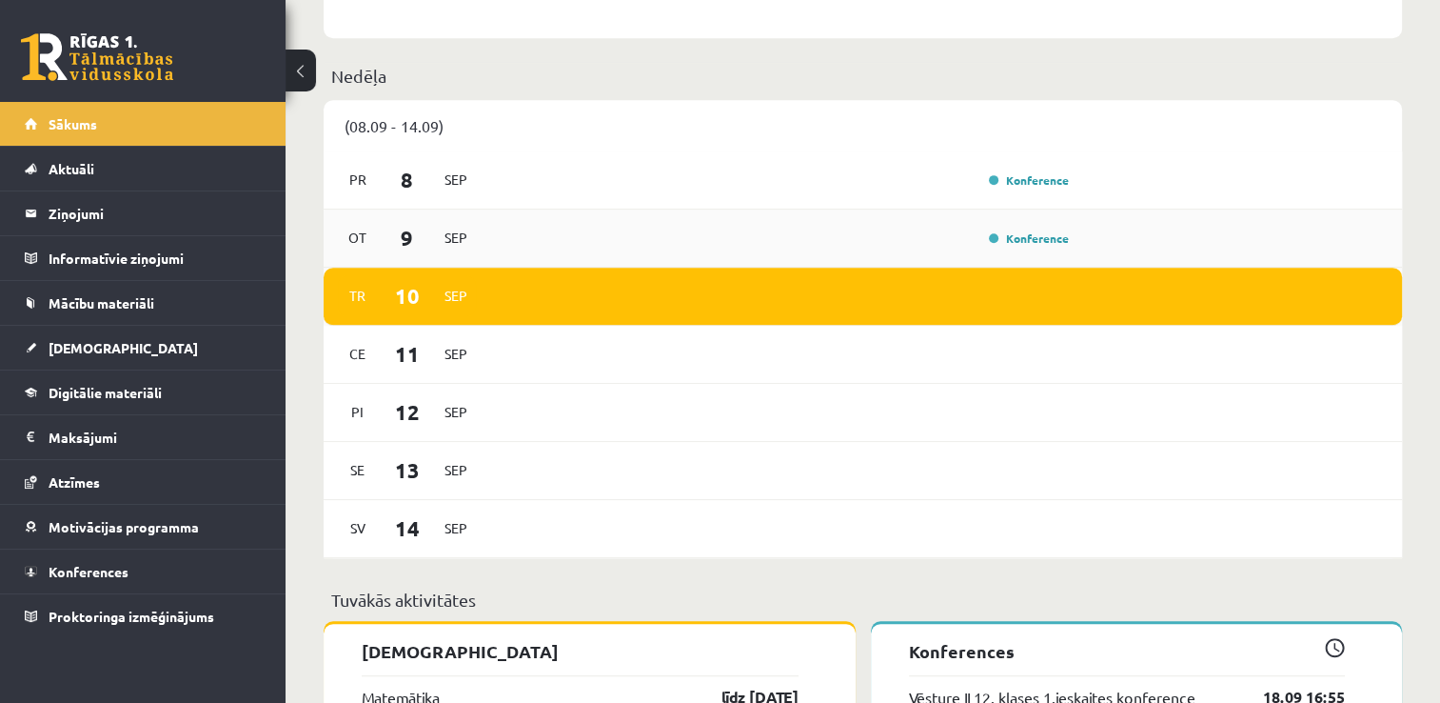
scroll to position [952, 0]
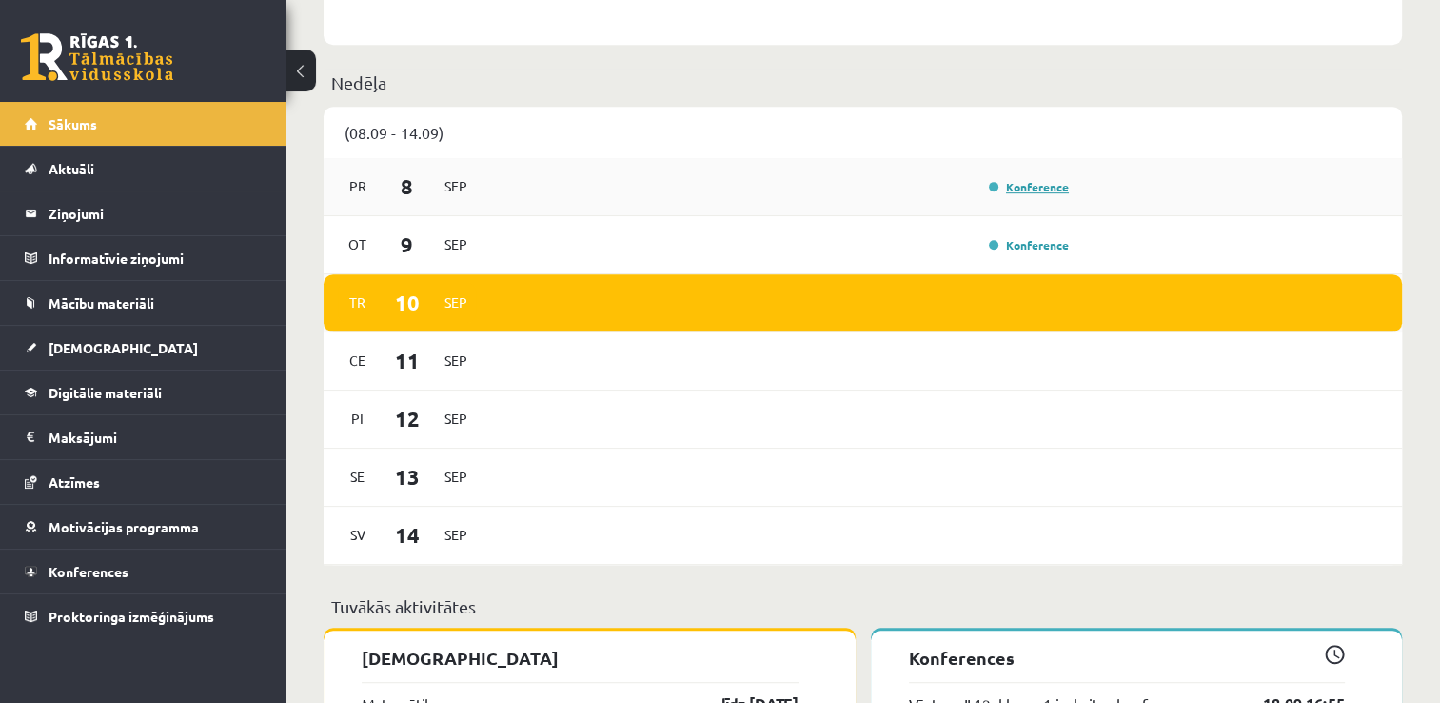
click at [1007, 192] on link "Konference" at bounding box center [1029, 186] width 80 height 15
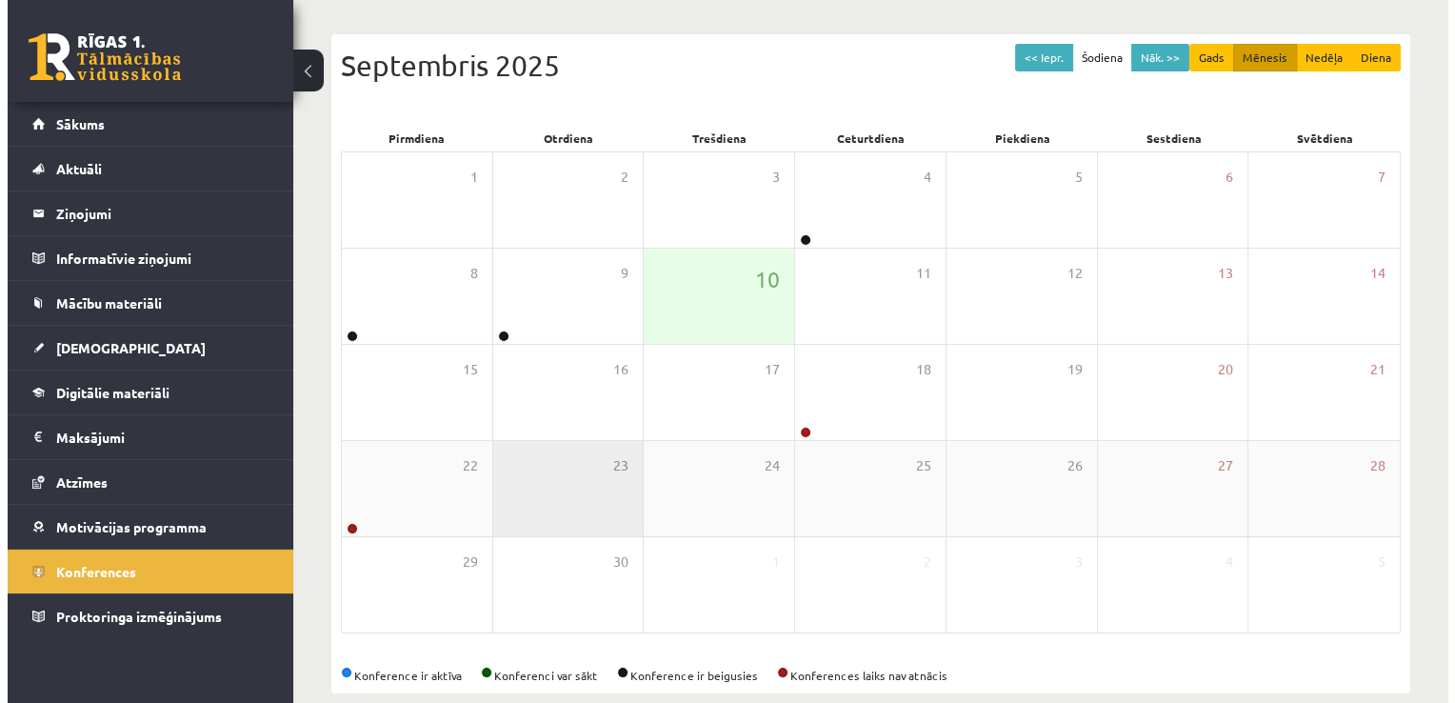
scroll to position [190, 0]
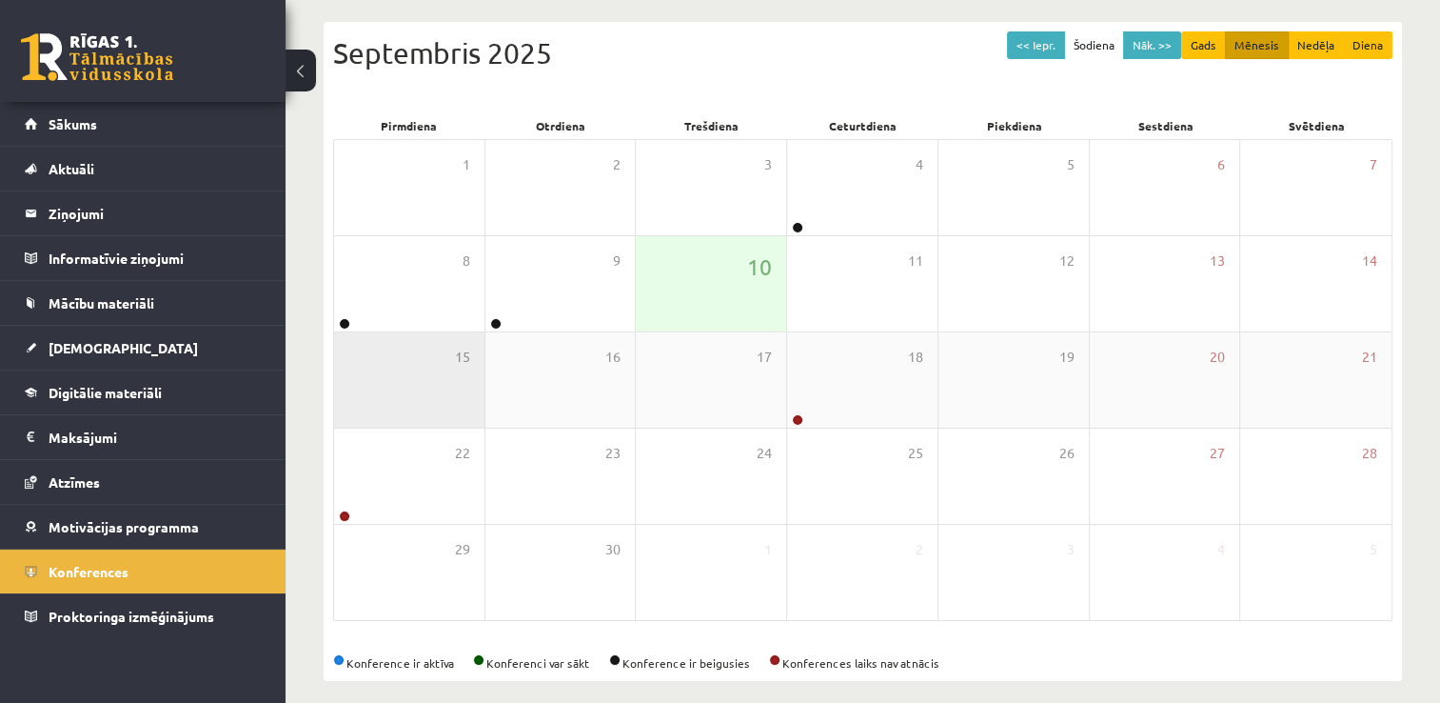
click at [352, 332] on div "15" at bounding box center [409, 379] width 150 height 95
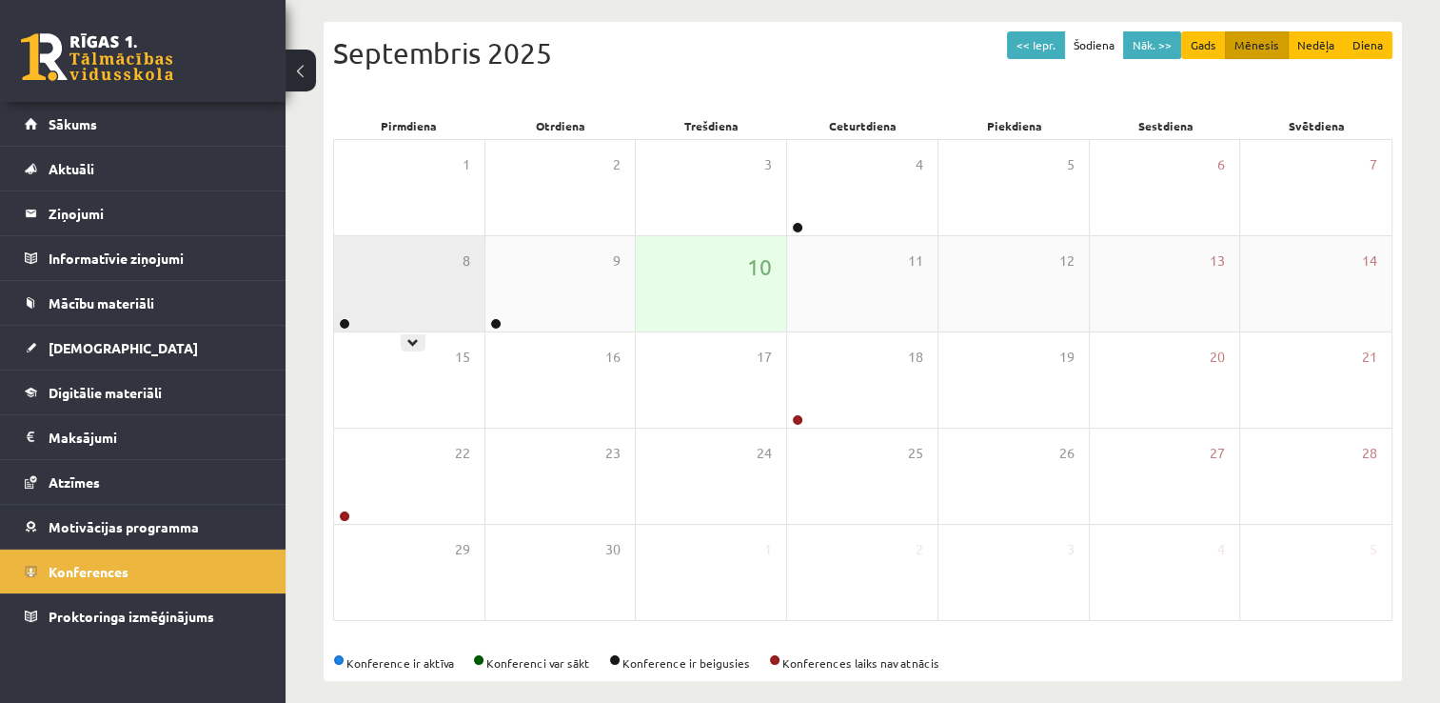
click at [401, 307] on div "8" at bounding box center [409, 283] width 150 height 95
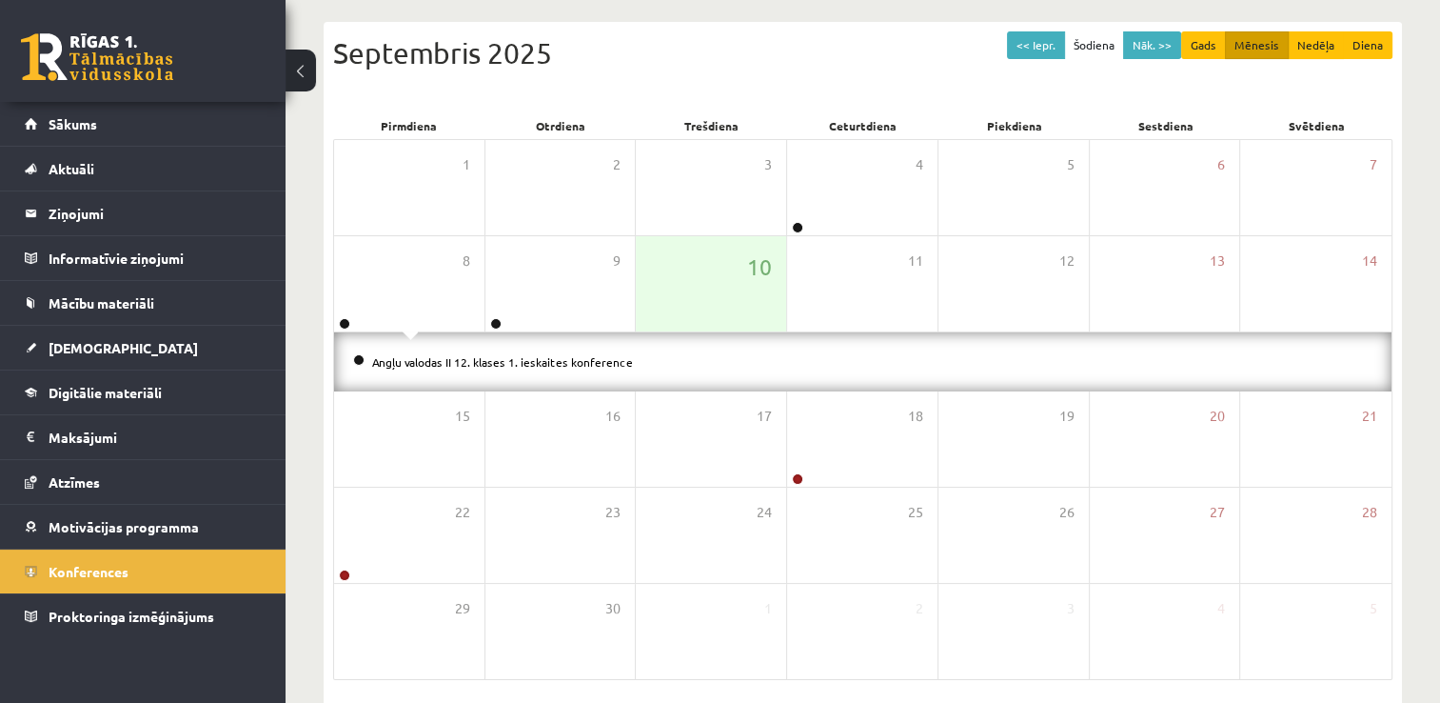
click at [516, 351] on li "Angļu valodas II 12. klases 1. ieskaites konference" at bounding box center [863, 361] width 1020 height 21
click at [517, 367] on li "Angļu valodas II 12. klases 1. ieskaites konference" at bounding box center [863, 361] width 1020 height 21
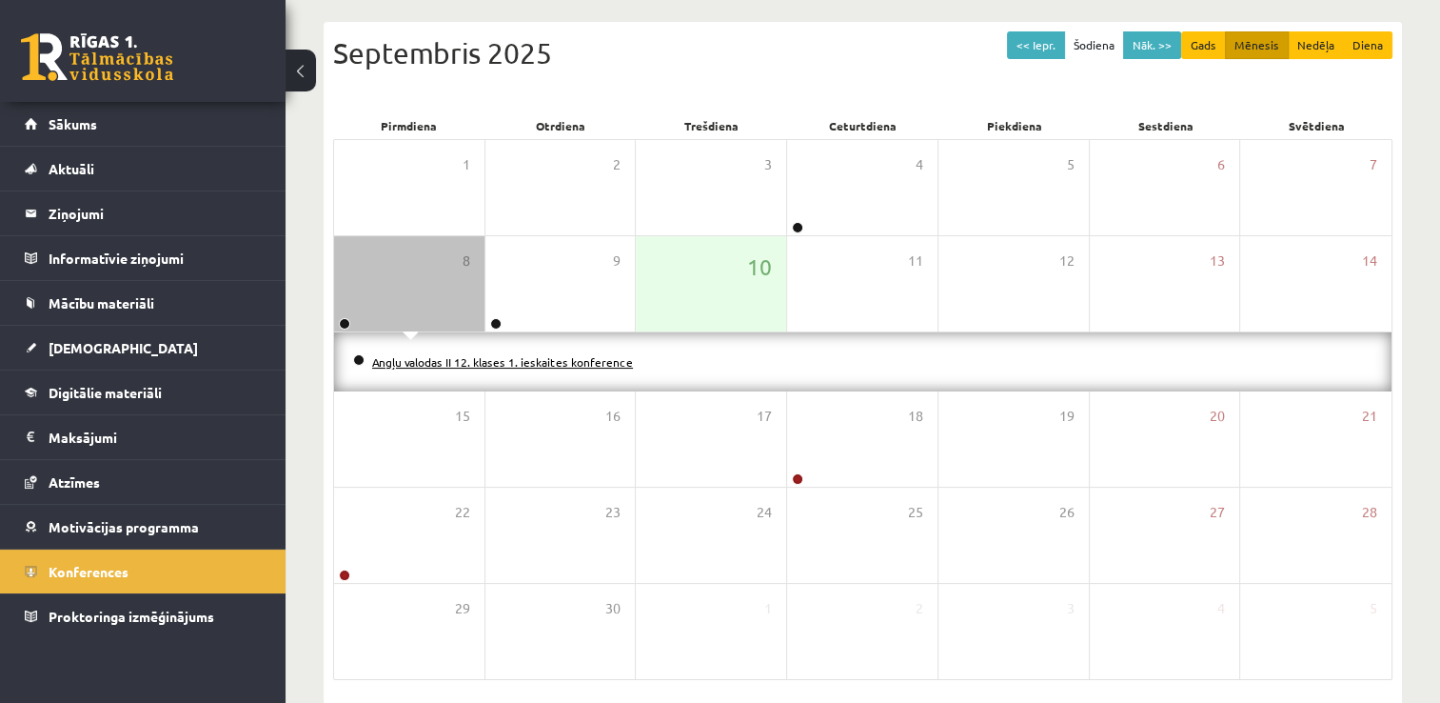
click at [518, 364] on link "Angļu valodas II 12. klases 1. ieskaites konference" at bounding box center [502, 361] width 261 height 15
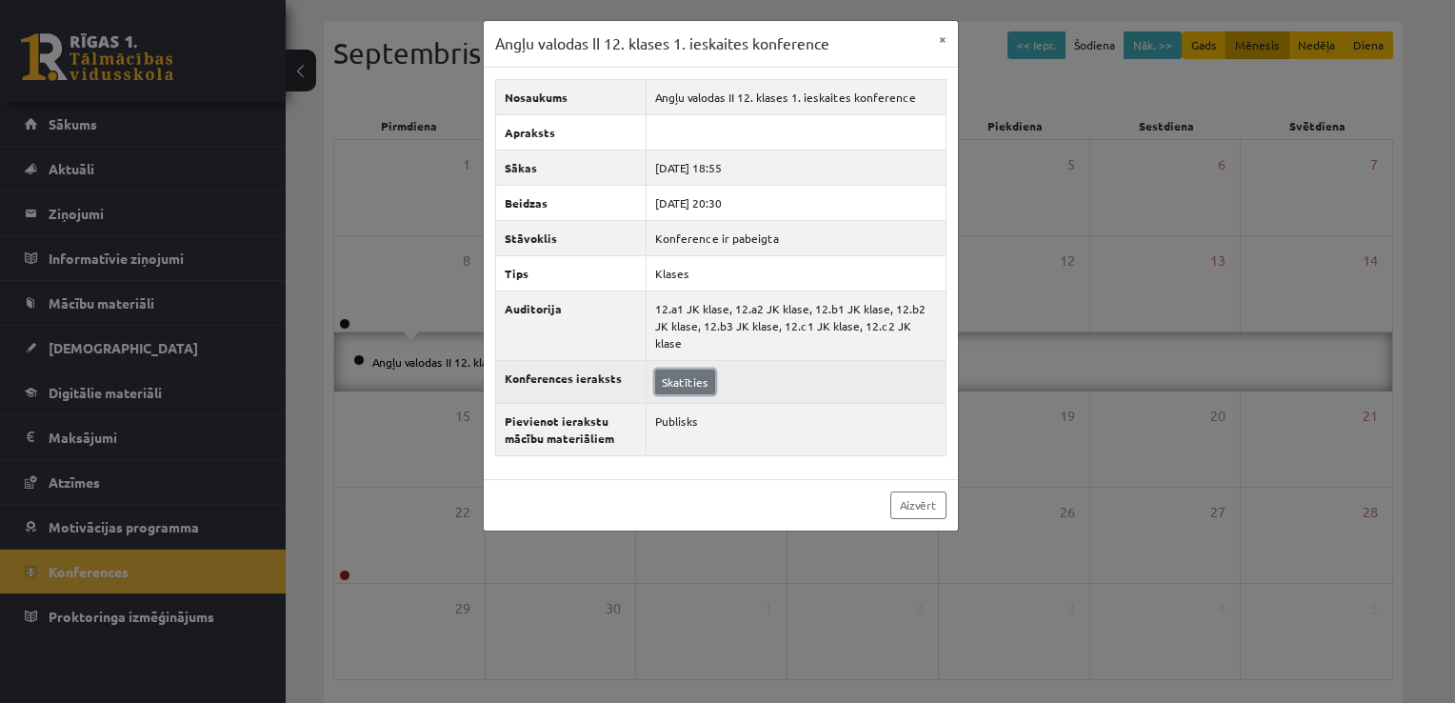
click at [670, 369] on link "Skatīties" at bounding box center [685, 381] width 60 height 25
